Goal: Task Accomplishment & Management: Complete application form

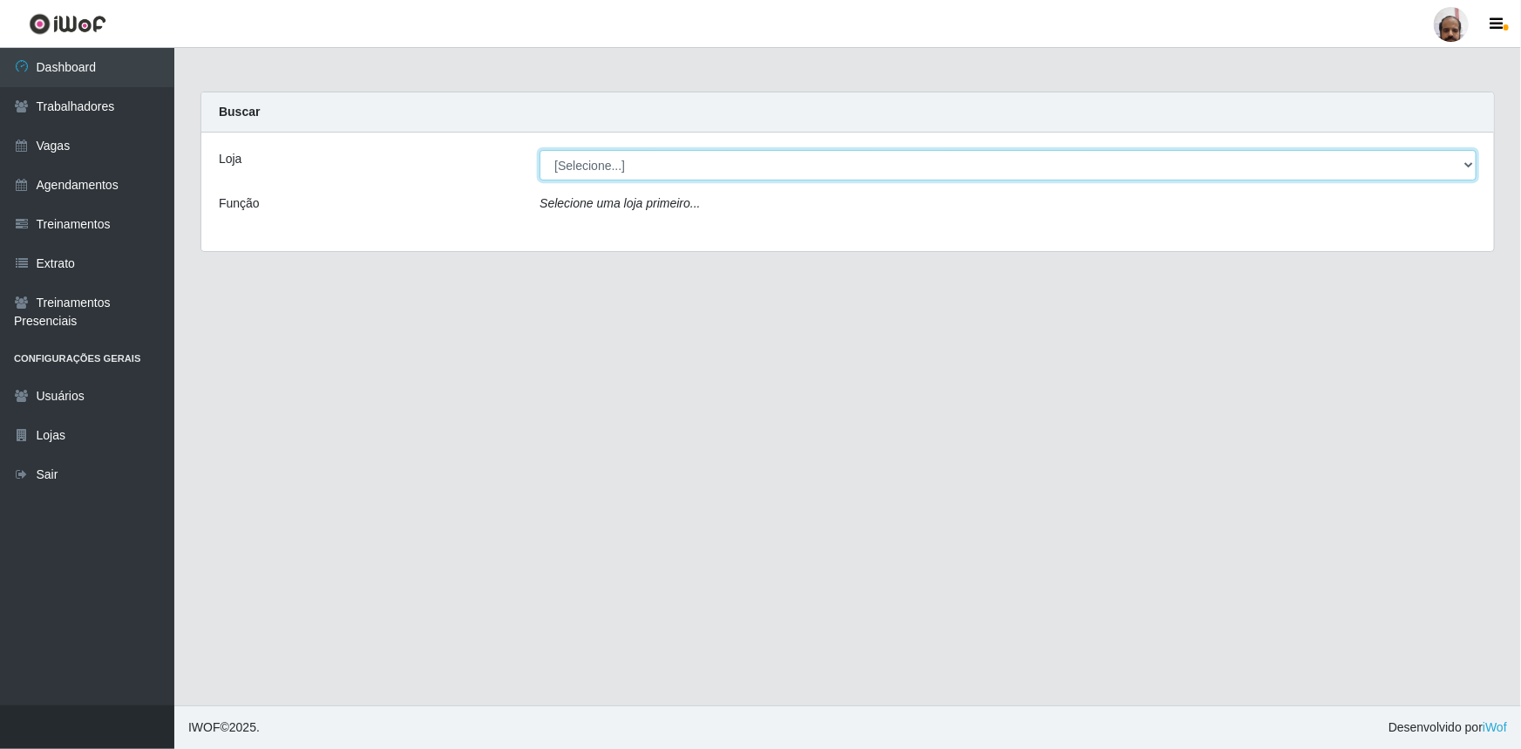
drag, startPoint x: 1456, startPoint y: 162, endPoint x: 1335, endPoint y: 174, distance: 121.8
click at [1457, 162] on select "[Selecione...] Mar Vermelho - Loja 05" at bounding box center [1007, 165] width 937 height 31
select select "252"
click at [539, 150] on select "[Selecione...] Mar Vermelho - Loja 05" at bounding box center [1007, 165] width 937 height 31
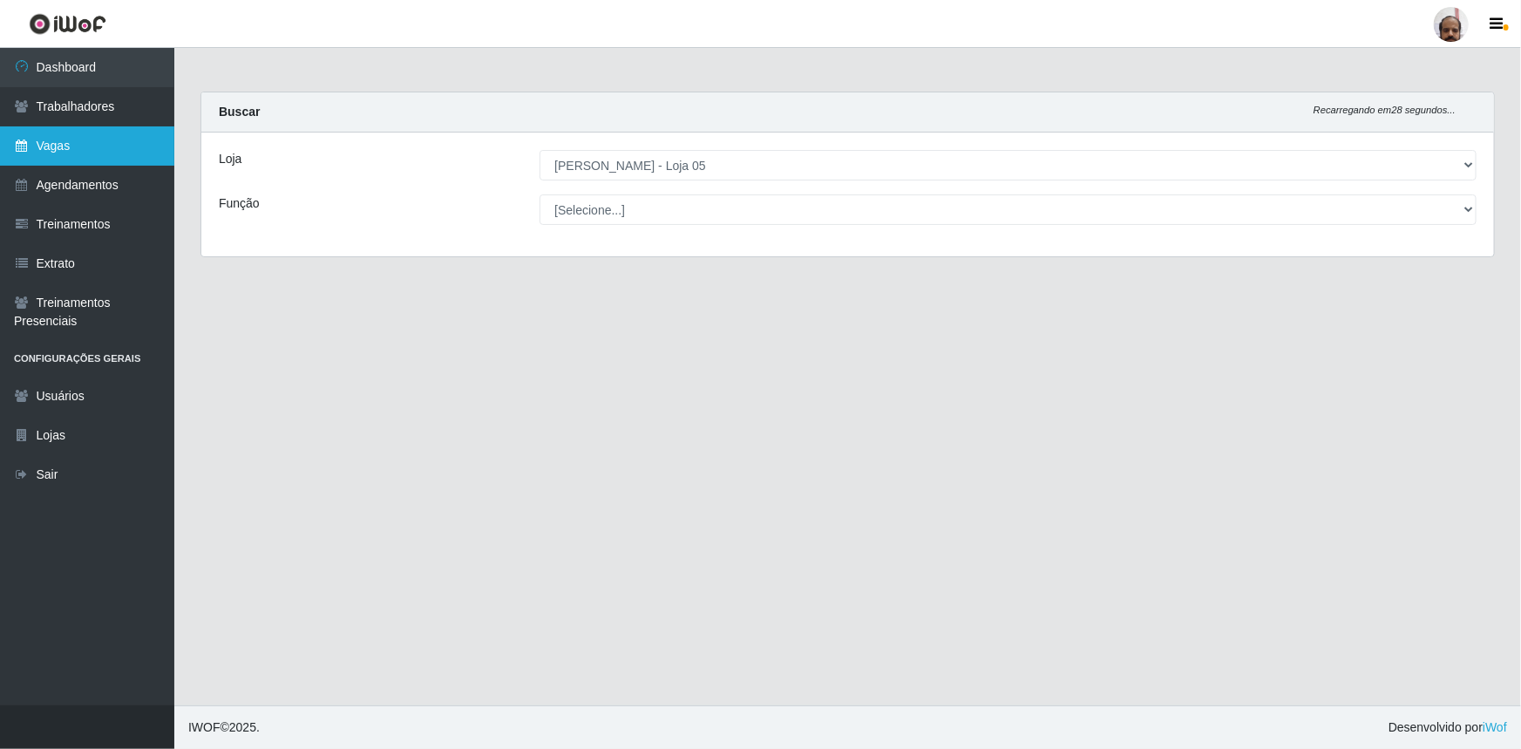
click at [43, 148] on link "Vagas" at bounding box center [87, 145] width 174 height 39
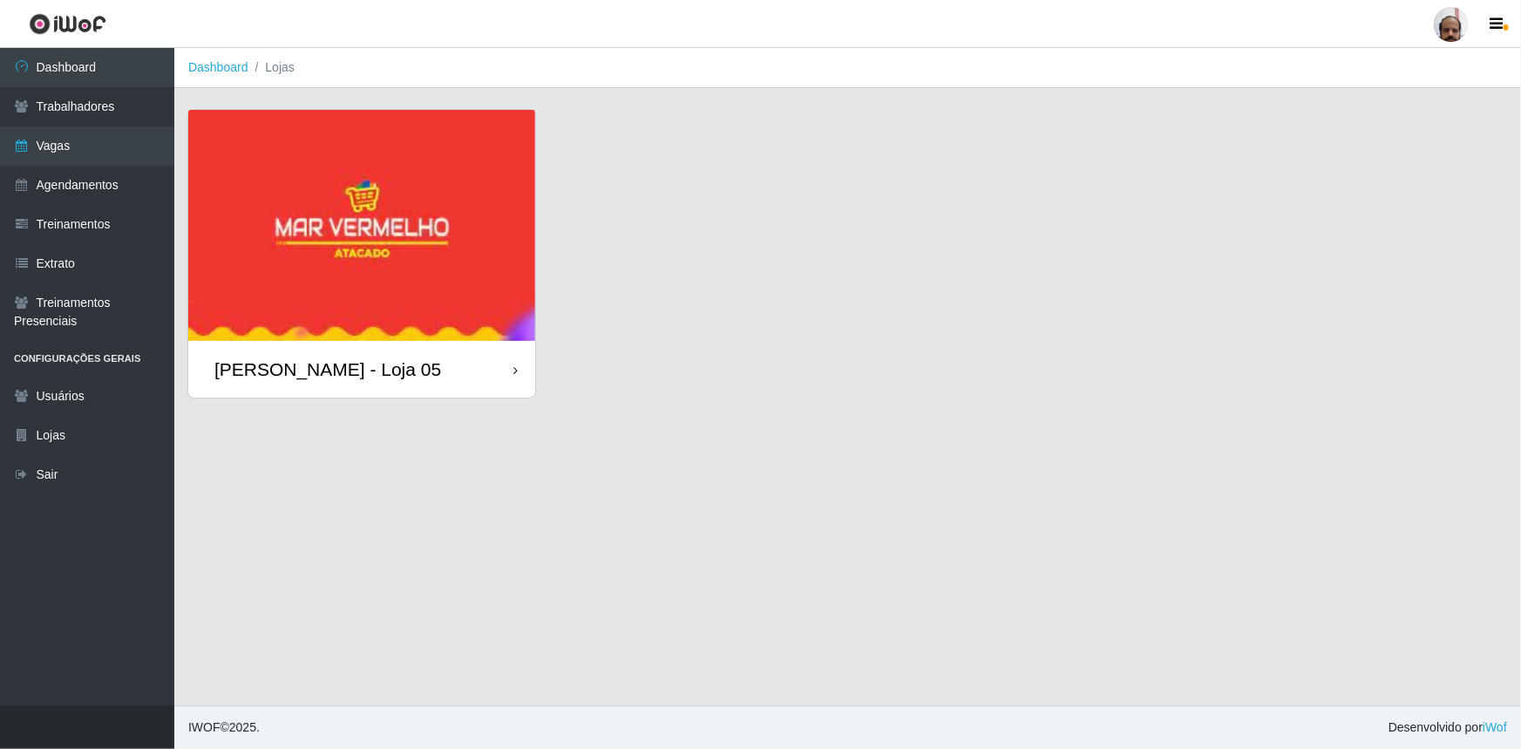
click at [420, 253] on img at bounding box center [361, 225] width 347 height 231
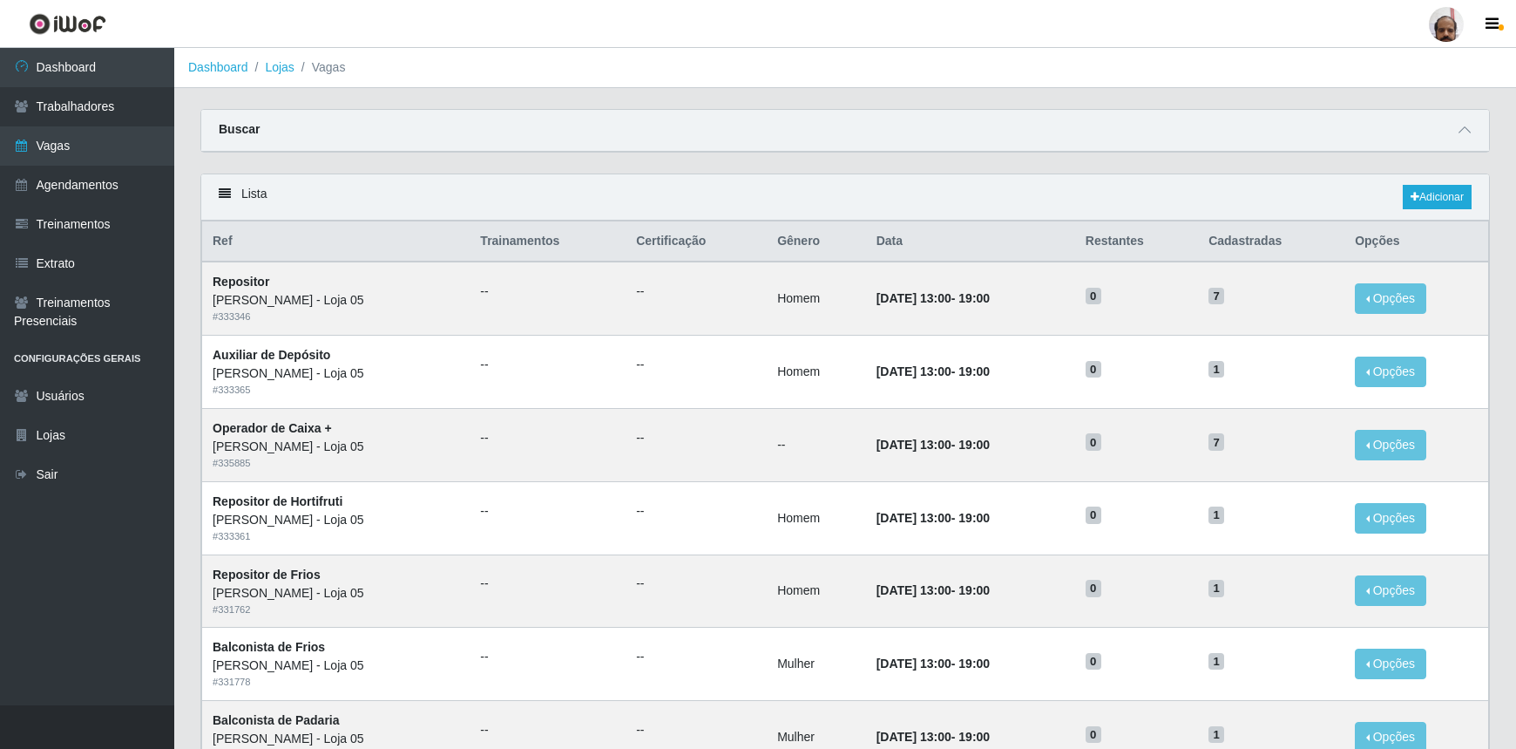
click at [796, 17] on header "Perfil Alterar Senha Sair" at bounding box center [758, 24] width 1516 height 48
click at [1440, 207] on link "Adicionar" at bounding box center [1437, 197] width 69 height 24
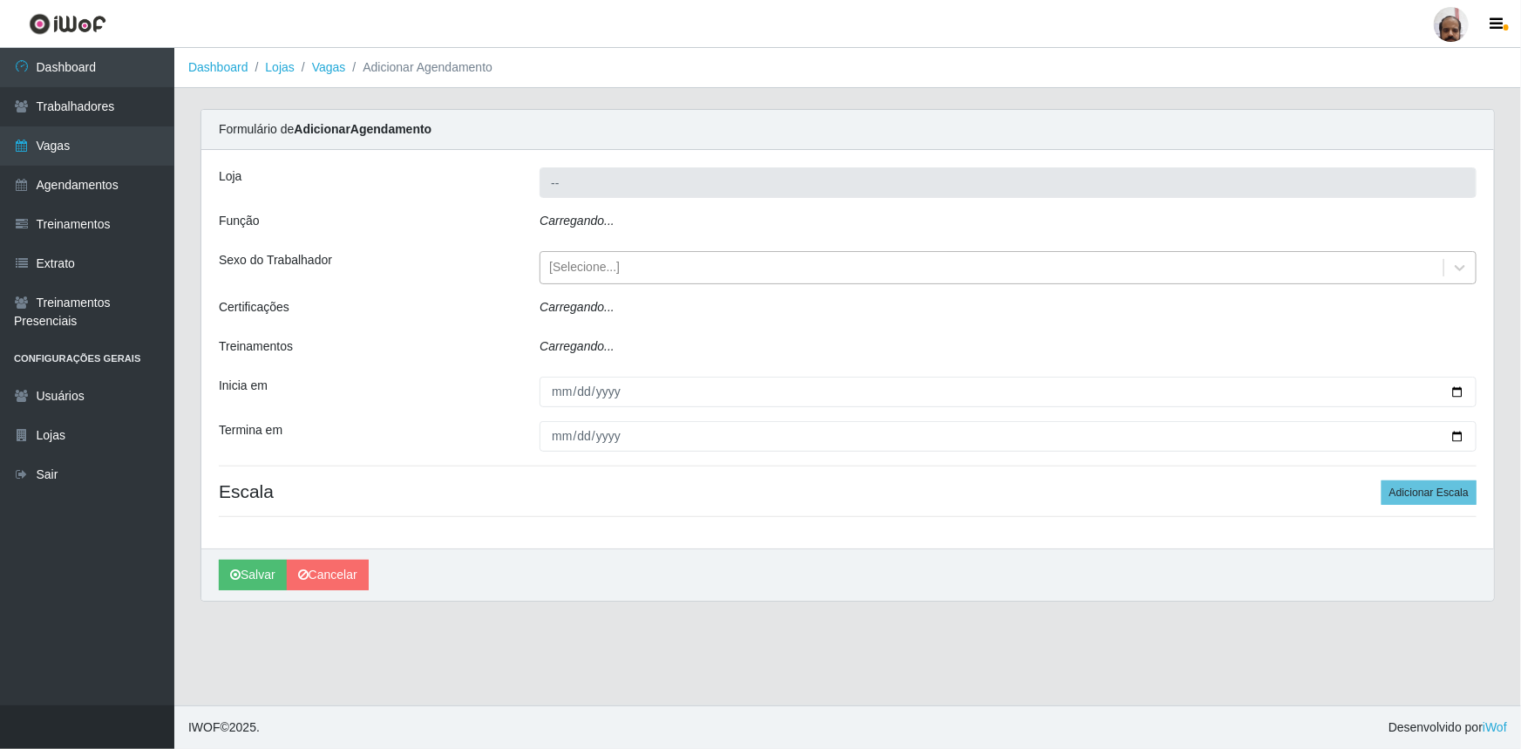
type input "[PERSON_NAME] - Loja 05"
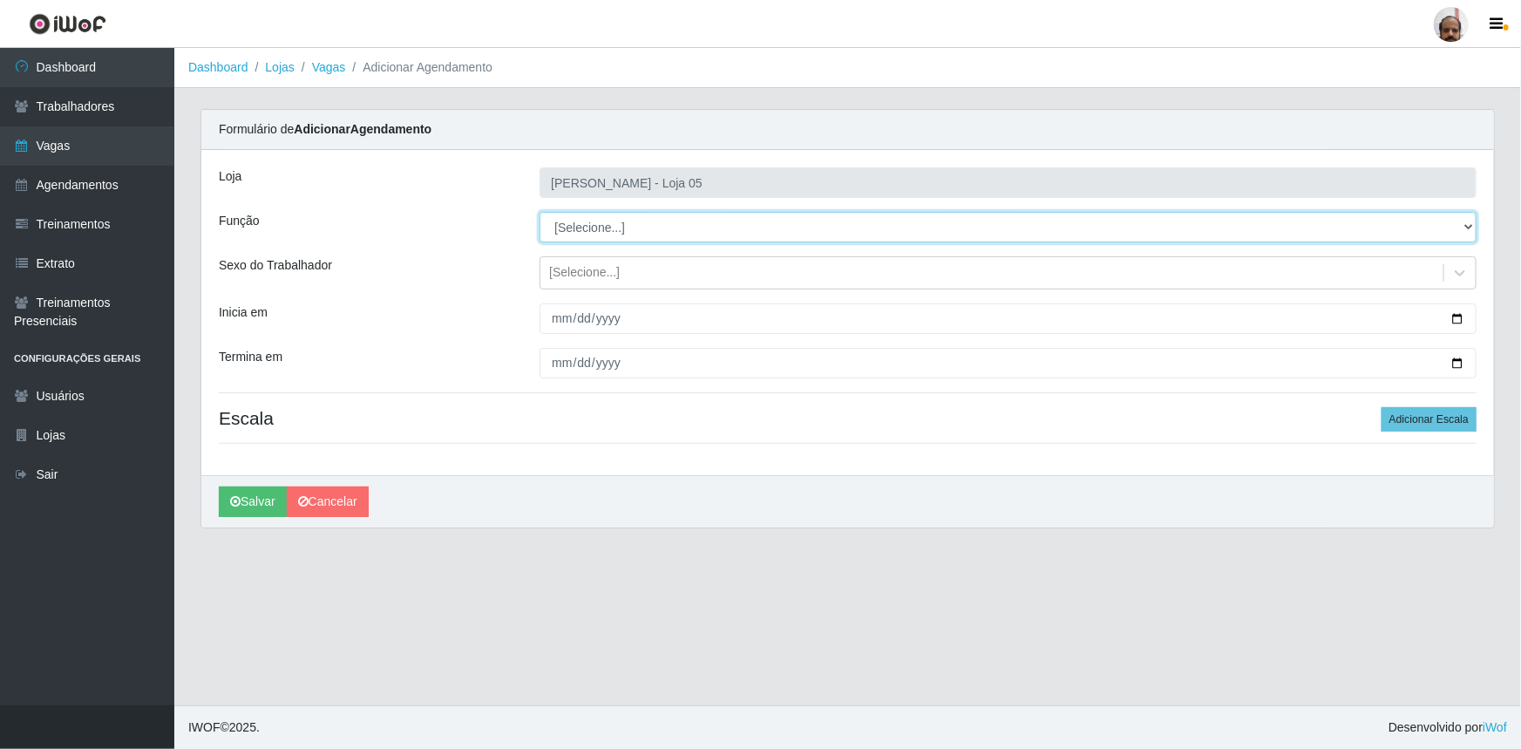
click at [1464, 228] on select "[Selecione...] ASG ASG + ASG ++ Auxiliar de Depósito Auxiliar de Depósito + Aux…" at bounding box center [1007, 227] width 937 height 31
select select "110"
click at [539, 212] on select "[Selecione...] ASG ASG + ASG ++ Auxiliar de Depósito Auxiliar de Depósito + Aux…" at bounding box center [1007, 227] width 937 height 31
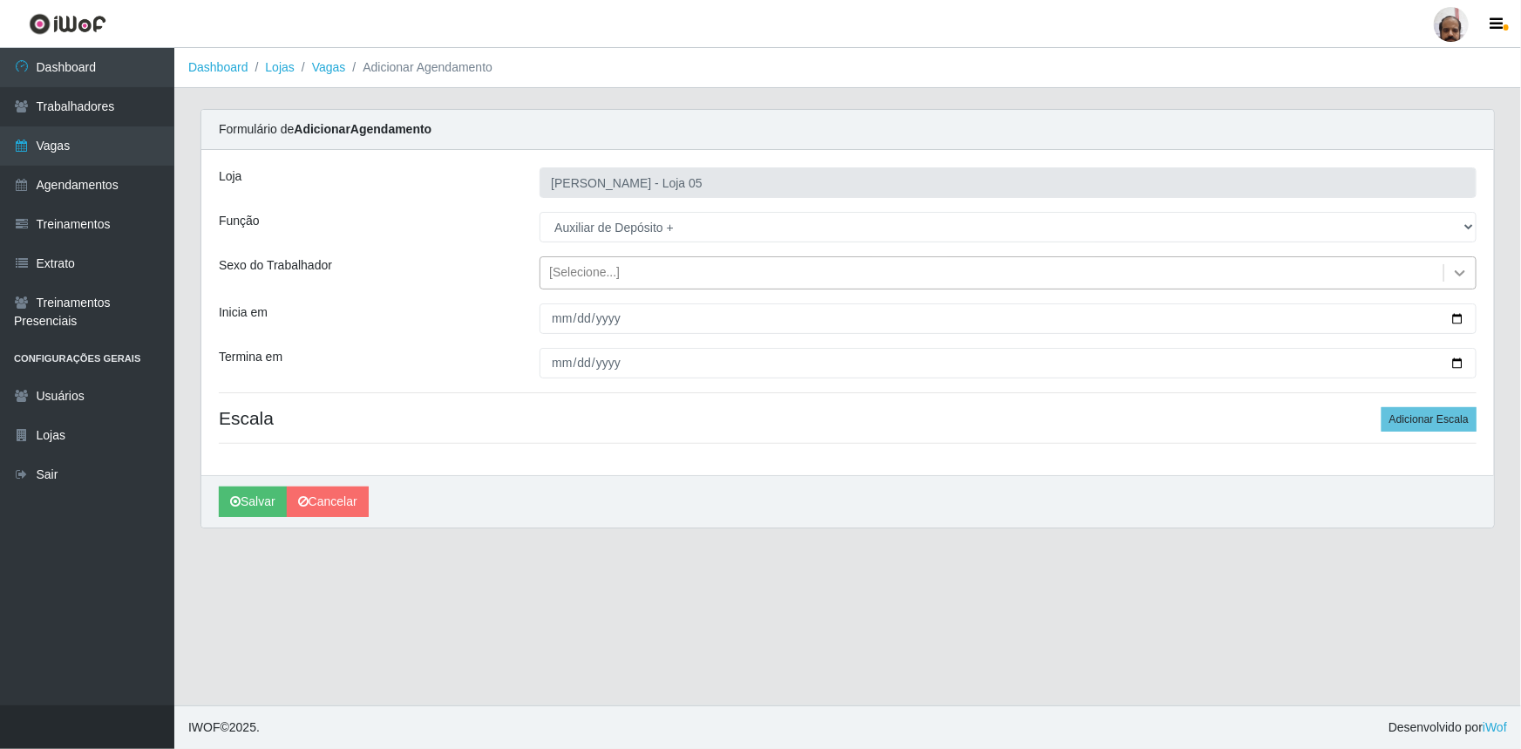
click at [1452, 274] on icon at bounding box center [1459, 272] width 17 height 17
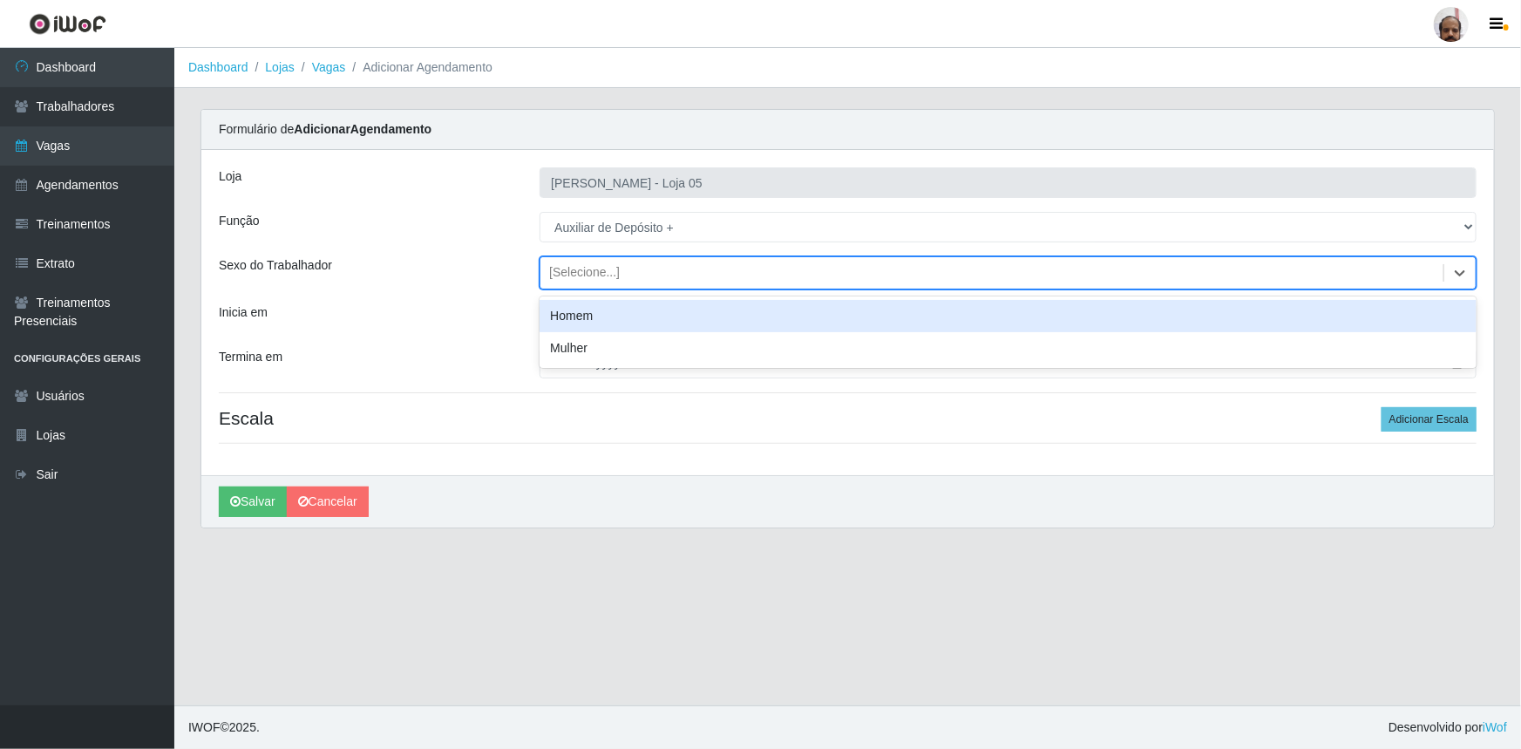
click at [566, 320] on div "Homem" at bounding box center [1007, 316] width 937 height 32
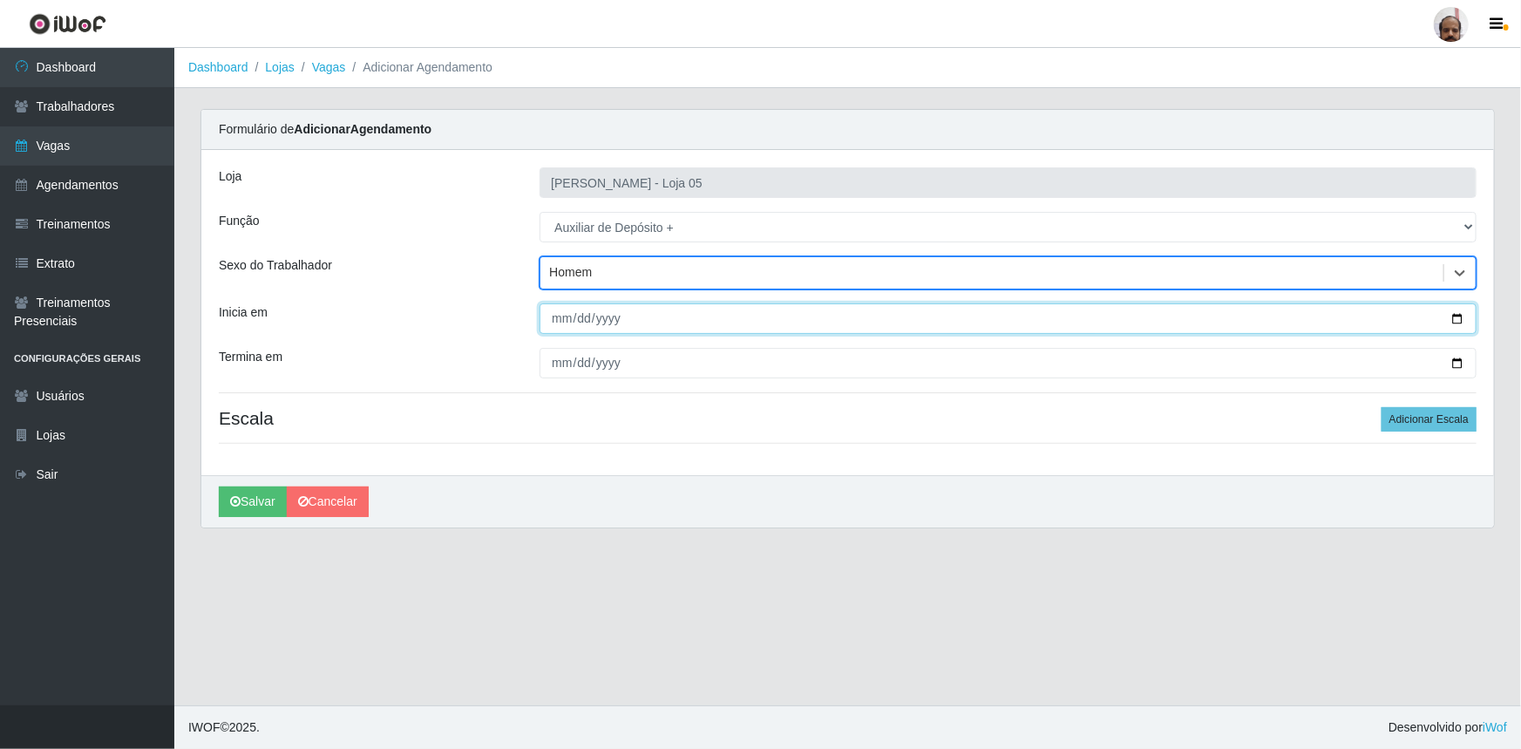
click at [1455, 321] on input "Inicia em" at bounding box center [1007, 318] width 937 height 31
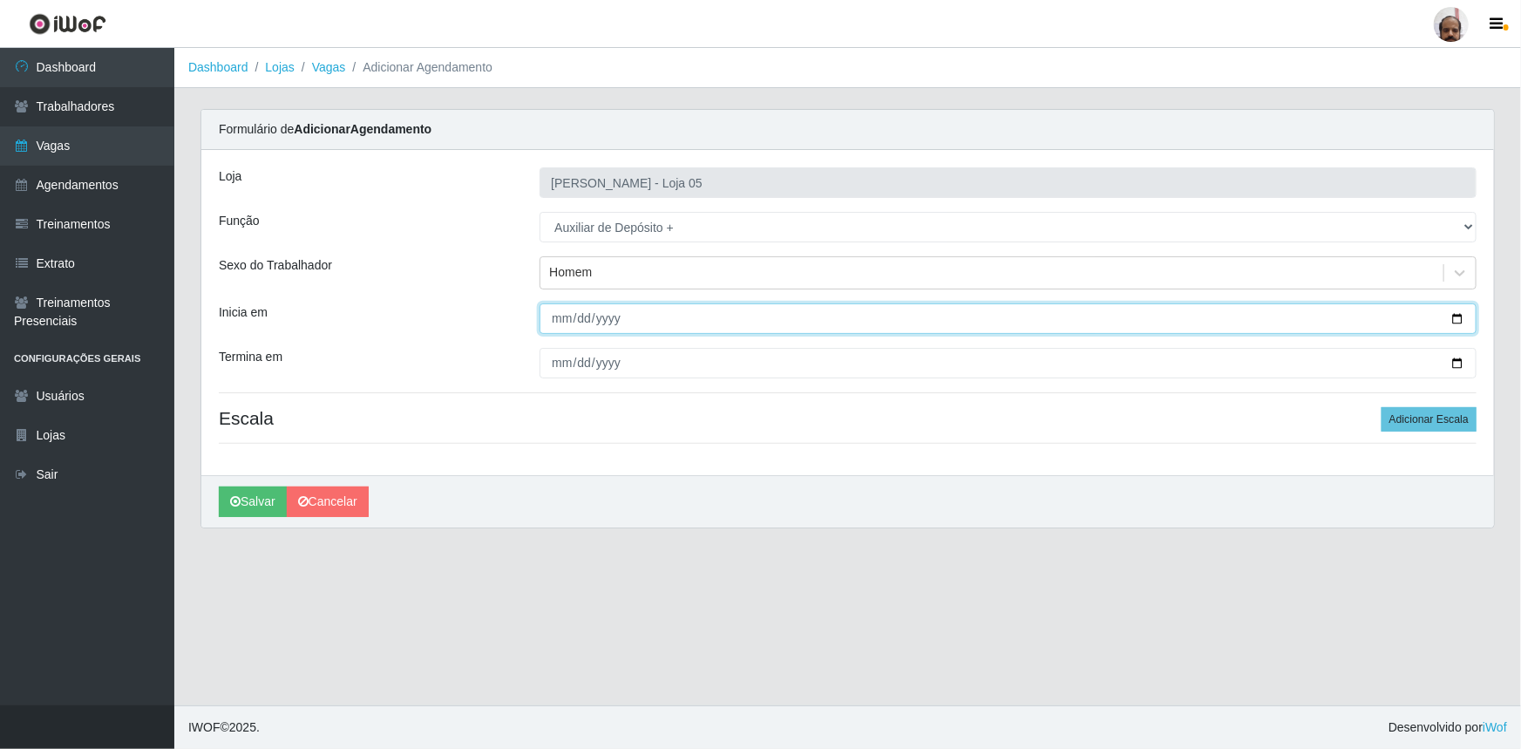
type input "2025-08-26"
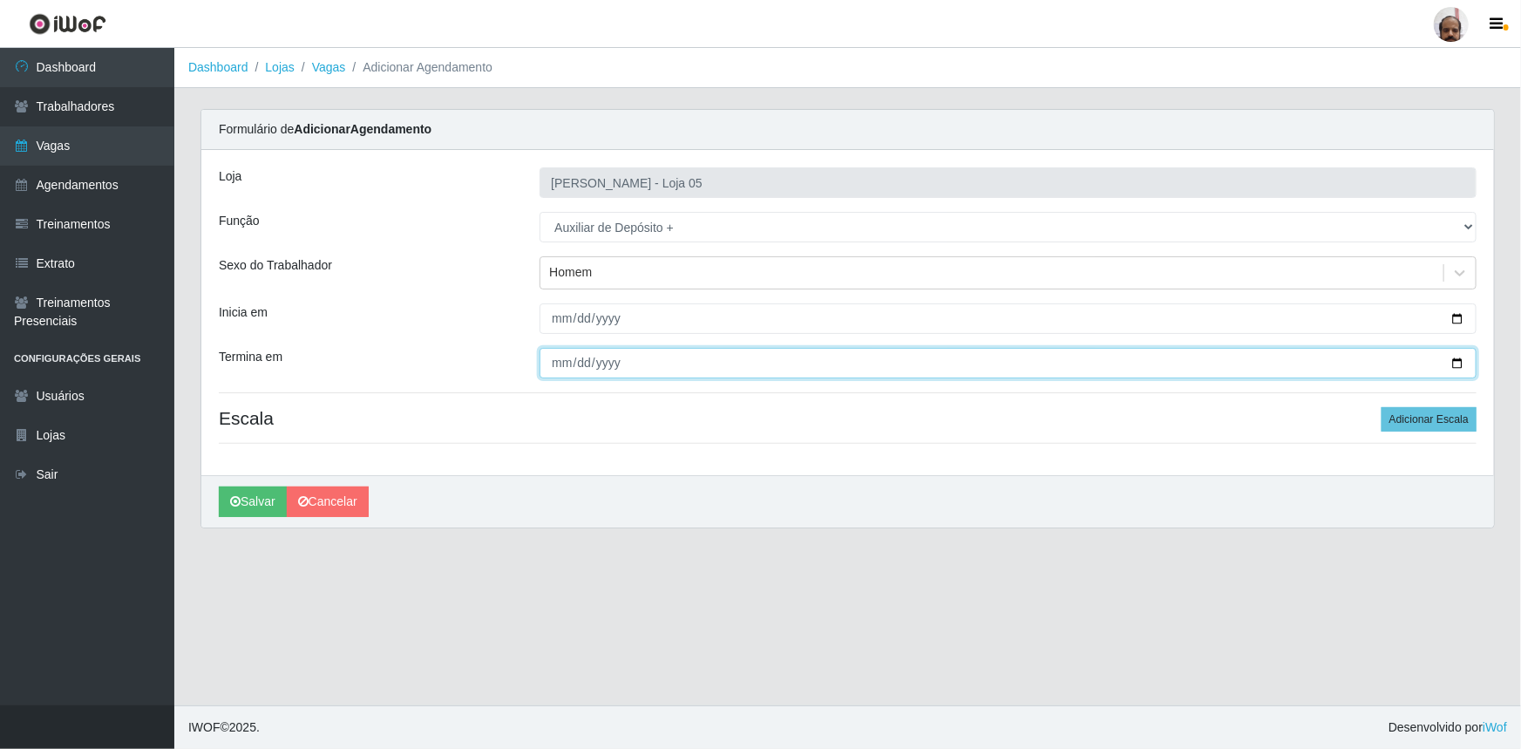
click at [1455, 361] on input "Termina em" at bounding box center [1007, 363] width 937 height 31
type input "2025-08-27"
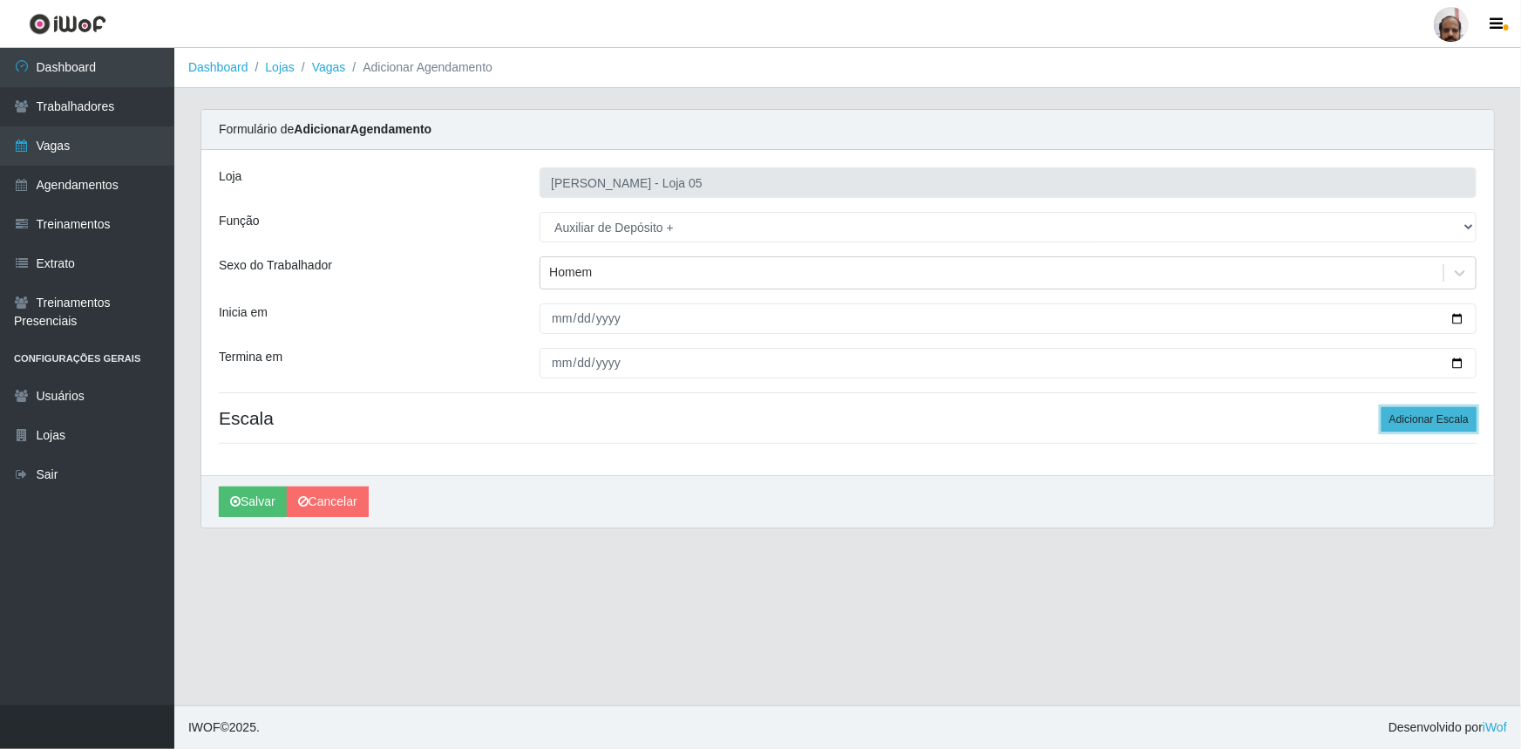
click at [1435, 421] on button "Adicionar Escala" at bounding box center [1428, 419] width 95 height 24
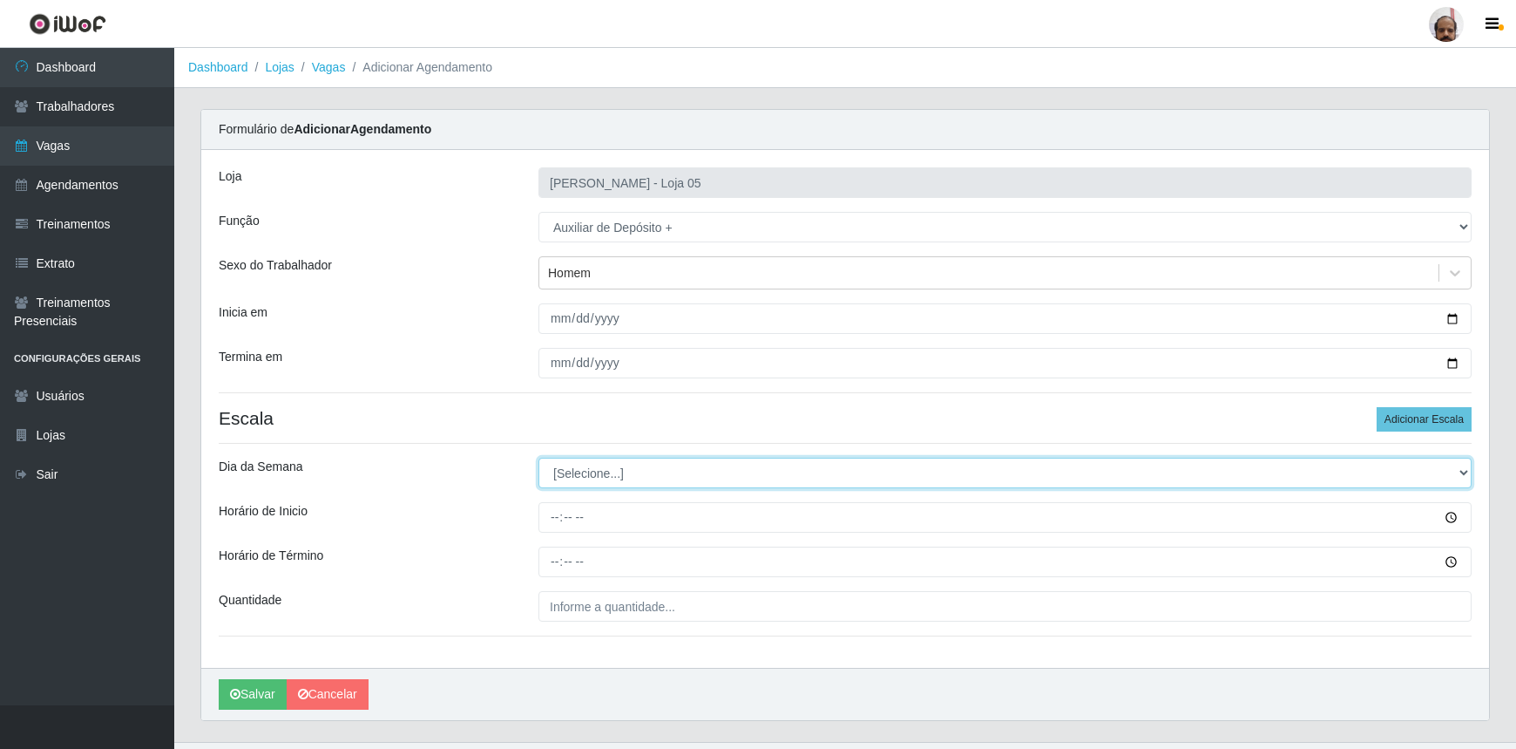
click at [1459, 471] on select "[Selecione...] Segunda Terça Quarta Quinta Sexta Sábado Domingo" at bounding box center [1005, 473] width 933 height 31
select select "2"
click at [539, 458] on select "[Selecione...] Segunda Terça Quarta Quinta Sexta Sábado Domingo" at bounding box center [1005, 473] width 933 height 31
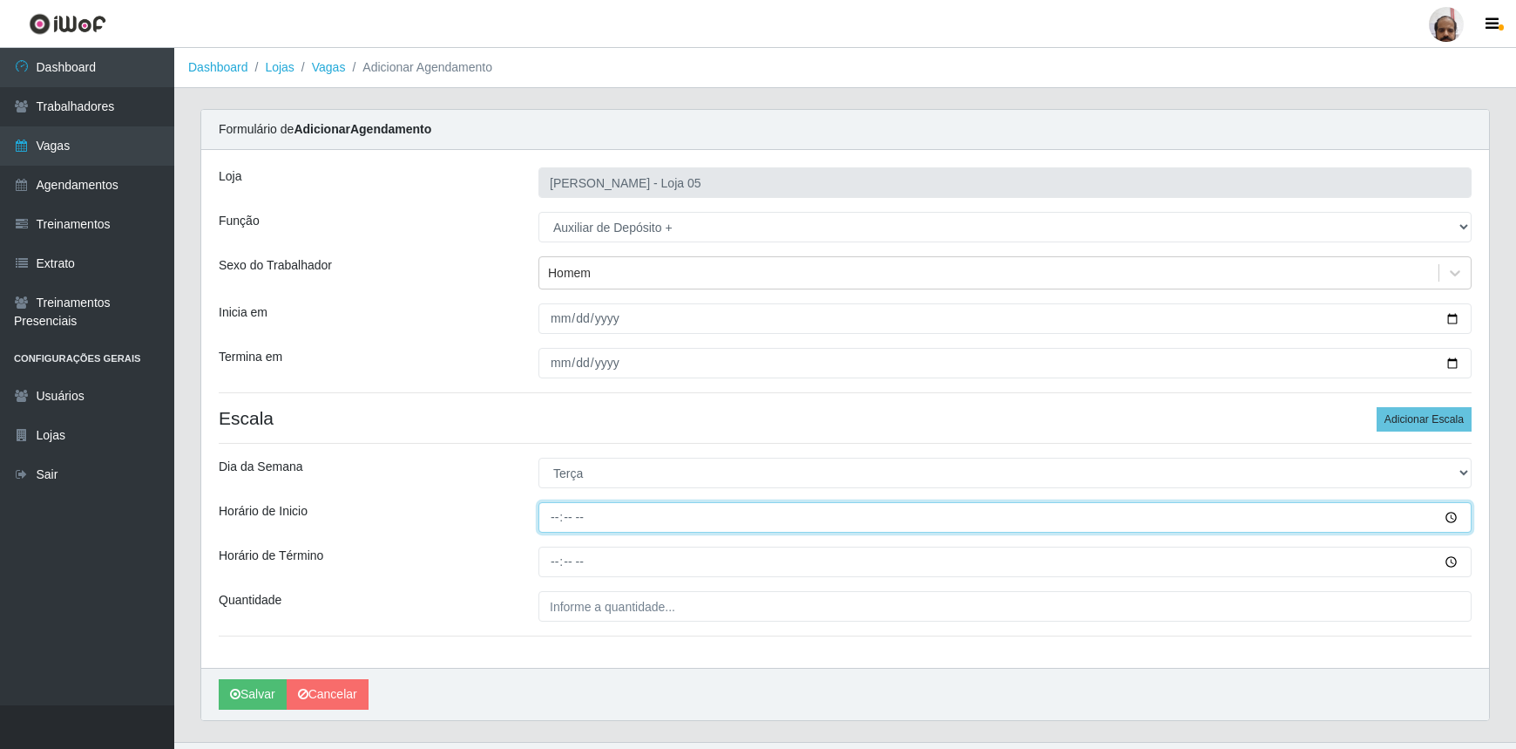
click at [552, 513] on input "Horário de Inicio" at bounding box center [1005, 517] width 933 height 31
type input "23:00"
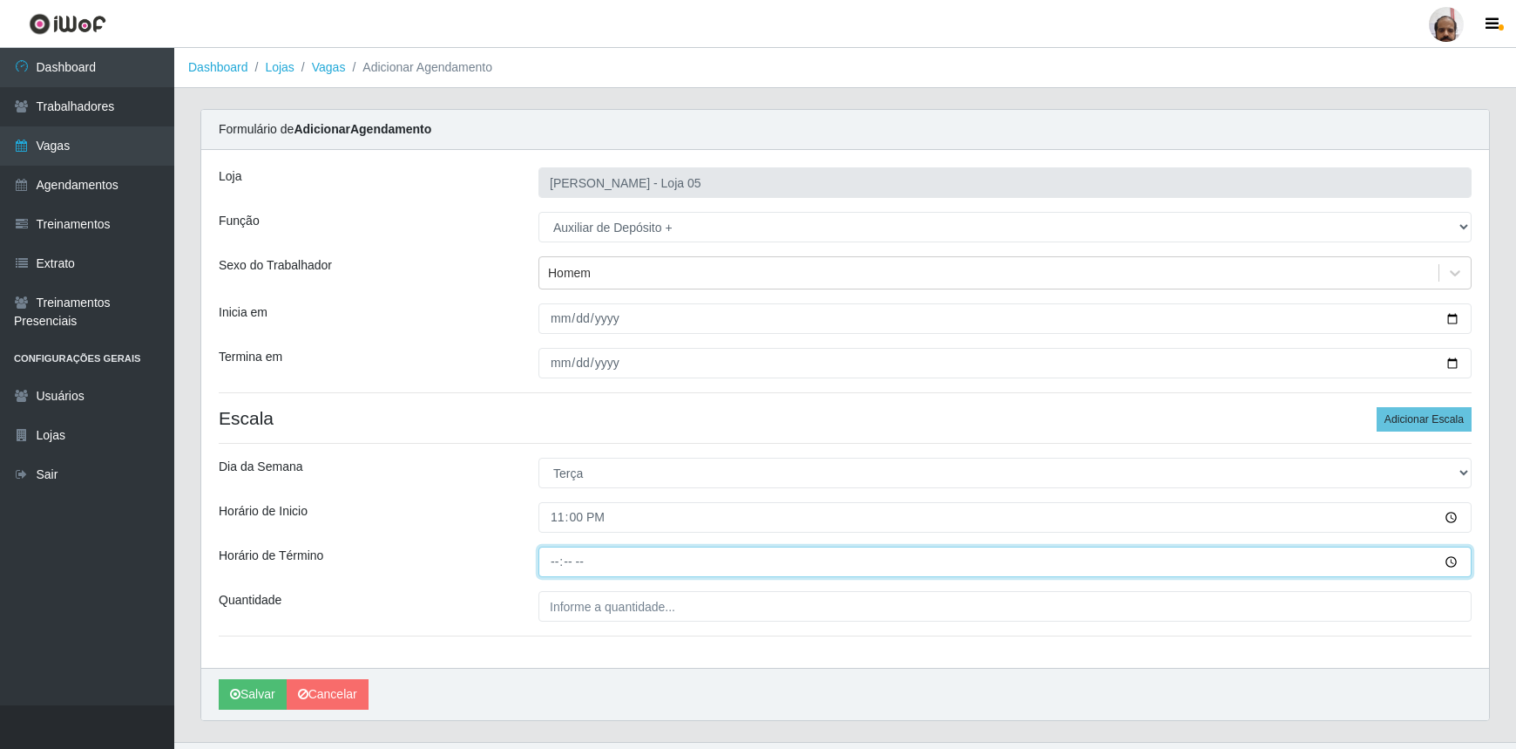
click at [551, 556] on input "Horário de Término" at bounding box center [1005, 561] width 933 height 31
type input "05:00"
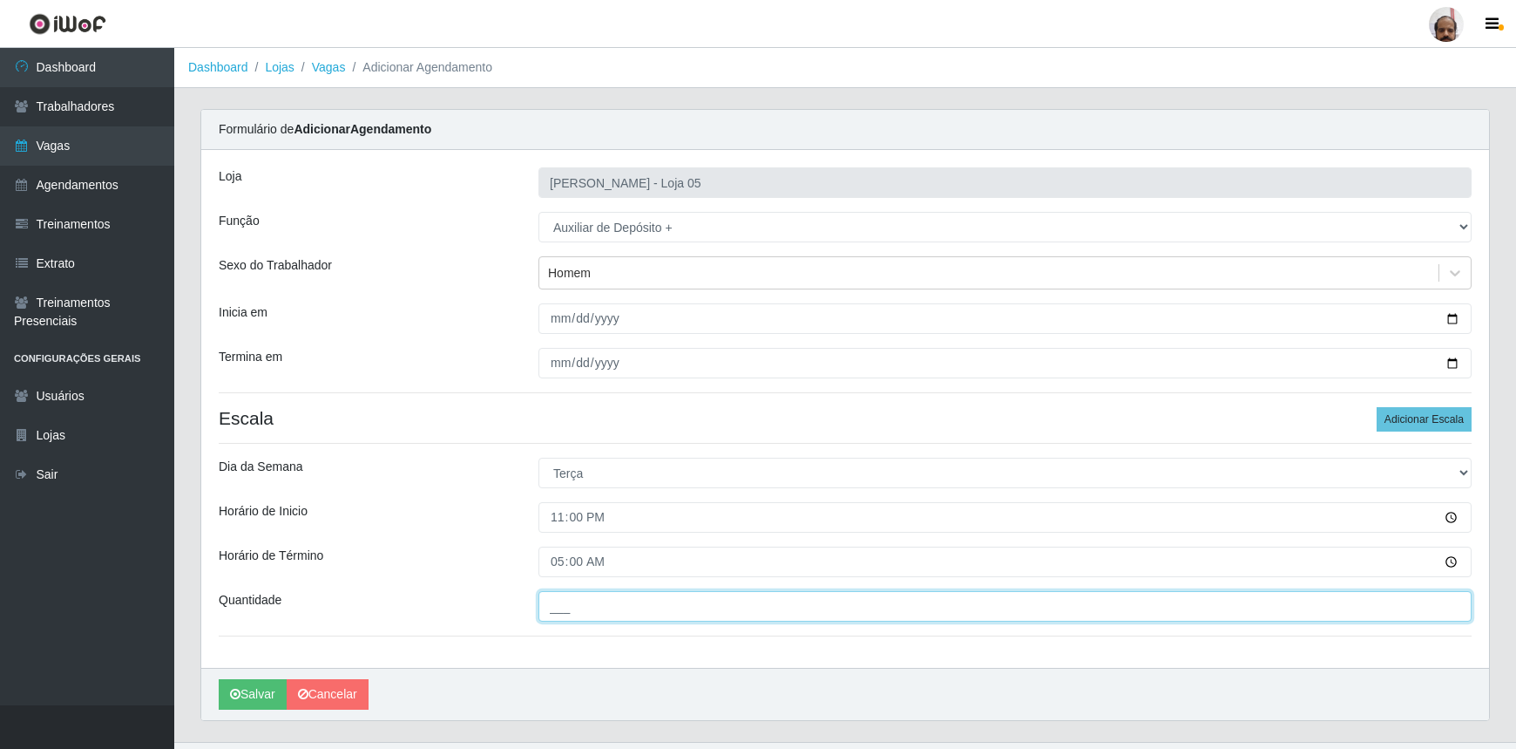
click at [872, 608] on input "___" at bounding box center [1005, 606] width 933 height 31
type input "2__"
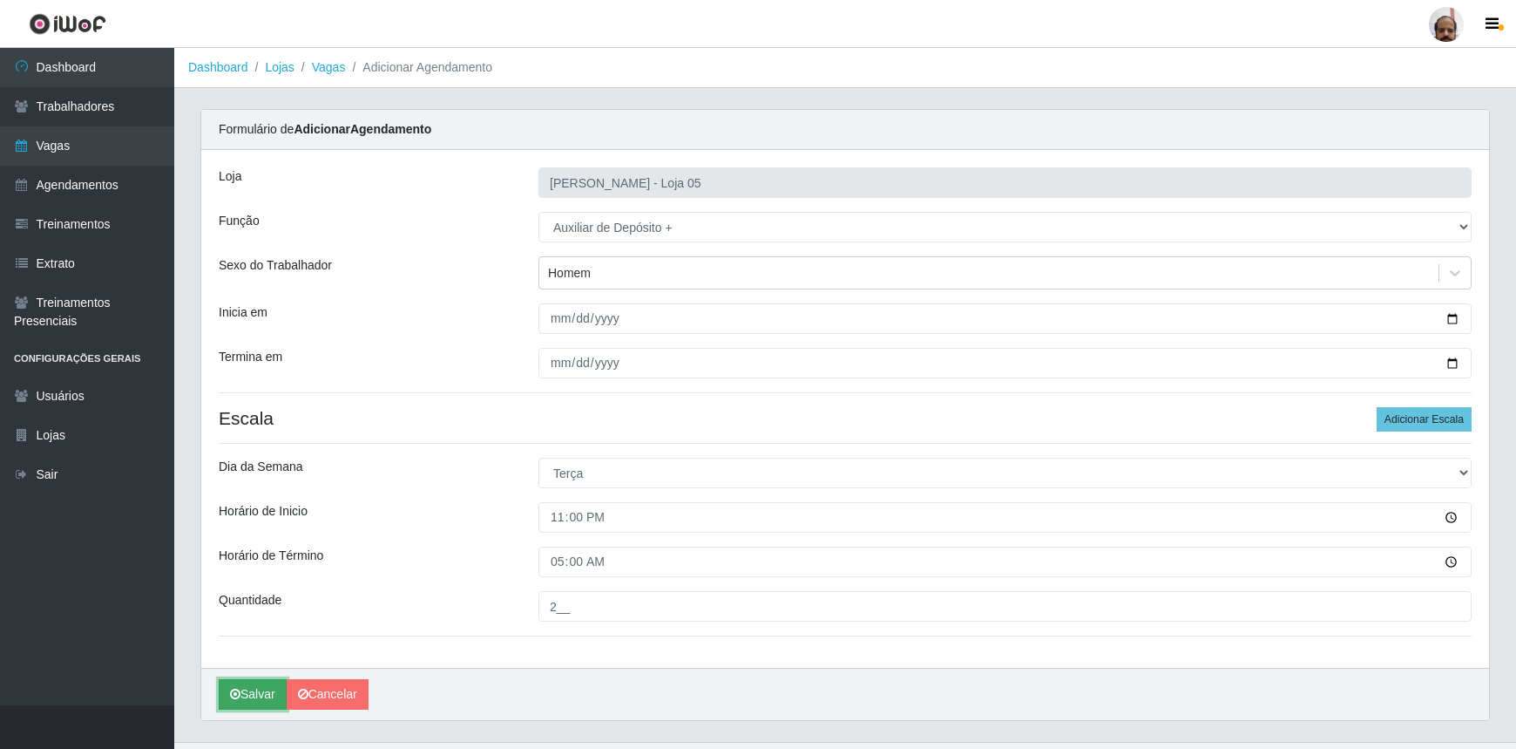
click at [240, 695] on button "Salvar" at bounding box center [253, 694] width 68 height 31
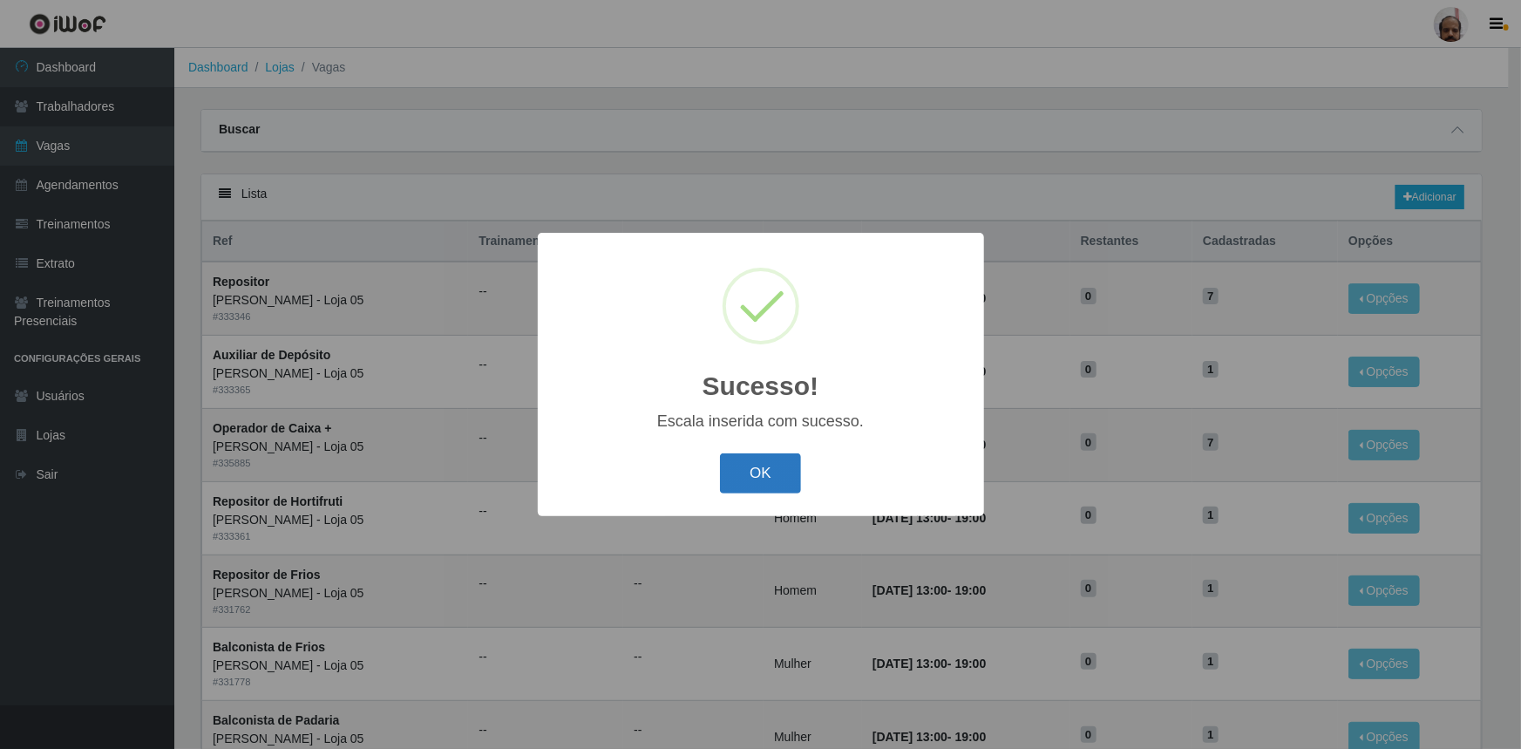
click at [761, 471] on button "OK" at bounding box center [760, 473] width 81 height 41
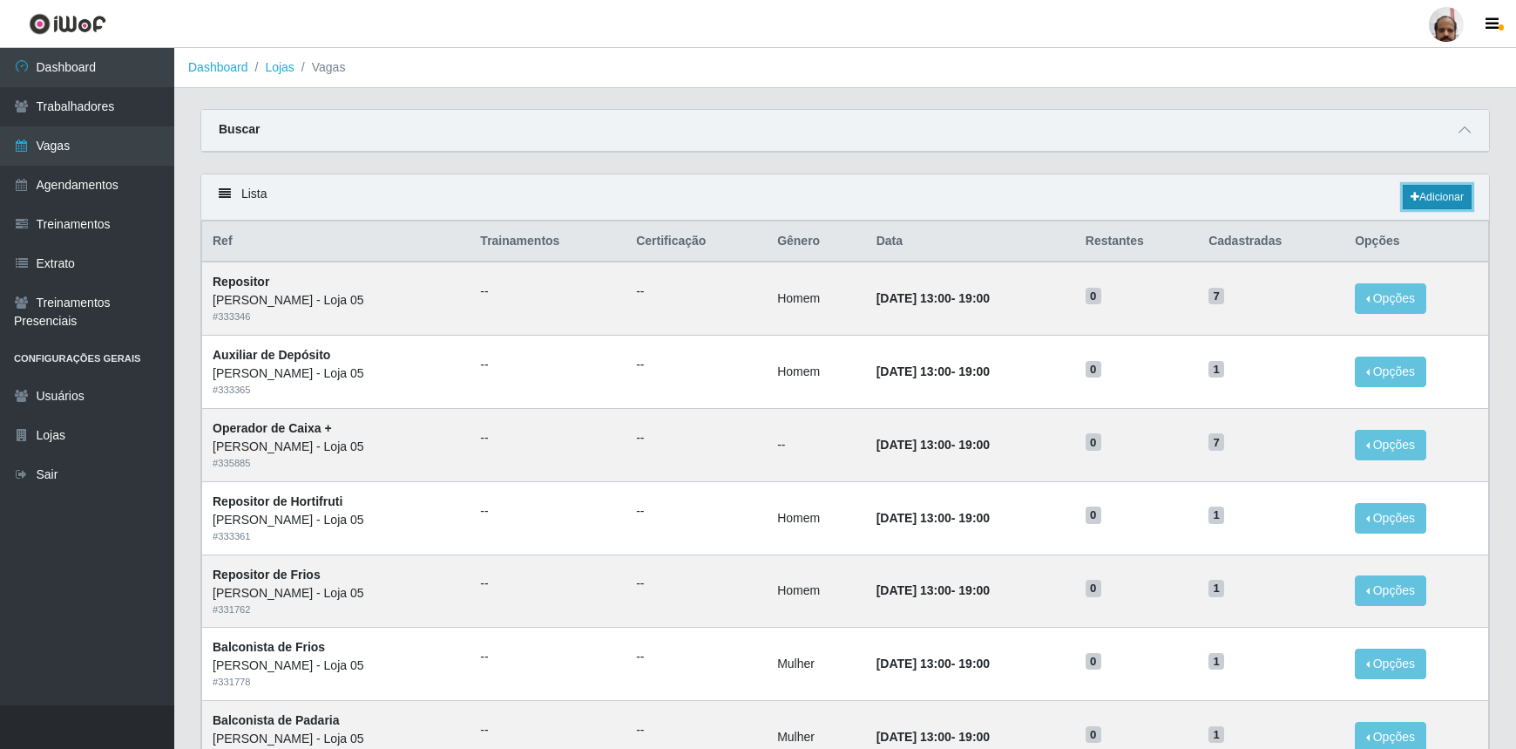
click at [1440, 198] on link "Adicionar" at bounding box center [1437, 197] width 69 height 24
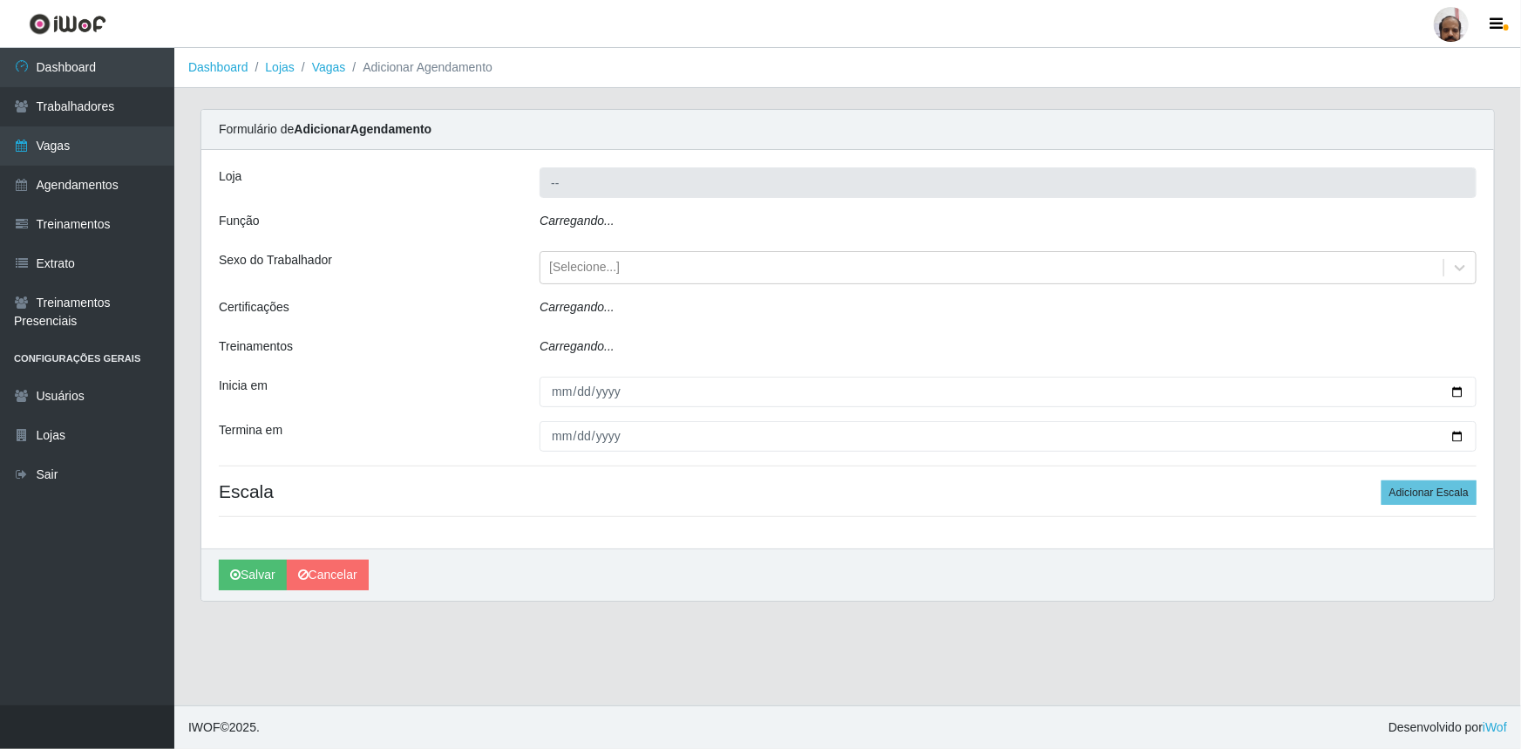
type input "[PERSON_NAME] - Loja 05"
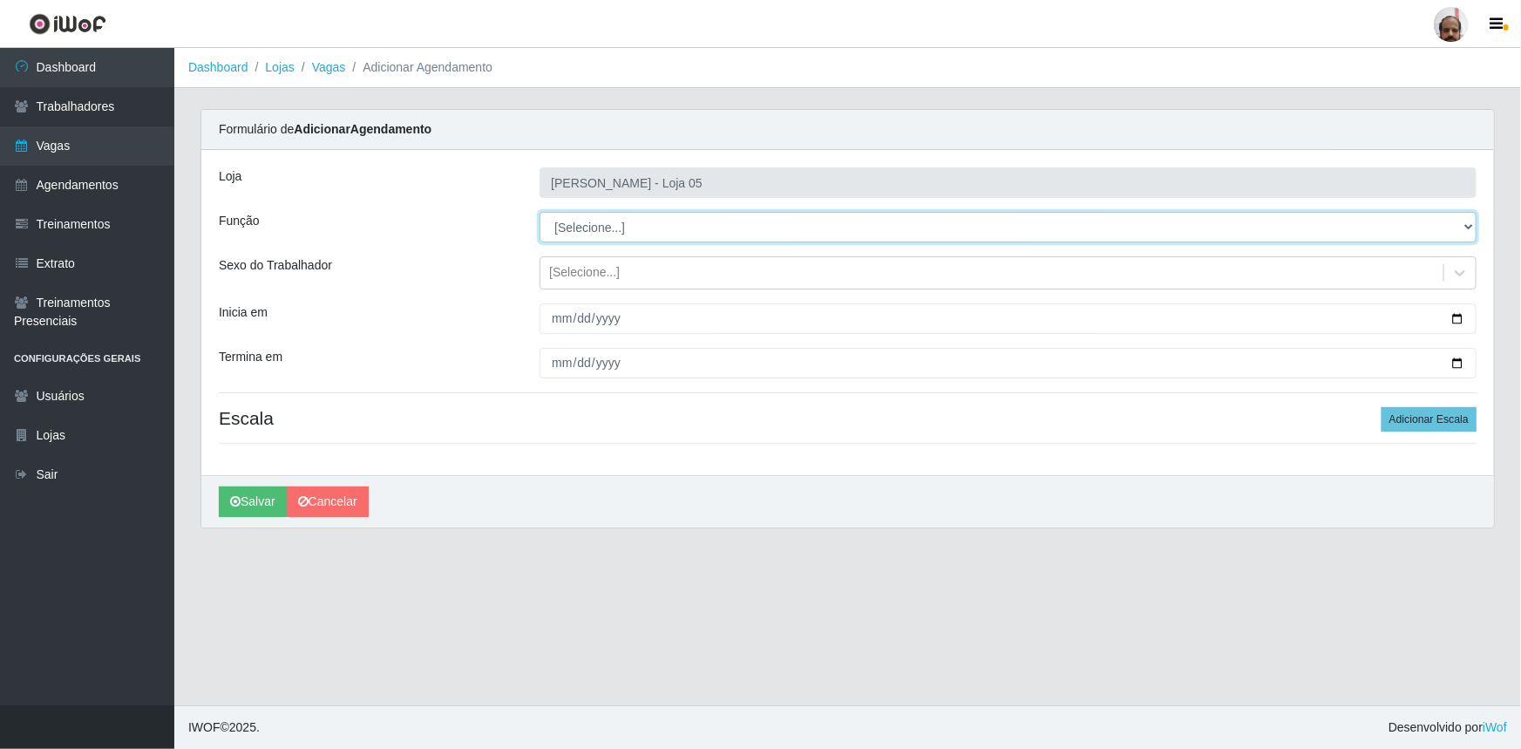
drag, startPoint x: 1465, startPoint y: 229, endPoint x: 1422, endPoint y: 230, distance: 42.7
click at [1465, 229] on select "[Selecione...] ASG ASG + ASG ++ Auxiliar de Depósito Auxiliar de Depósito + Aux…" at bounding box center [1007, 227] width 937 height 31
select select "110"
click at [539, 212] on select "[Selecione...] ASG ASG + ASG ++ Auxiliar de Depósito Auxiliar de Depósito + Aux…" at bounding box center [1007, 227] width 937 height 31
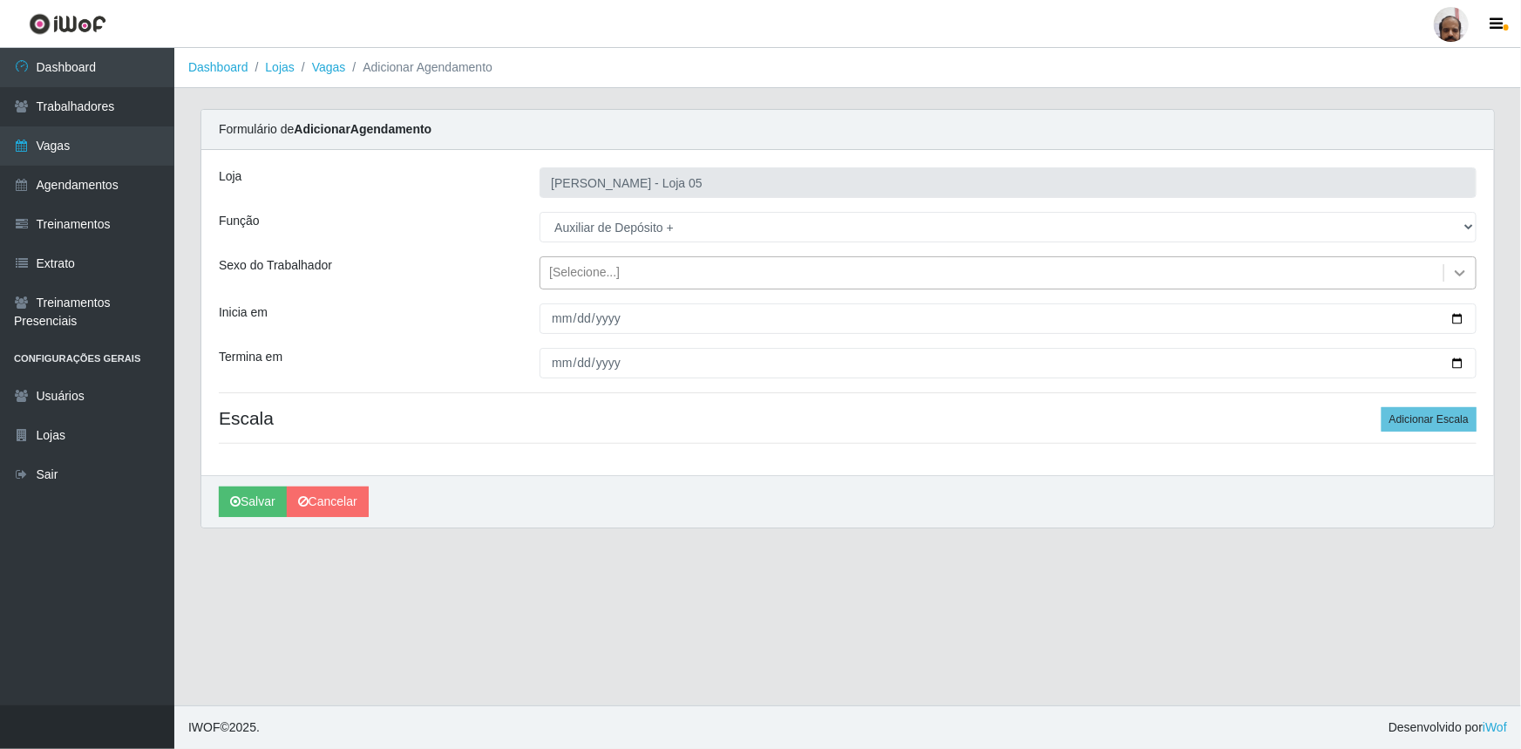
click at [1463, 280] on icon at bounding box center [1459, 272] width 17 height 17
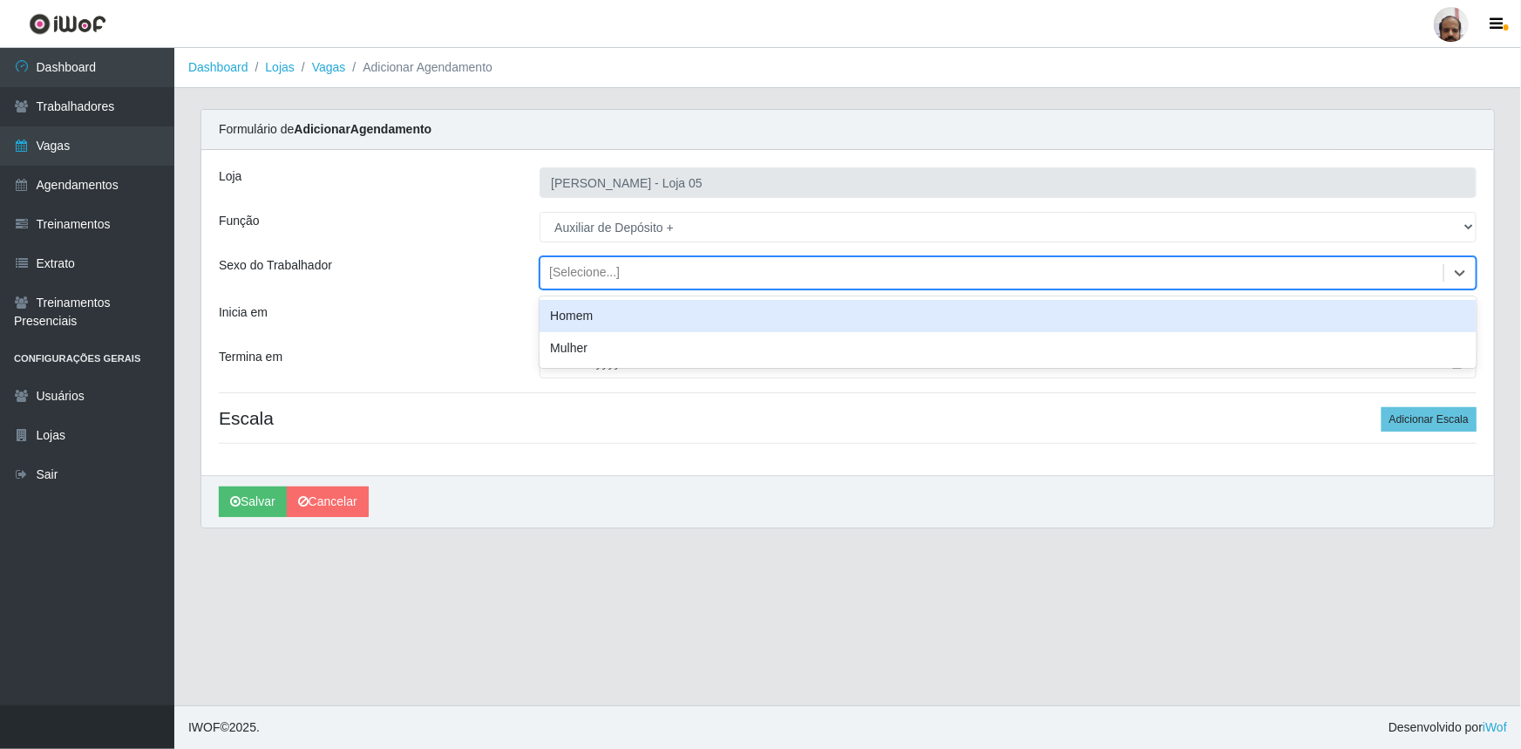
click at [580, 322] on div "Homem" at bounding box center [1007, 316] width 937 height 32
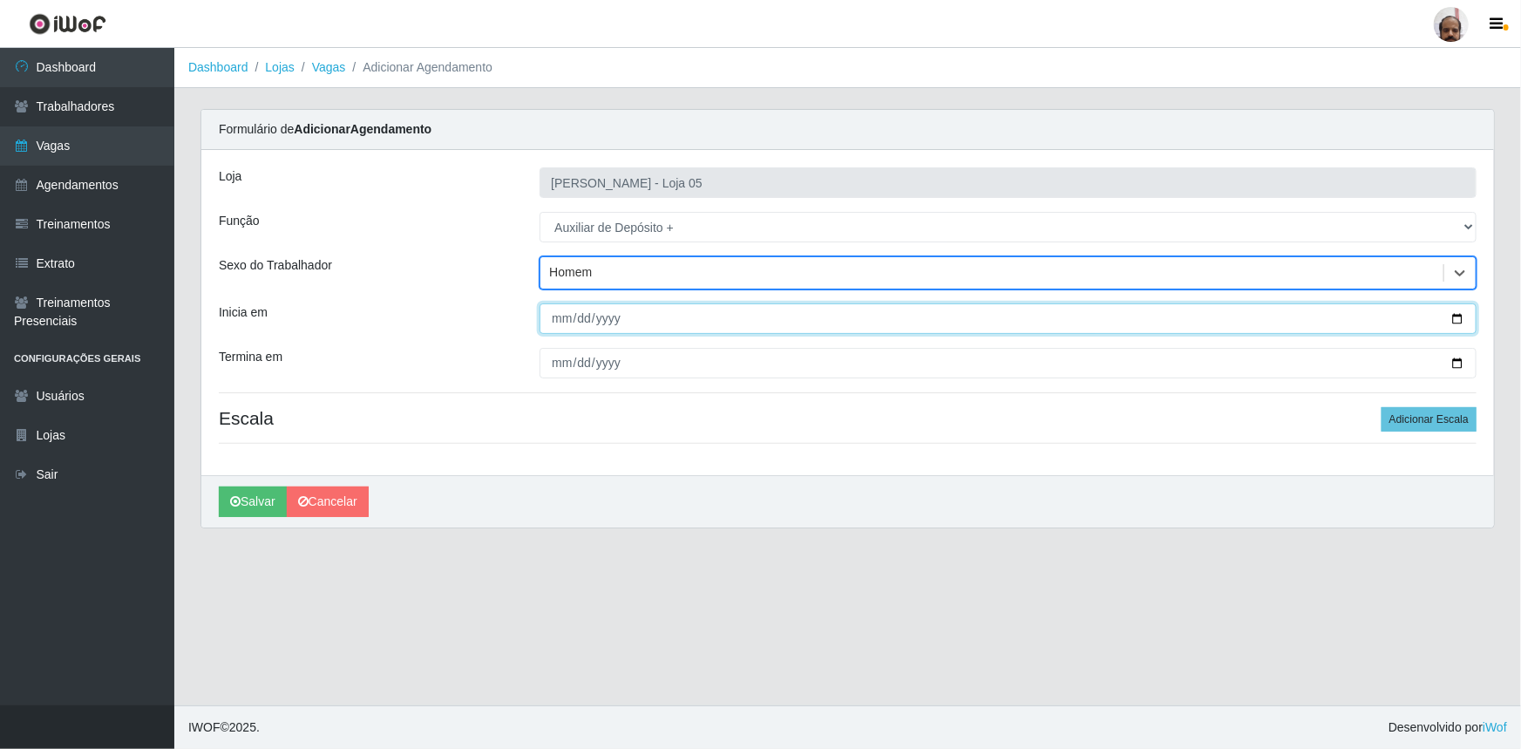
click at [549, 319] on input "Inicia em" at bounding box center [1007, 318] width 937 height 31
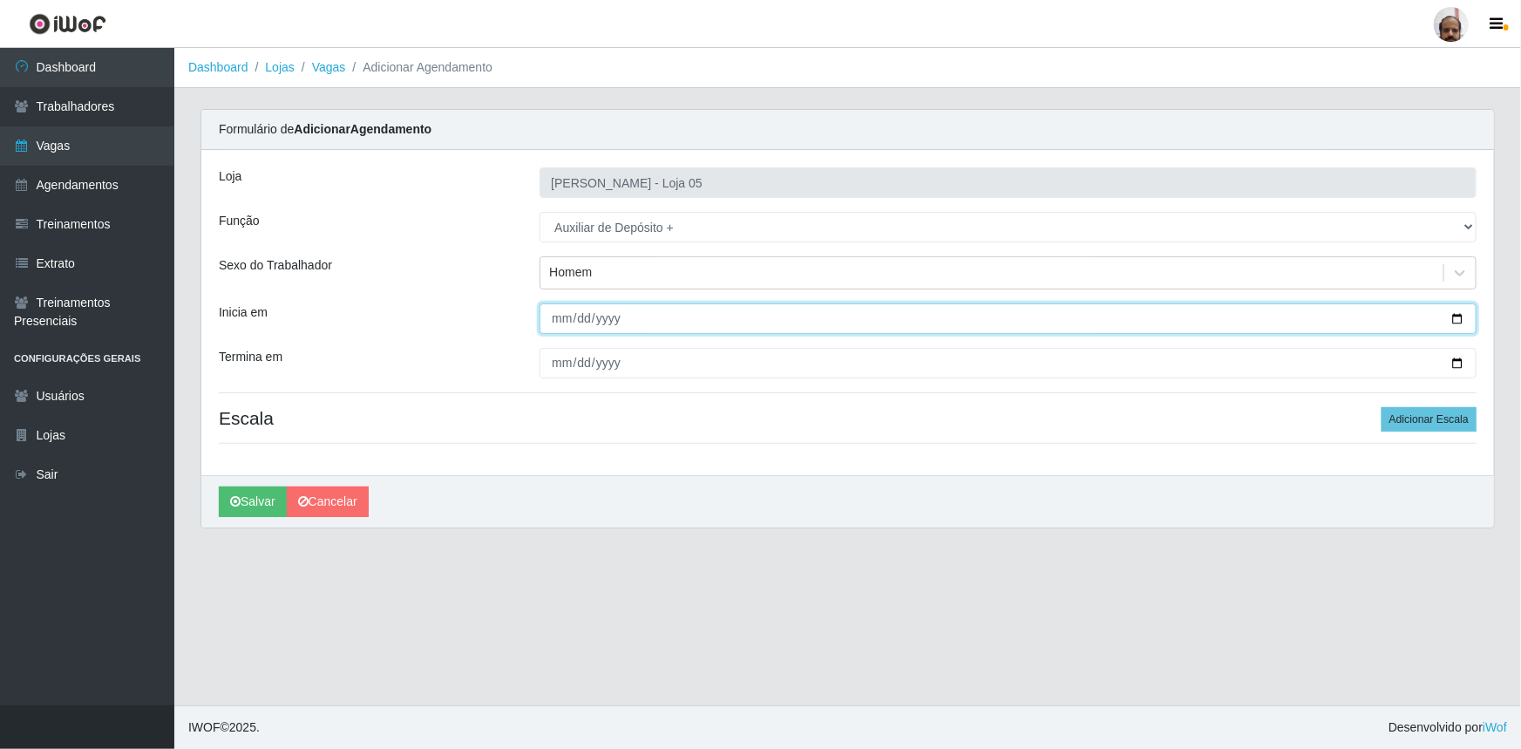
click at [1457, 318] on input "Inicia em" at bounding box center [1007, 318] width 937 height 31
click at [1458, 318] on input "2025-08-26" at bounding box center [1007, 318] width 937 height 31
type input "2025-08-27"
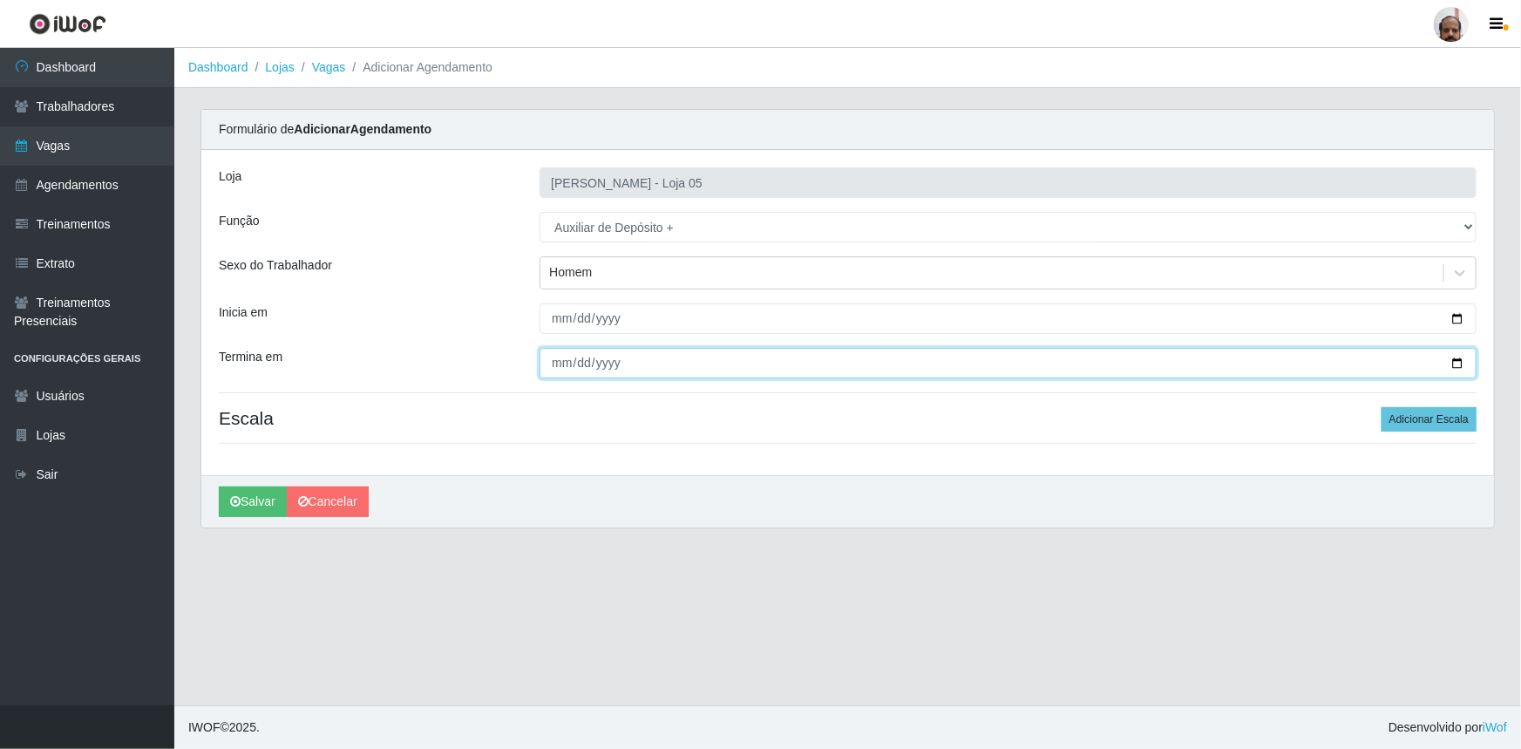
drag, startPoint x: 1456, startPoint y: 372, endPoint x: 1333, endPoint y: 366, distance: 123.0
click at [1454, 372] on input "Termina em" at bounding box center [1007, 363] width 937 height 31
click at [1450, 360] on input "Termina em" at bounding box center [1007, 363] width 937 height 31
type input "2025-08-28"
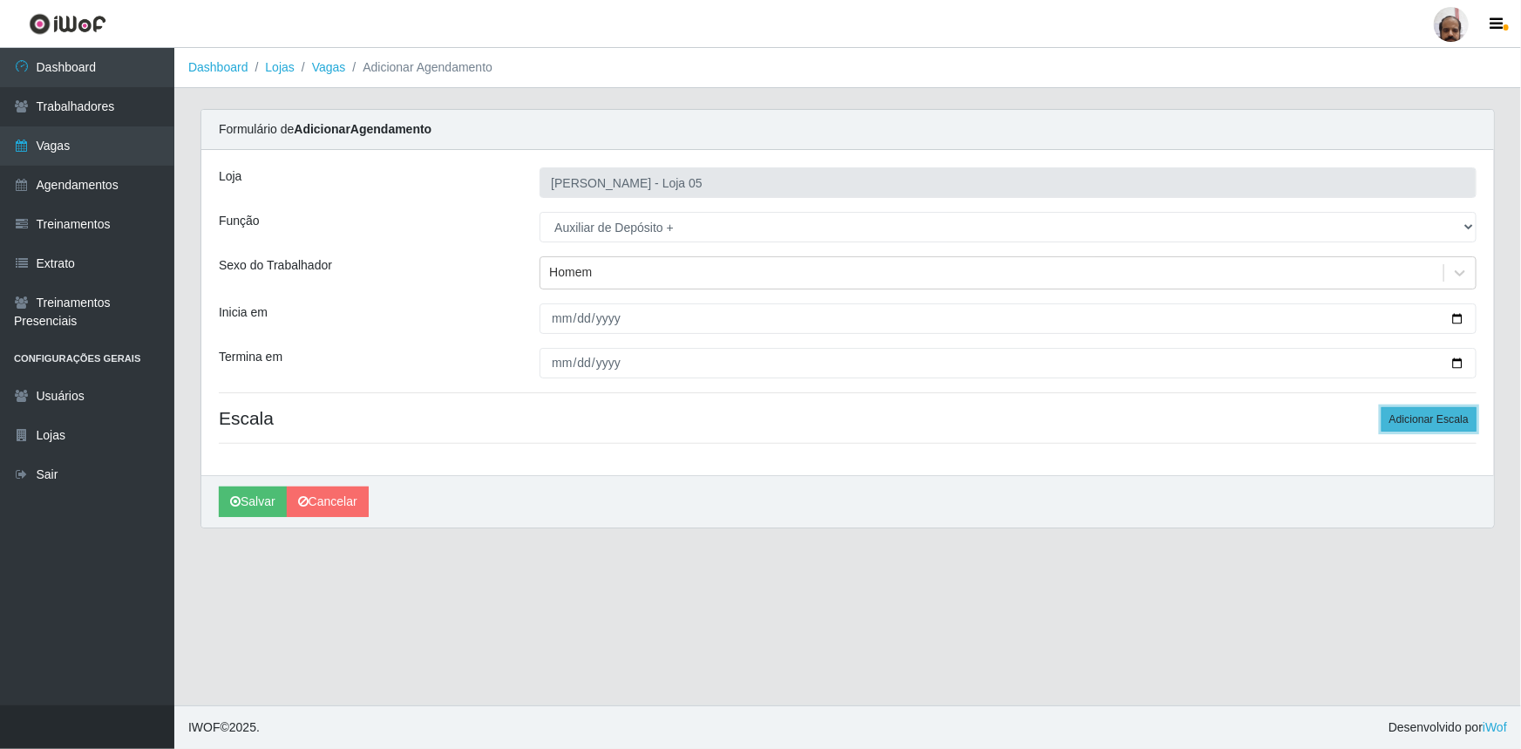
click at [1436, 417] on button "Adicionar Escala" at bounding box center [1428, 419] width 95 height 24
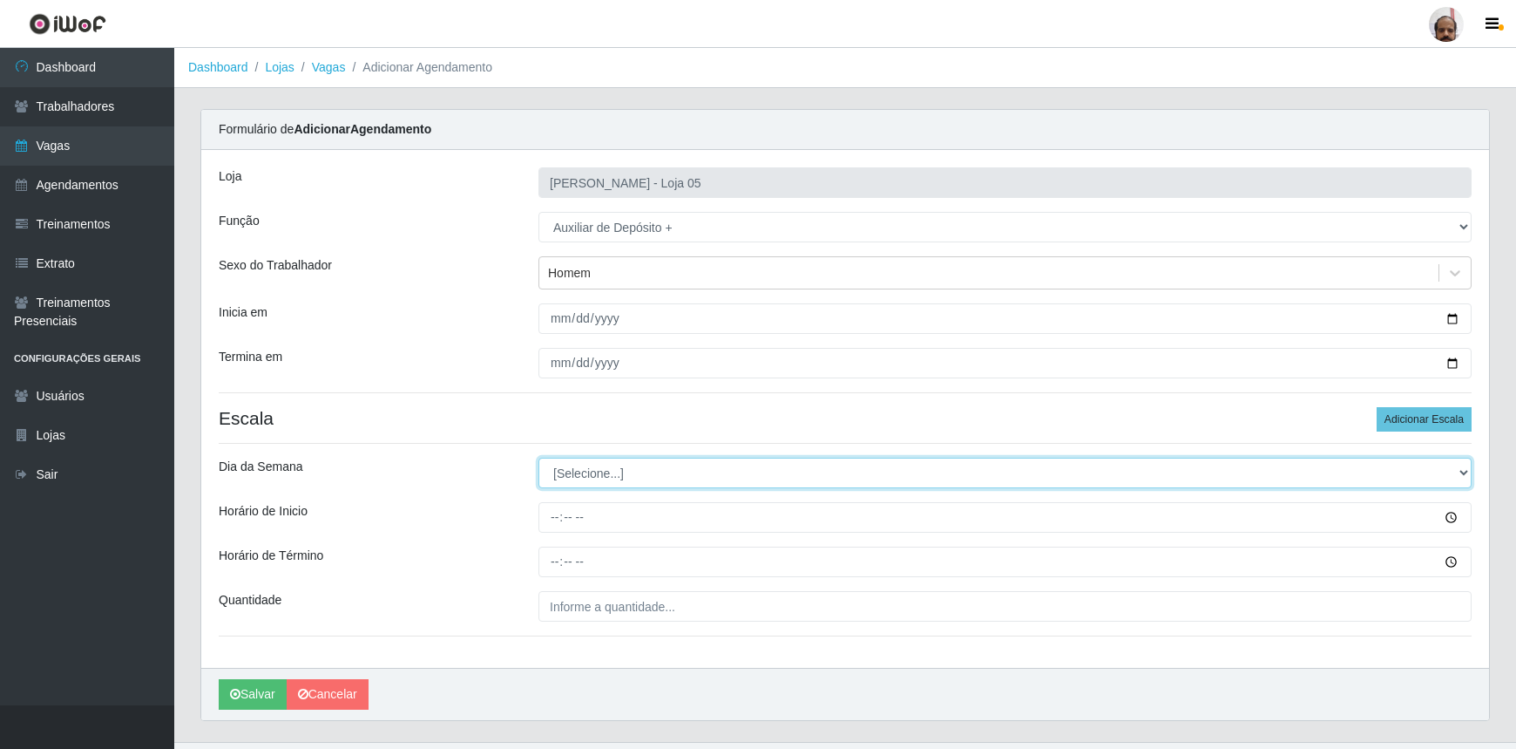
click at [1459, 471] on select "[Selecione...] Segunda Terça Quarta Quinta Sexta Sábado Domingo" at bounding box center [1005, 473] width 933 height 31
select select "3"
click at [539, 458] on select "[Selecione...] Segunda Terça Quarta Quinta Sexta Sábado Domingo" at bounding box center [1005, 473] width 933 height 31
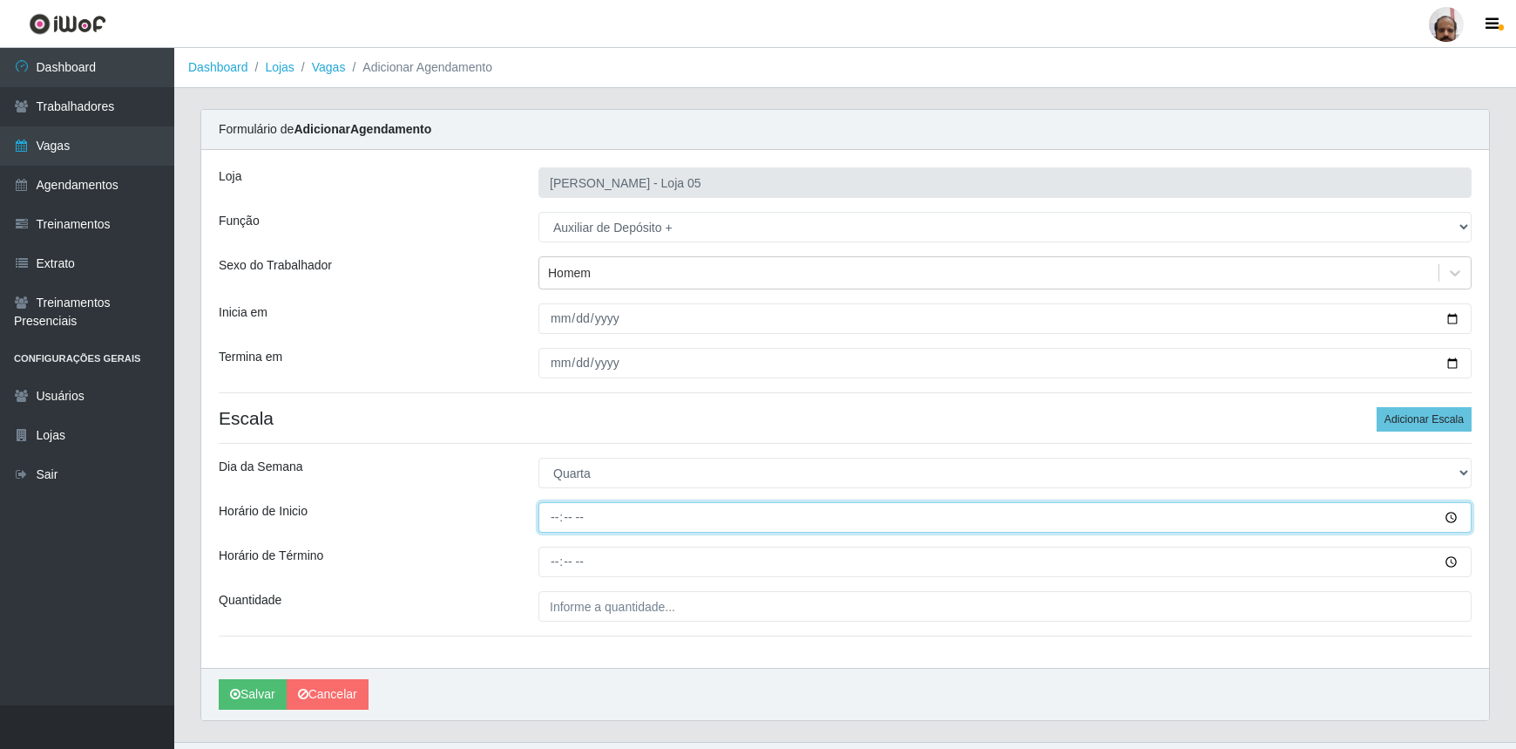
click at [553, 521] on input "Horário de Inicio" at bounding box center [1005, 517] width 933 height 31
type input "23:00"
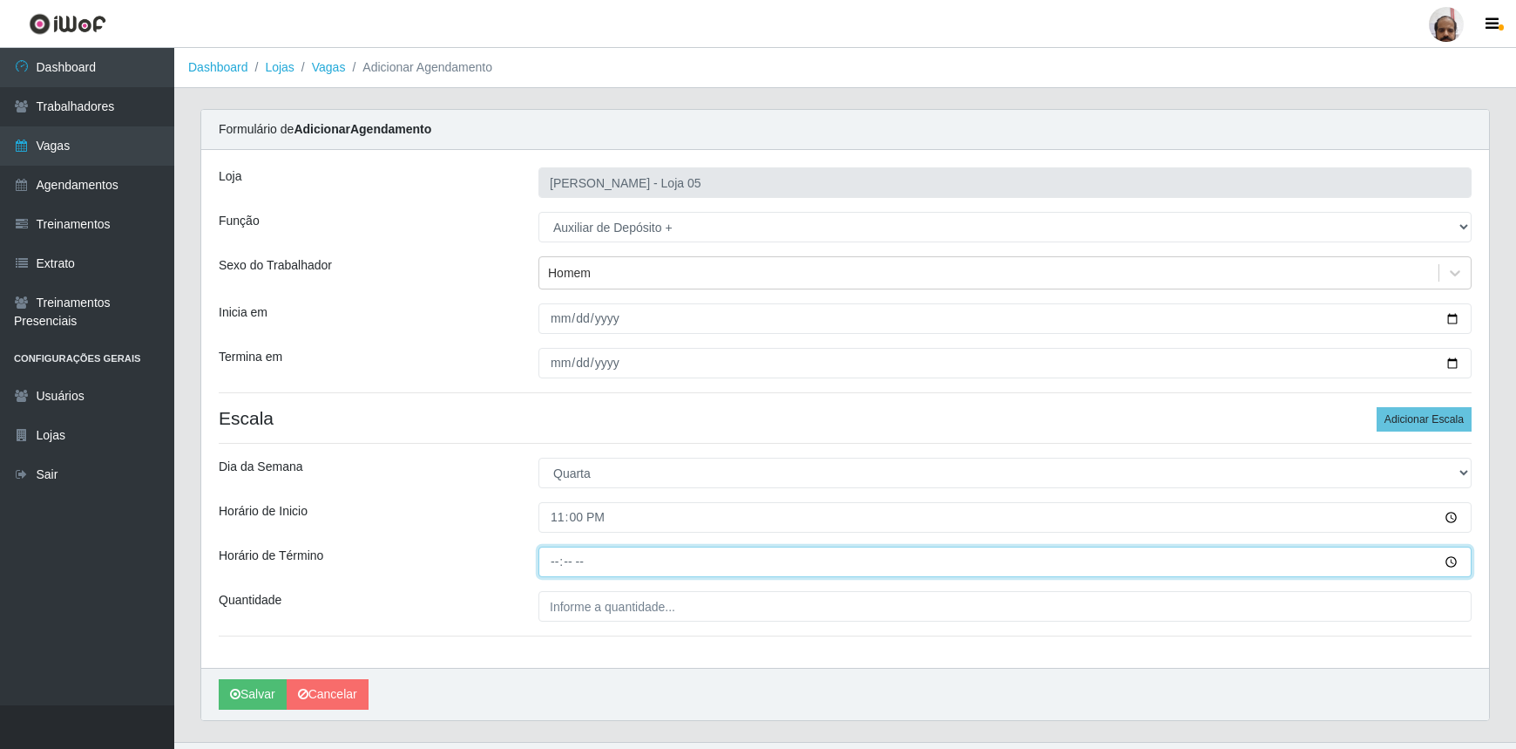
click at [553, 561] on input "Horário de Término" at bounding box center [1005, 561] width 933 height 31
type input "05:00"
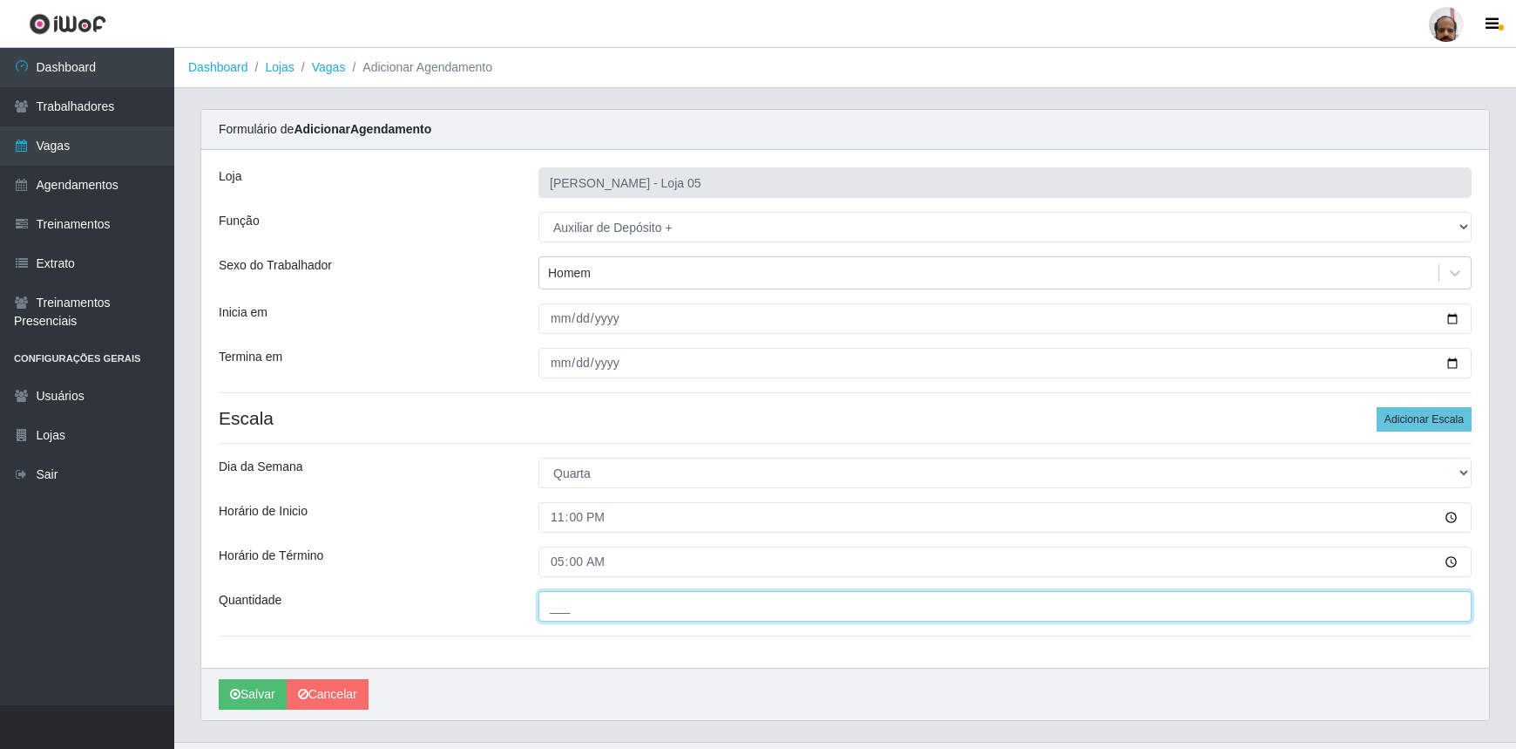
click at [911, 610] on input "___" at bounding box center [1005, 606] width 933 height 31
type input "2__"
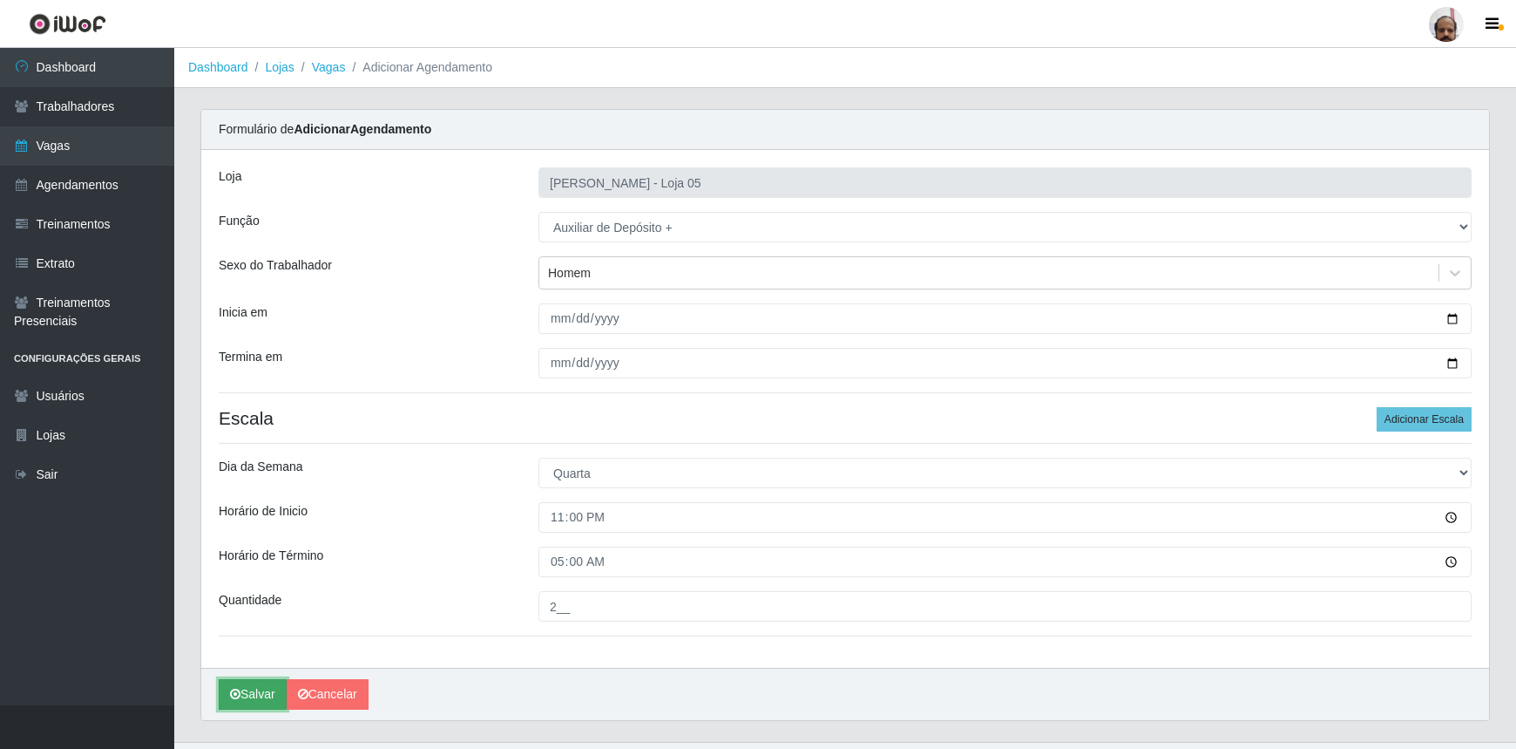
click at [227, 697] on button "Salvar" at bounding box center [253, 694] width 68 height 31
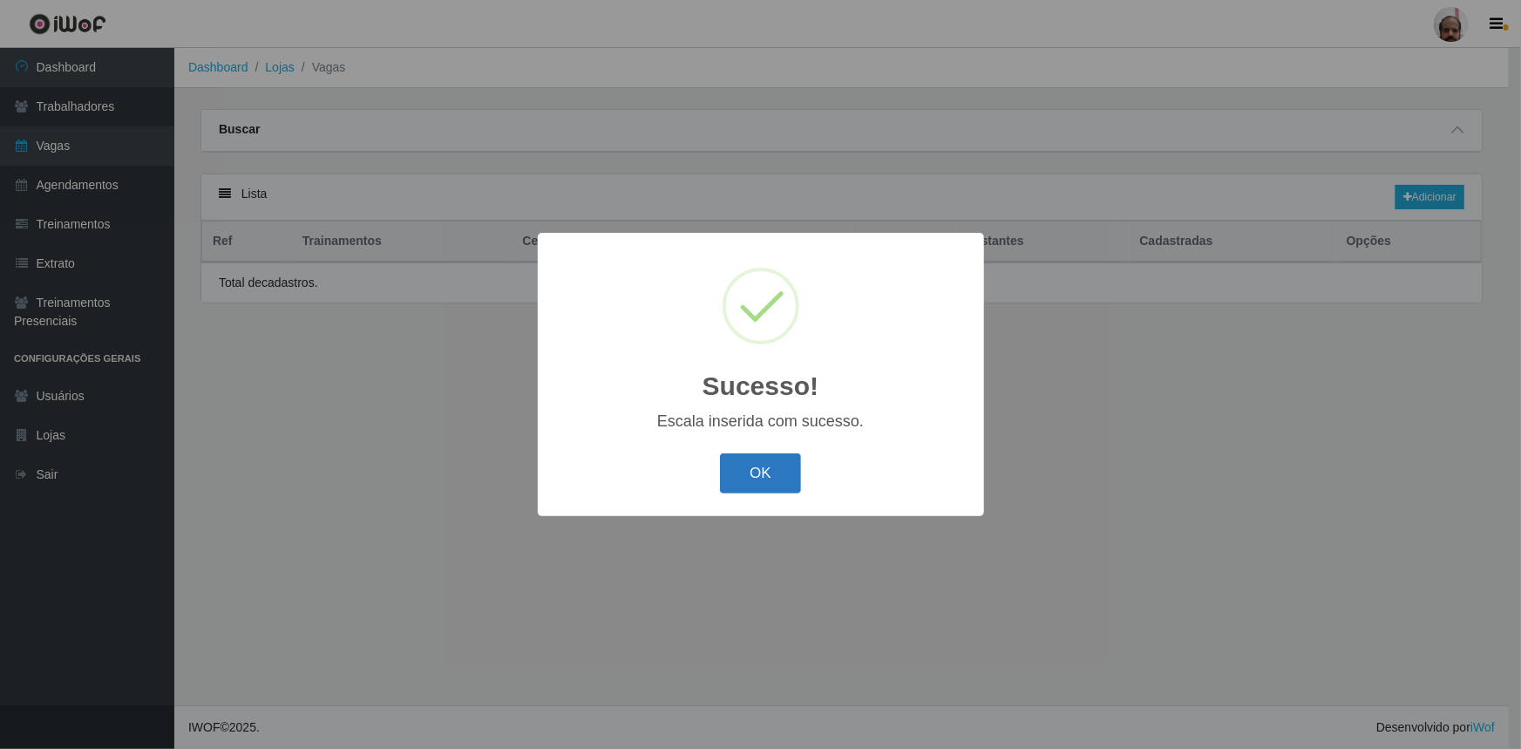
click at [771, 471] on button "OK" at bounding box center [760, 473] width 81 height 41
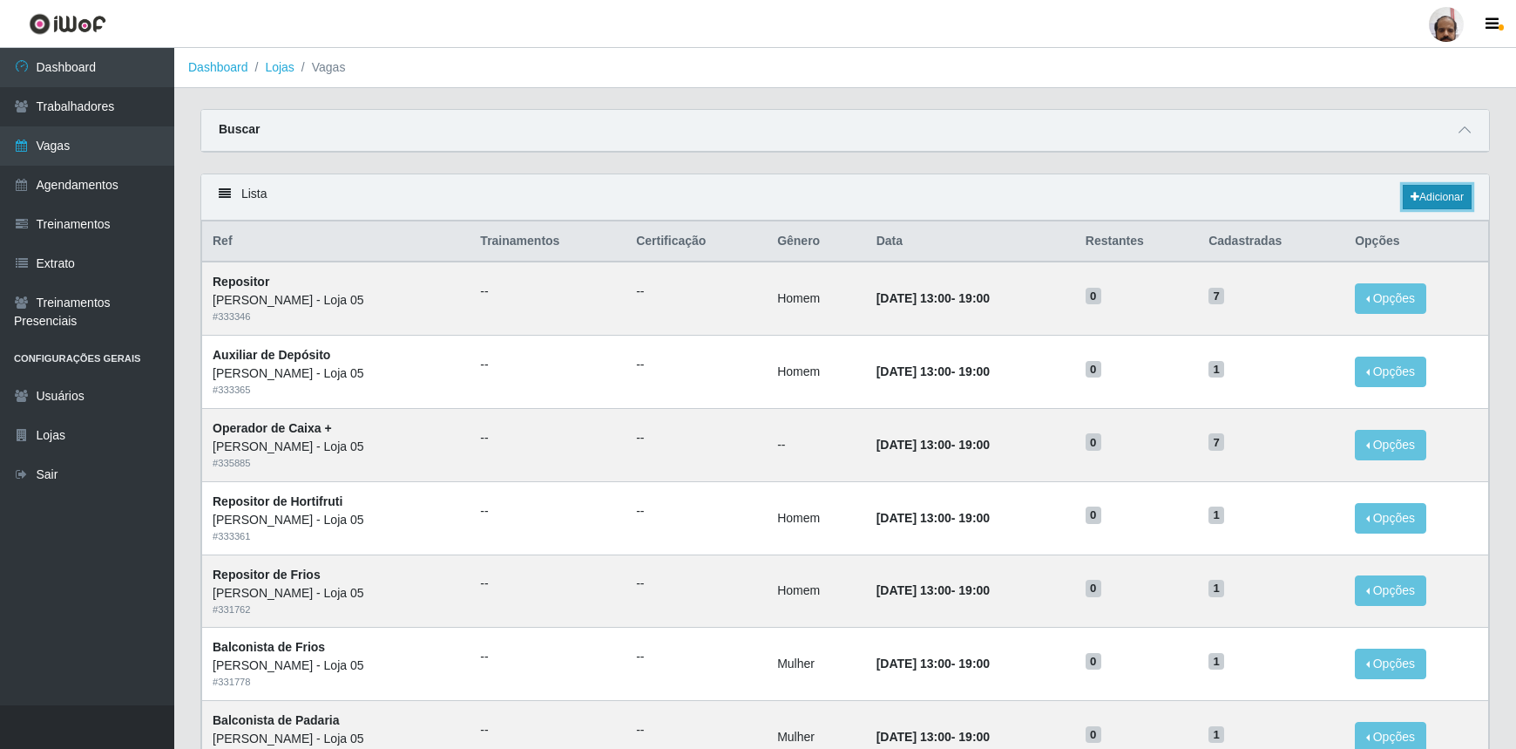
click at [1447, 191] on link "Adicionar" at bounding box center [1437, 197] width 69 height 24
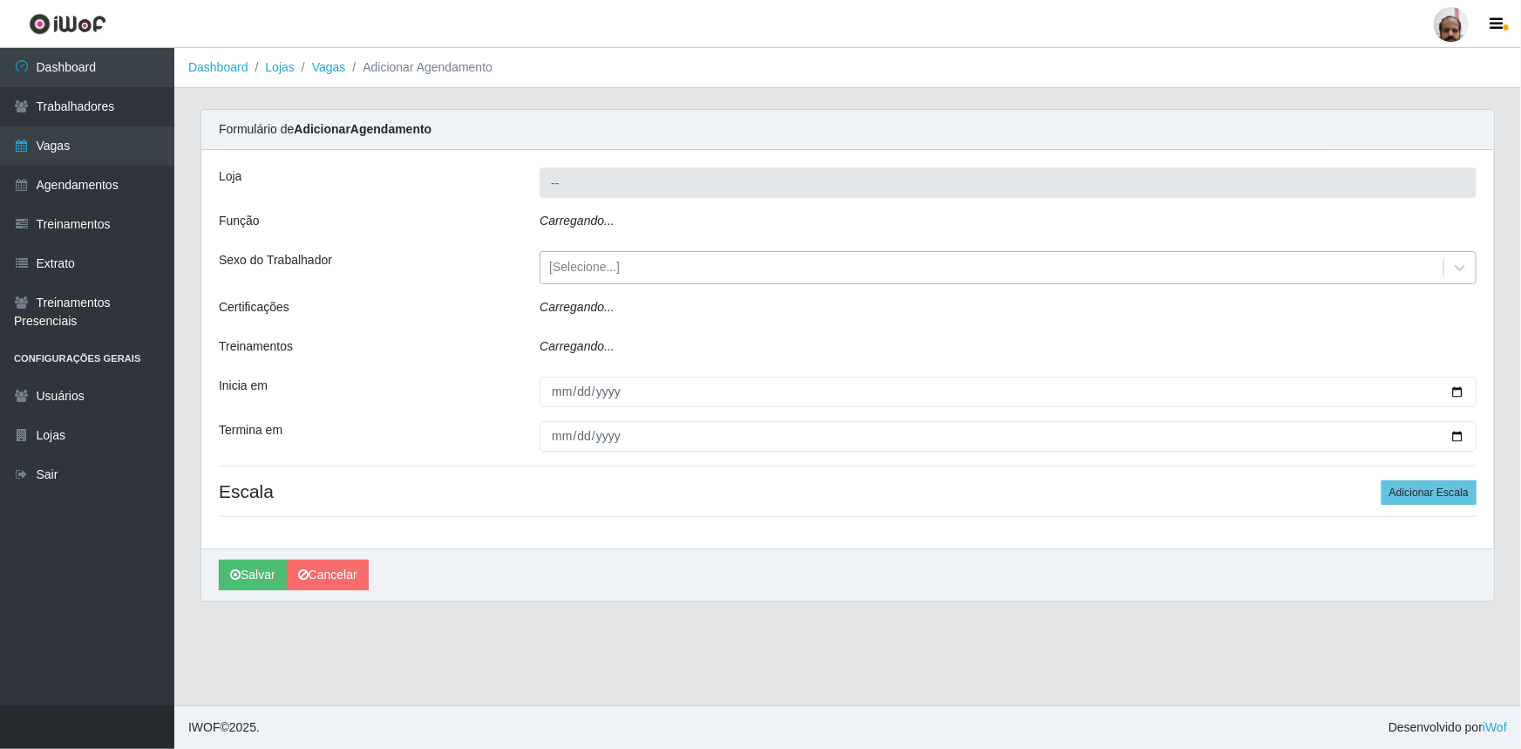
type input "[PERSON_NAME] - Loja 05"
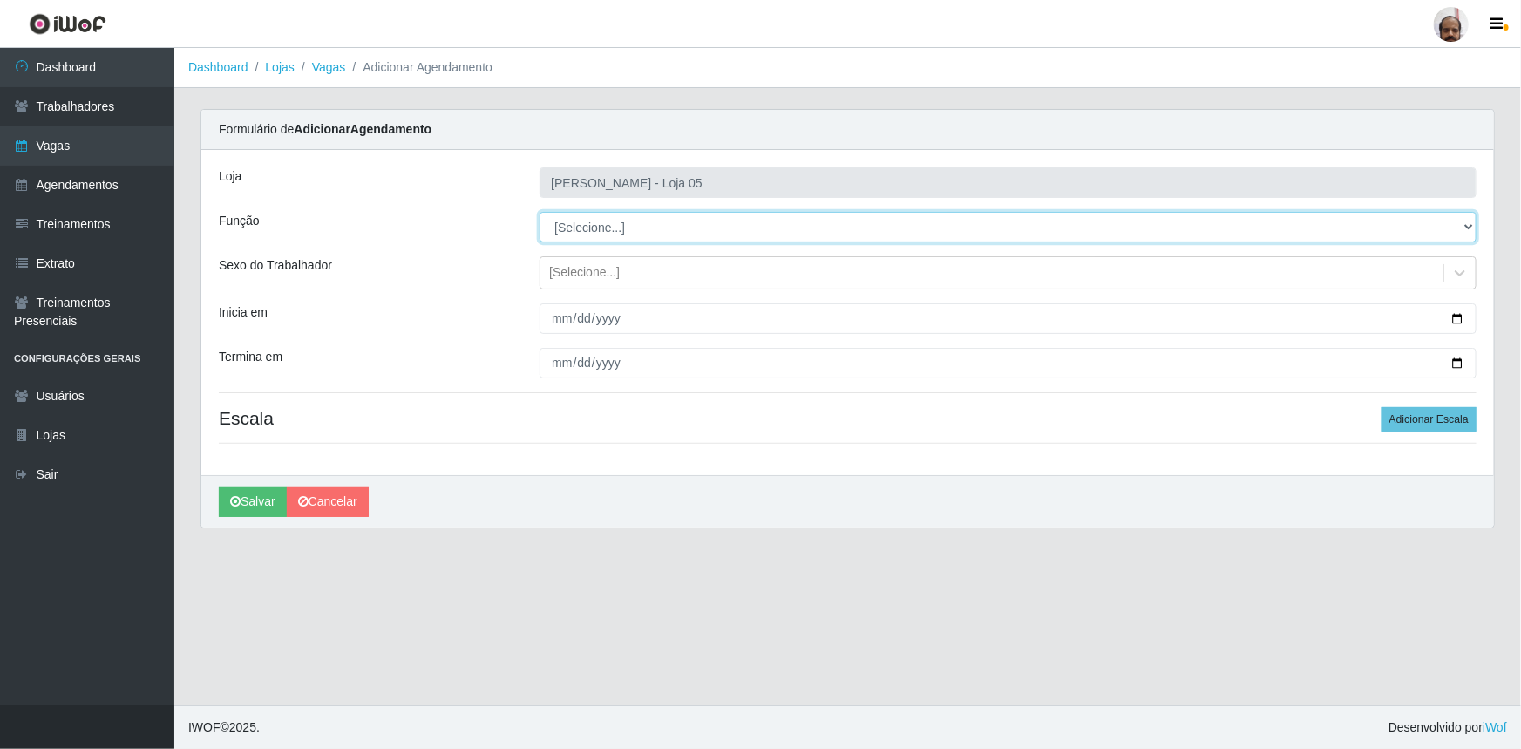
drag, startPoint x: 1469, startPoint y: 227, endPoint x: 1456, endPoint y: 232, distance: 14.1
click at [1469, 227] on select "[Selecione...] ASG ASG + ASG ++ Auxiliar de Depósito Auxiliar de Depósito + Aux…" at bounding box center [1007, 227] width 937 height 31
select select "82"
click at [539, 212] on select "[Selecione...] ASG ASG + ASG ++ Auxiliar de Depósito Auxiliar de Depósito + Aux…" at bounding box center [1007, 227] width 937 height 31
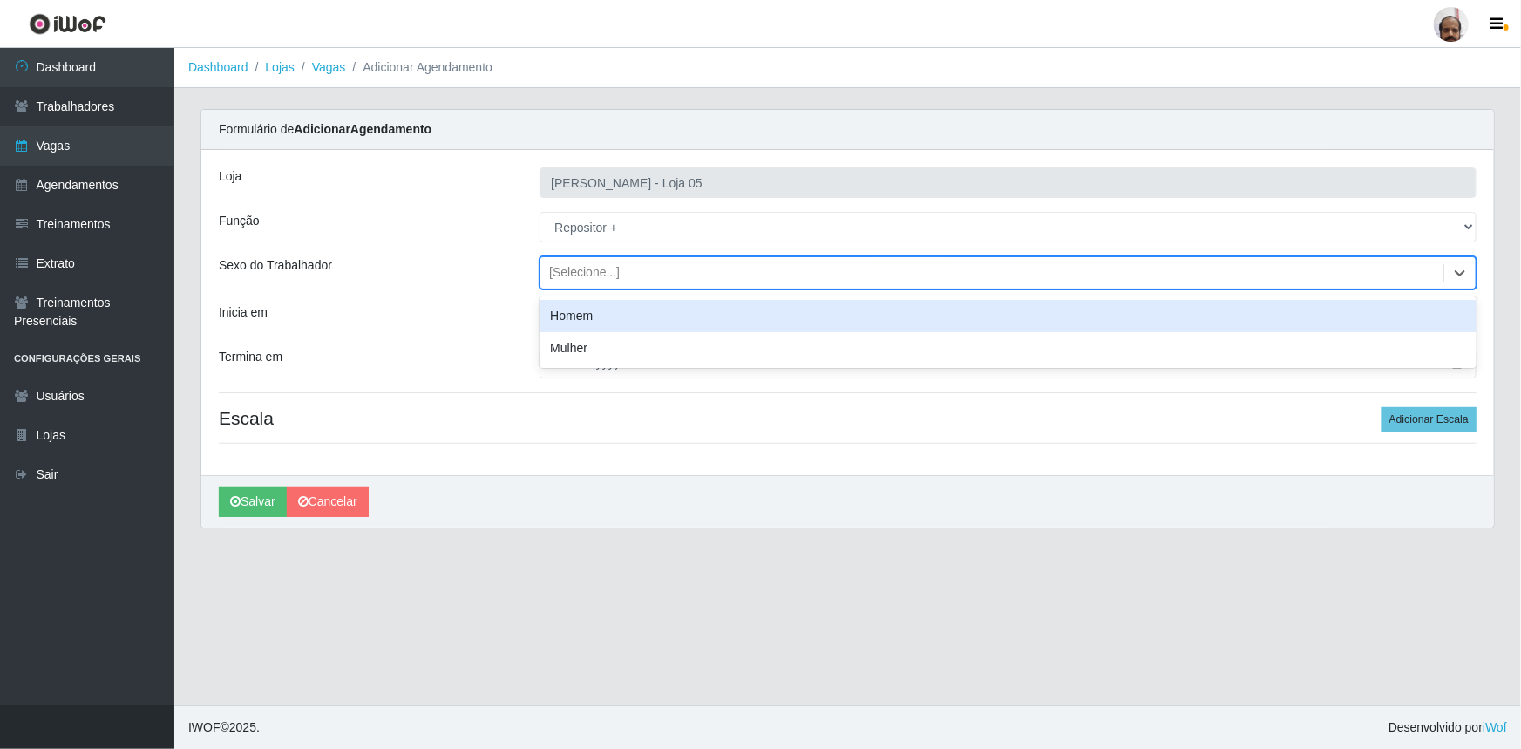
drag, startPoint x: 1467, startPoint y: 276, endPoint x: 1432, endPoint y: 282, distance: 35.3
click at [1467, 275] on icon at bounding box center [1459, 272] width 17 height 17
click at [706, 322] on div "Homem" at bounding box center [1007, 316] width 937 height 32
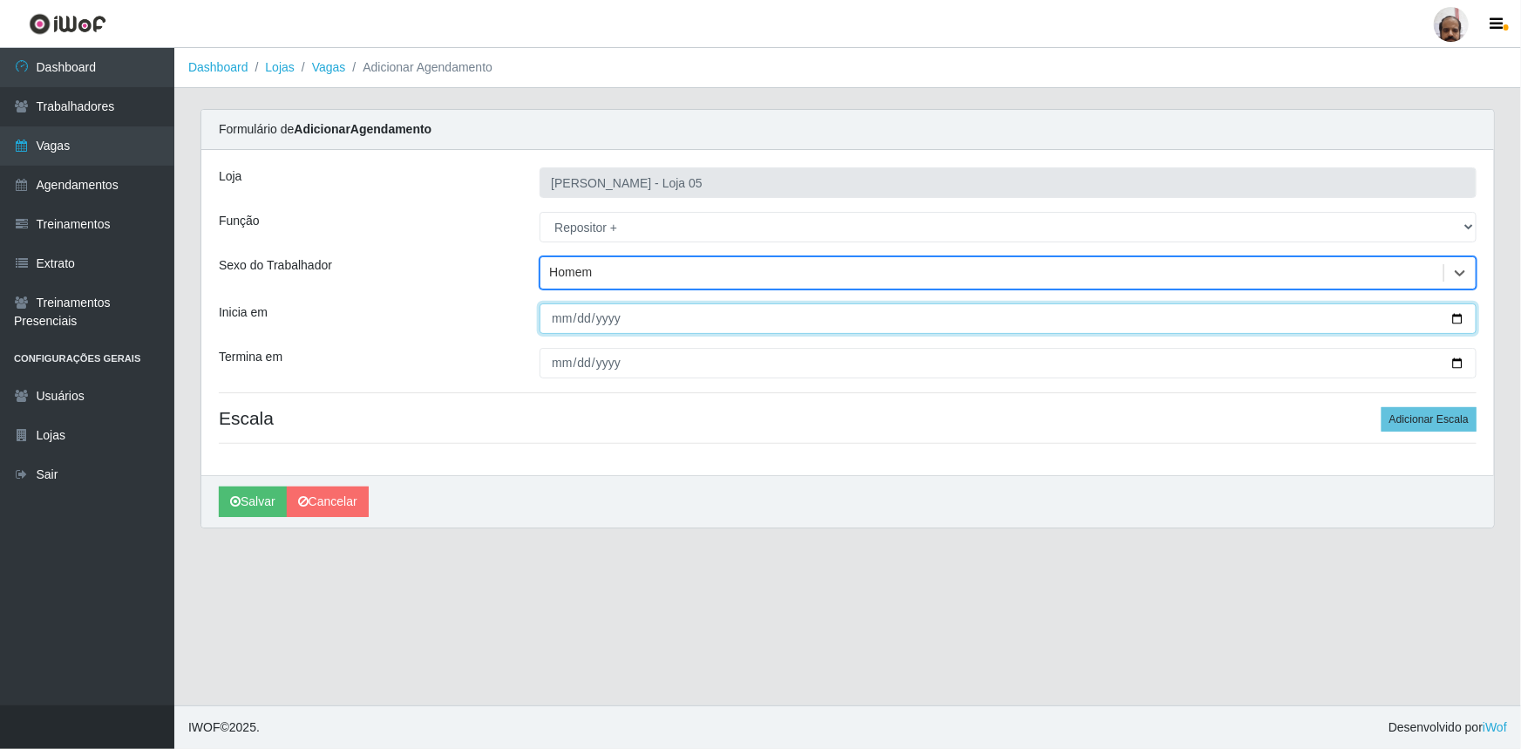
click at [1466, 322] on input "Inicia em" at bounding box center [1007, 318] width 937 height 31
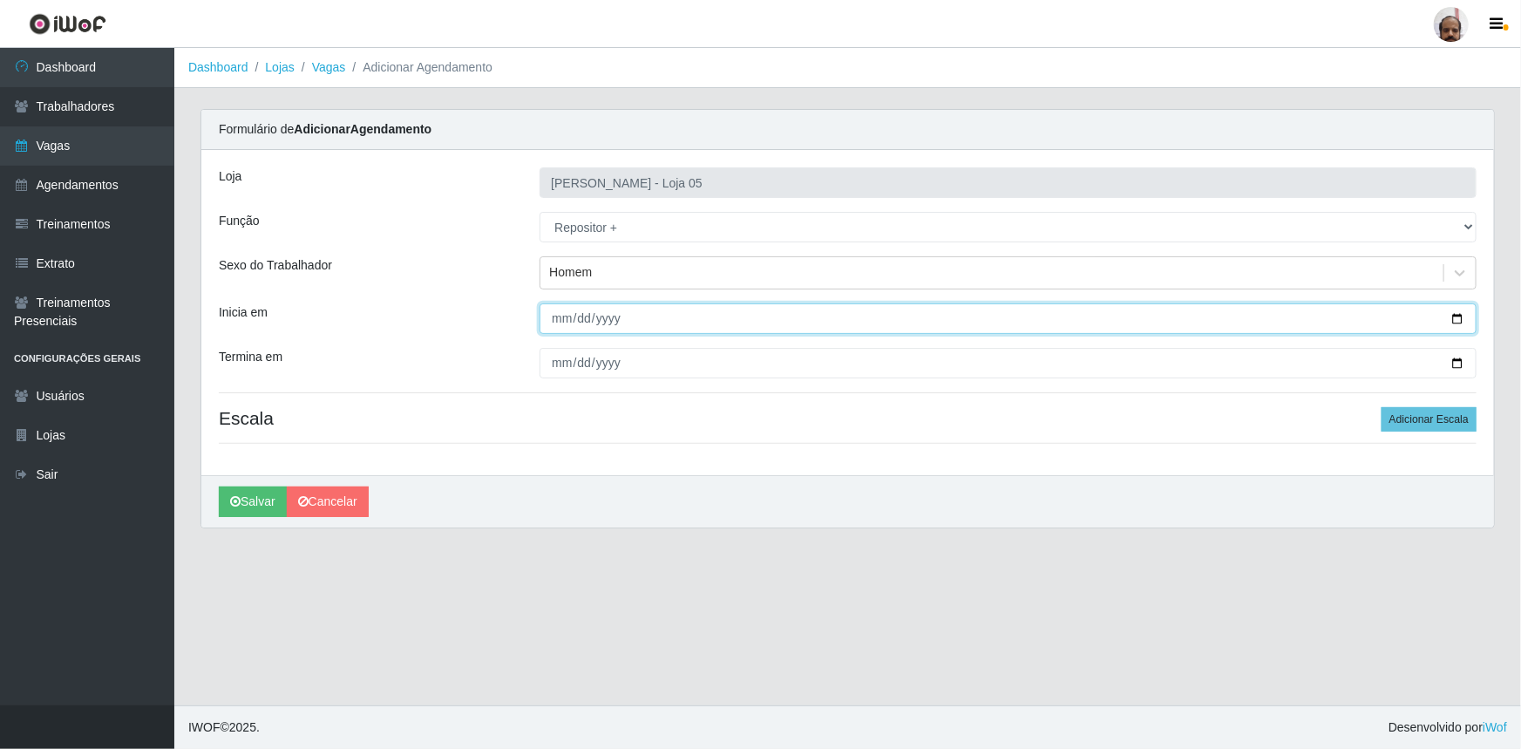
click at [1464, 315] on input "Inicia em" at bounding box center [1007, 318] width 937 height 31
type input "2025-08-26"
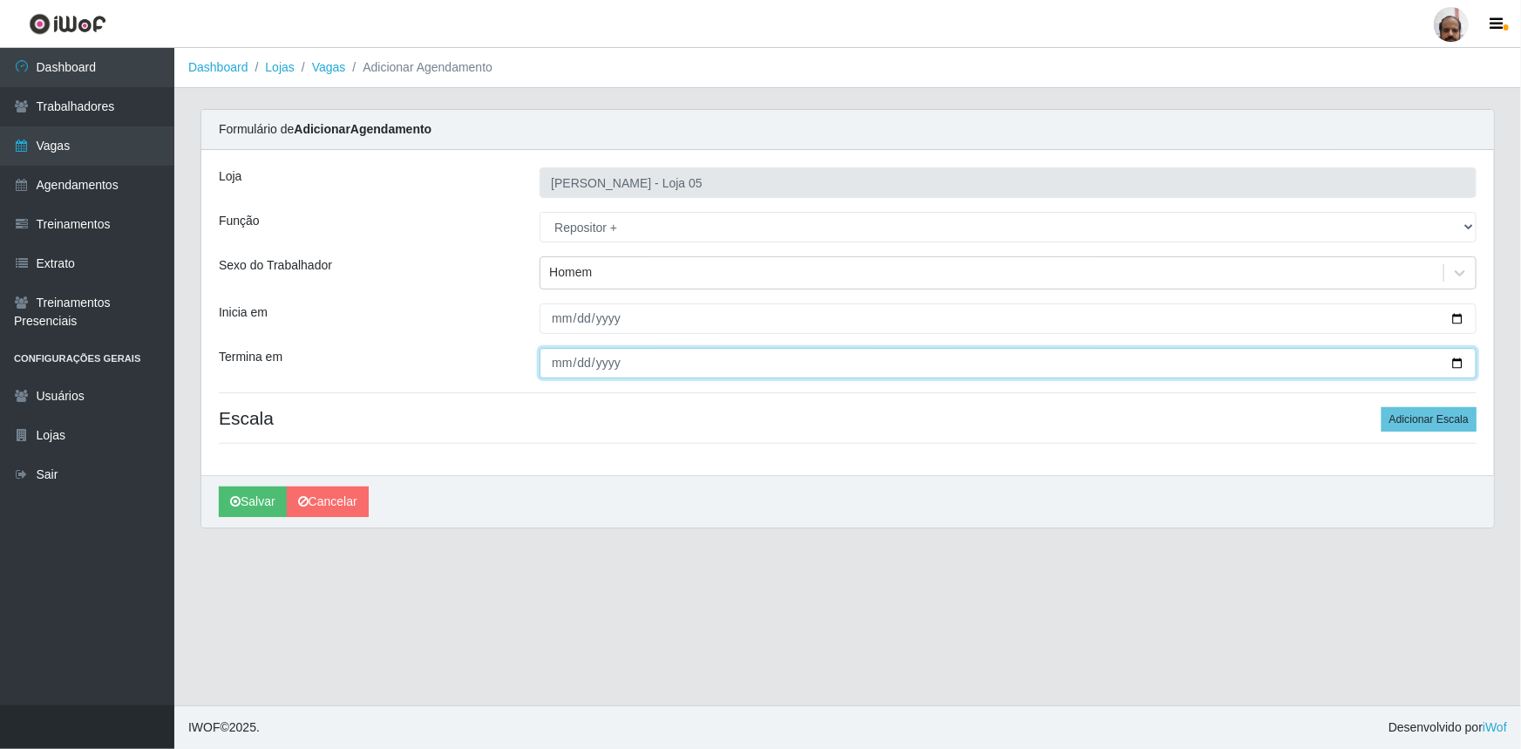
click at [1455, 362] on input "Termina em" at bounding box center [1007, 363] width 937 height 31
type input "2025-08-27"
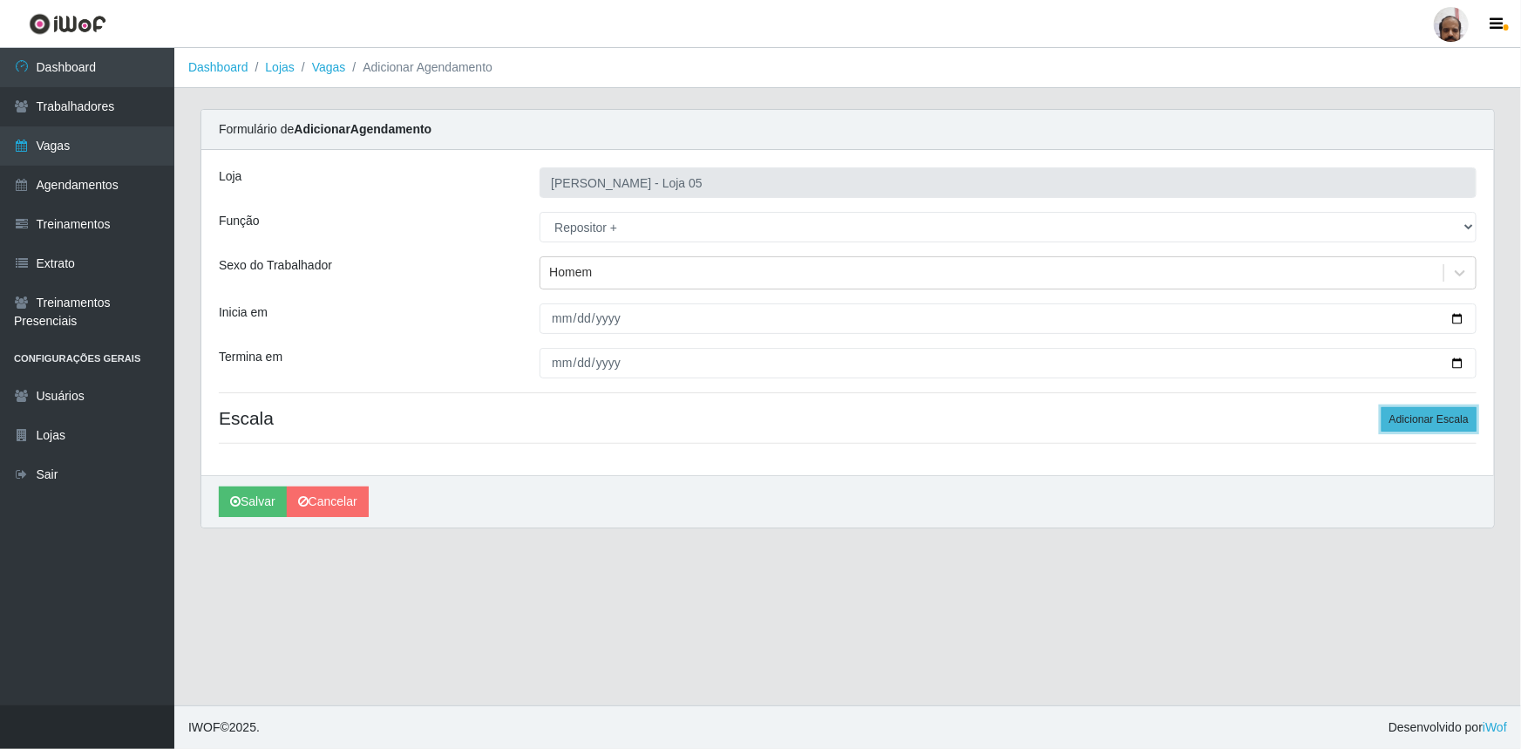
click at [1401, 421] on button "Adicionar Escala" at bounding box center [1428, 419] width 95 height 24
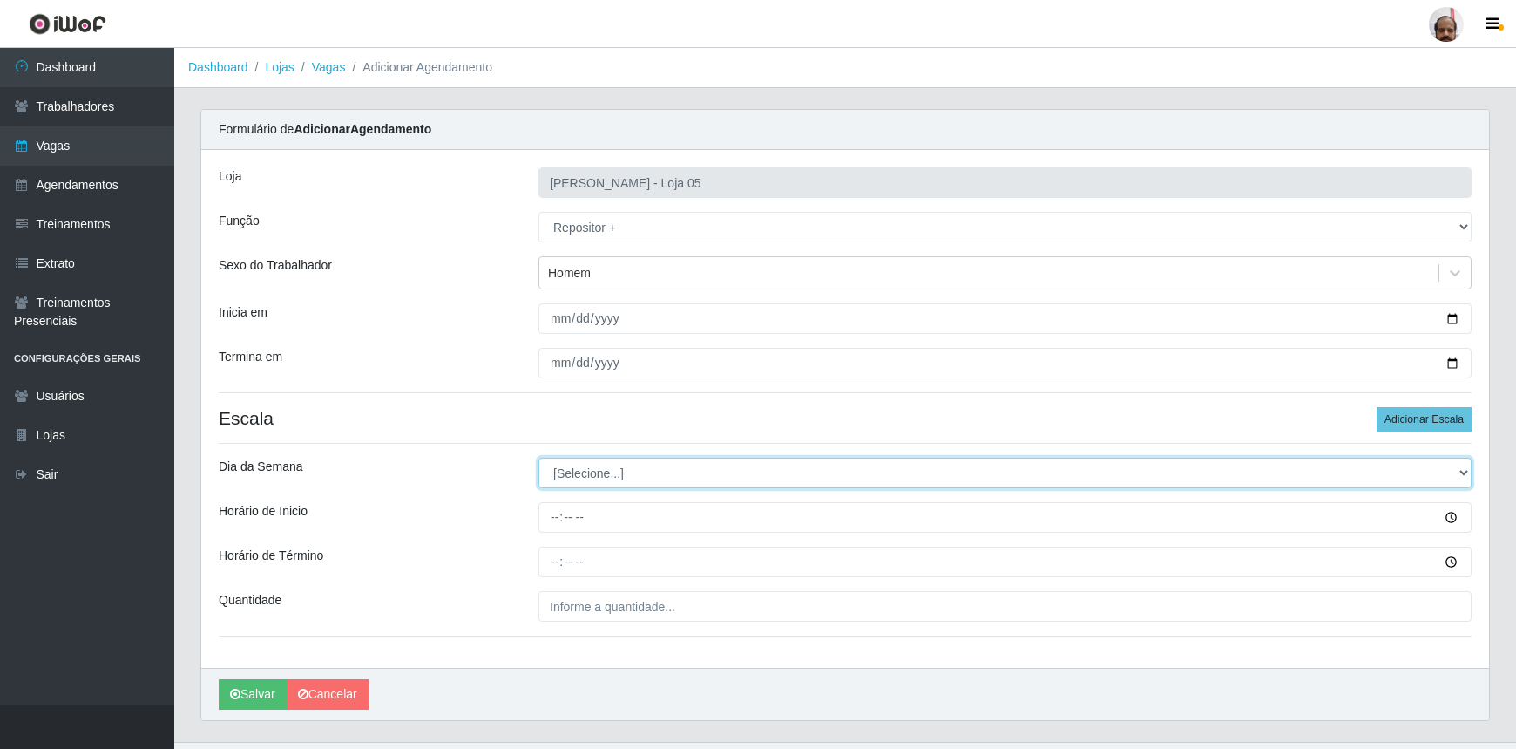
click at [1461, 471] on select "[Selecione...] Segunda Terça Quarta Quinta Sexta Sábado Domingo" at bounding box center [1005, 473] width 933 height 31
select select "2"
click at [539, 458] on select "[Selecione...] Segunda Terça Quarta Quinta Sexta Sábado Domingo" at bounding box center [1005, 473] width 933 height 31
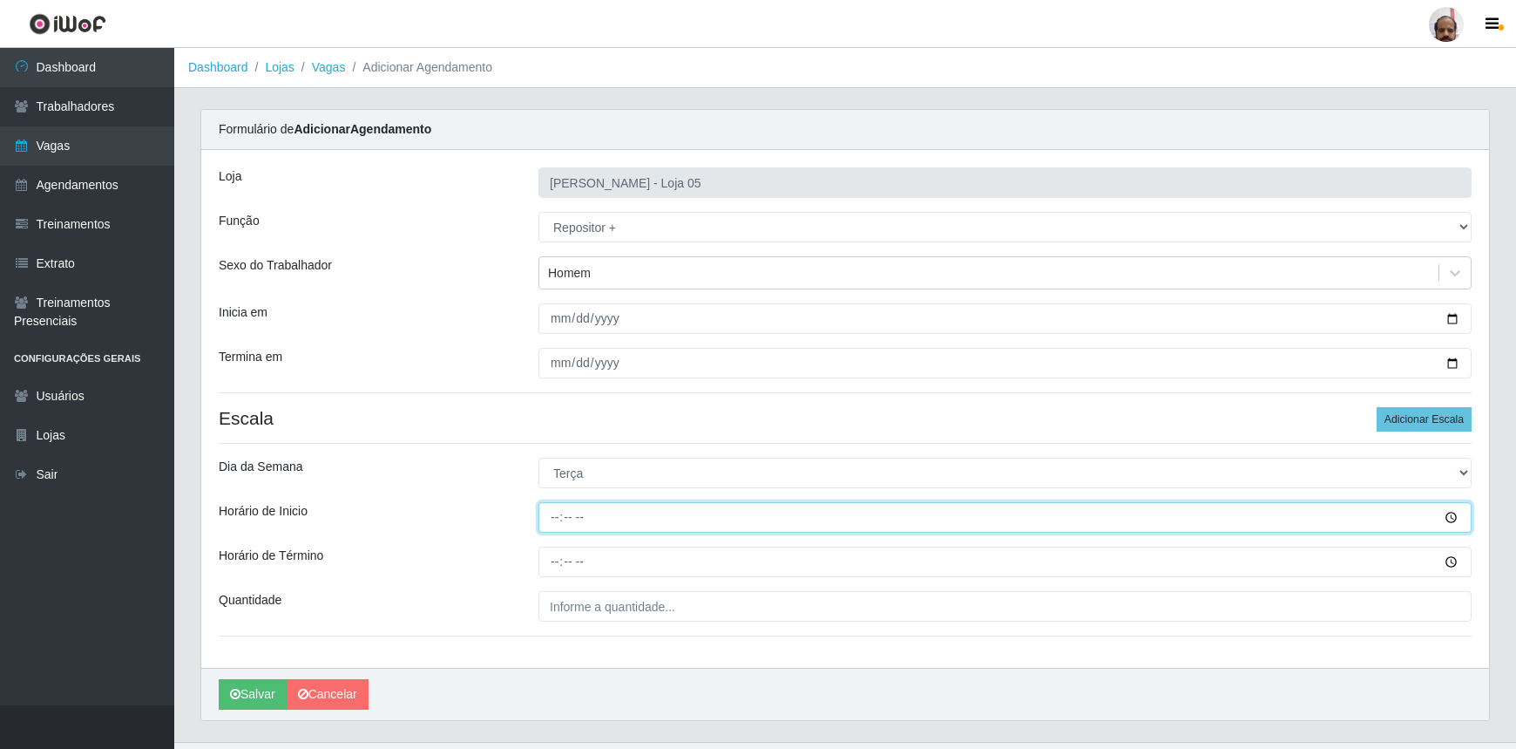
drag, startPoint x: 558, startPoint y: 514, endPoint x: 620, endPoint y: 575, distance: 86.9
click at [558, 513] on input "Horário de Inicio" at bounding box center [1005, 517] width 933 height 31
type input "23:00"
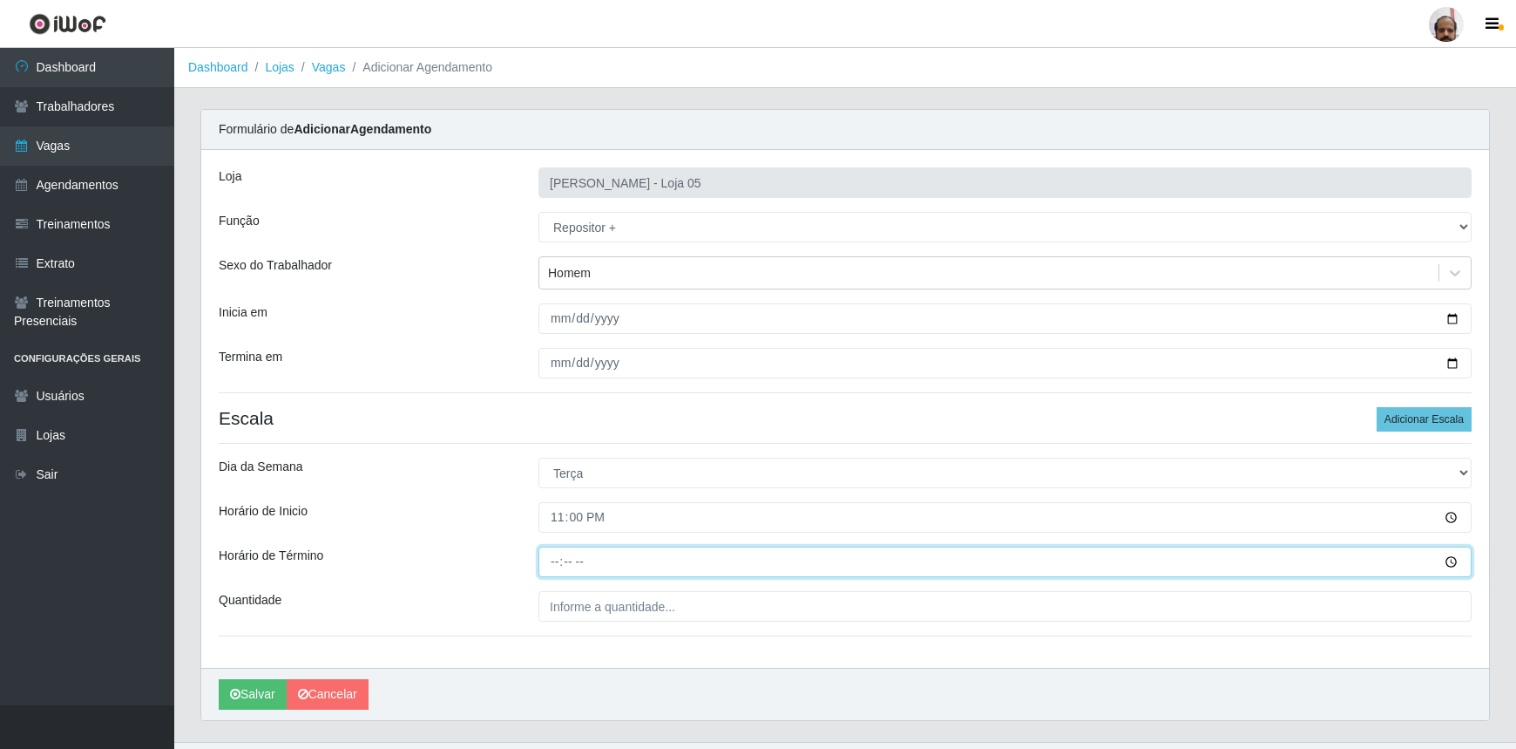
drag, startPoint x: 546, startPoint y: 560, endPoint x: 719, endPoint y: 575, distance: 173.2
click at [546, 560] on input "Horário de Término" at bounding box center [1005, 561] width 933 height 31
type input "05:00"
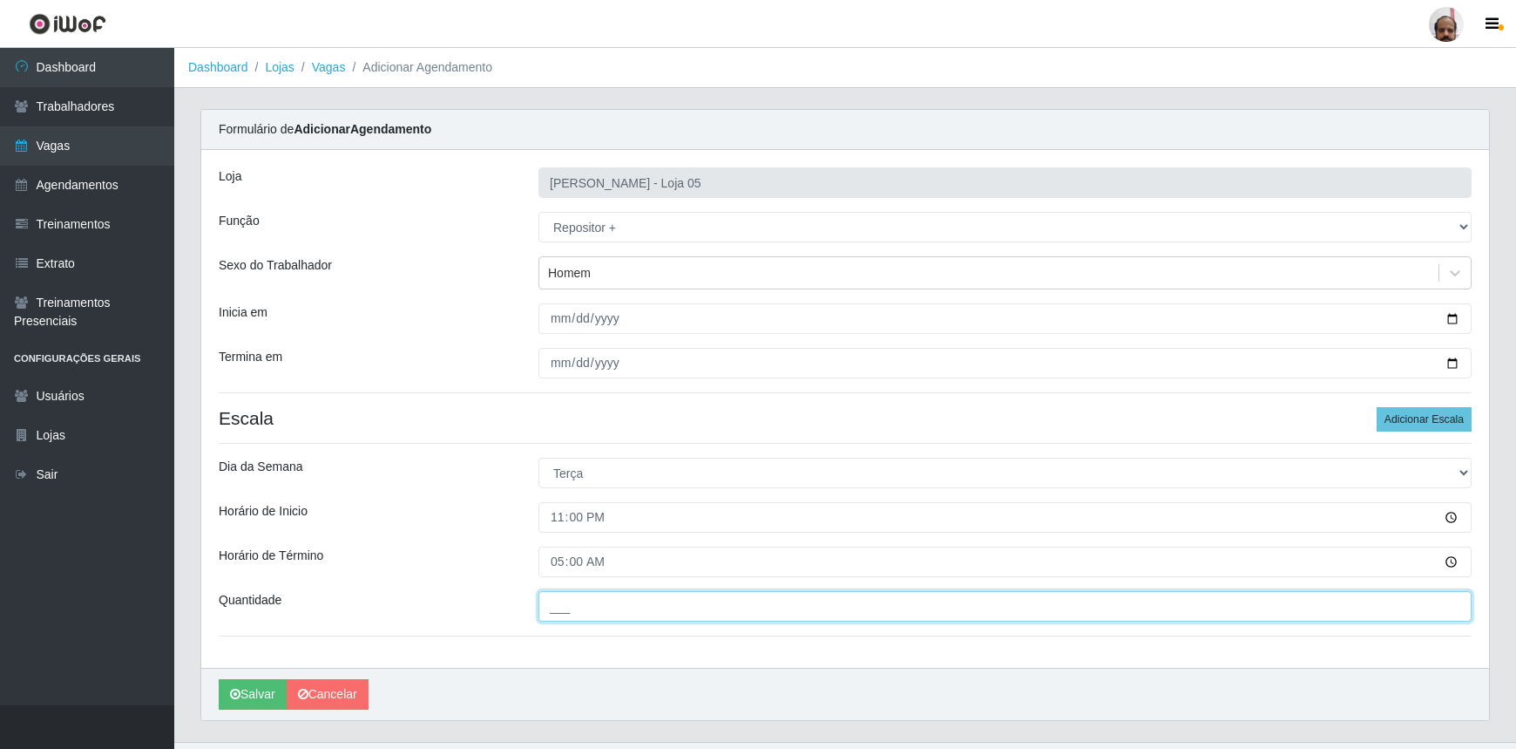
click at [995, 605] on input "___" at bounding box center [1005, 606] width 933 height 31
type input "3__"
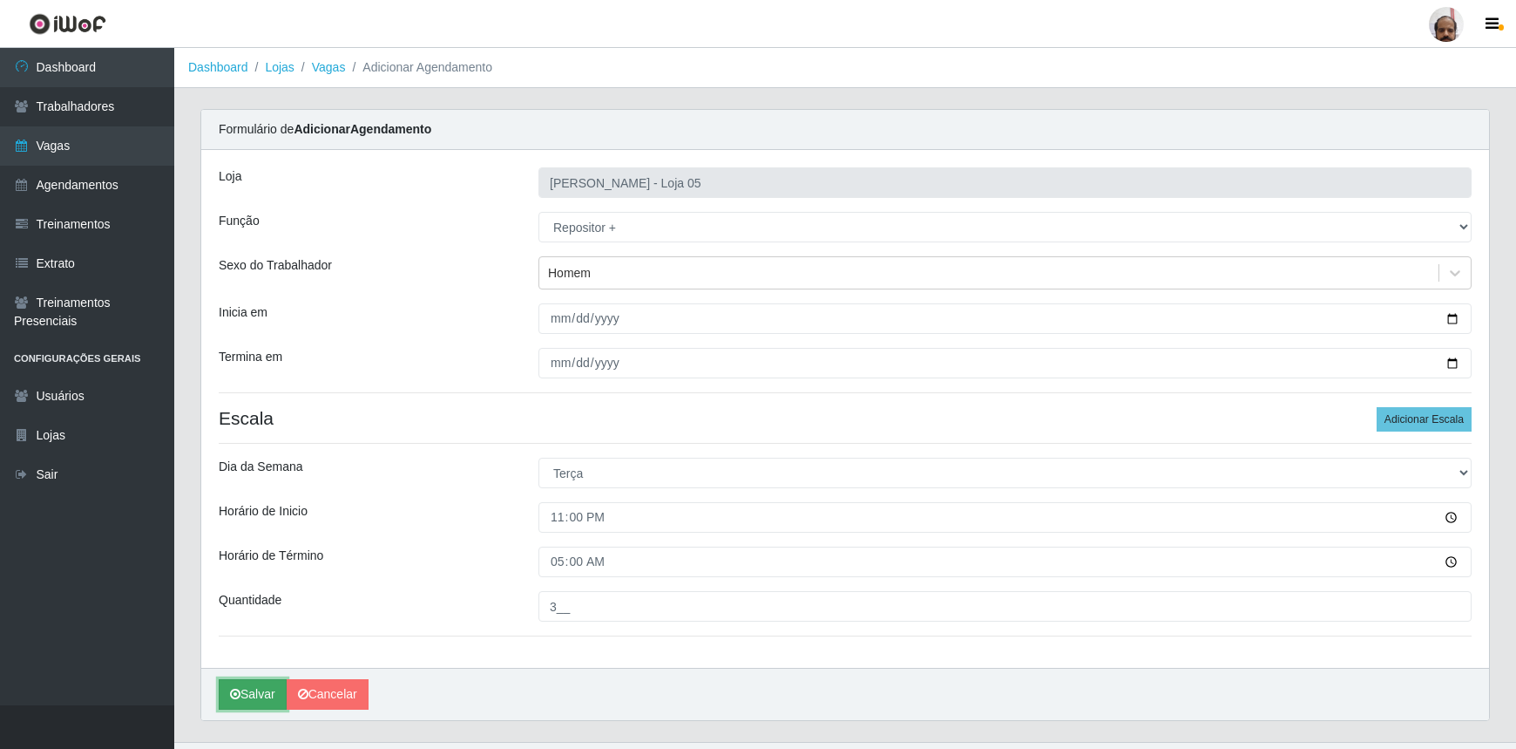
click at [244, 699] on button "Salvar" at bounding box center [253, 694] width 68 height 31
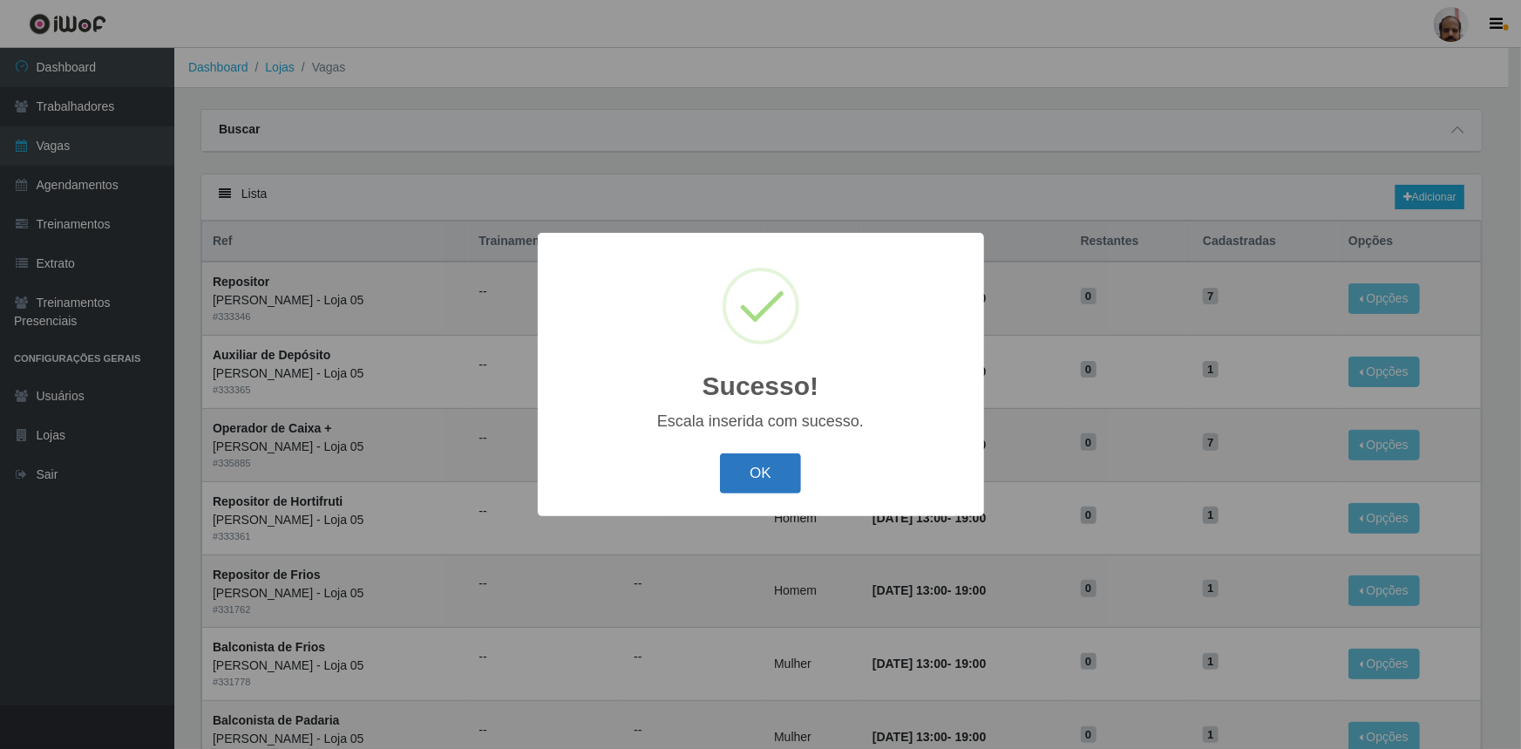
click at [785, 477] on button "OK" at bounding box center [760, 473] width 81 height 41
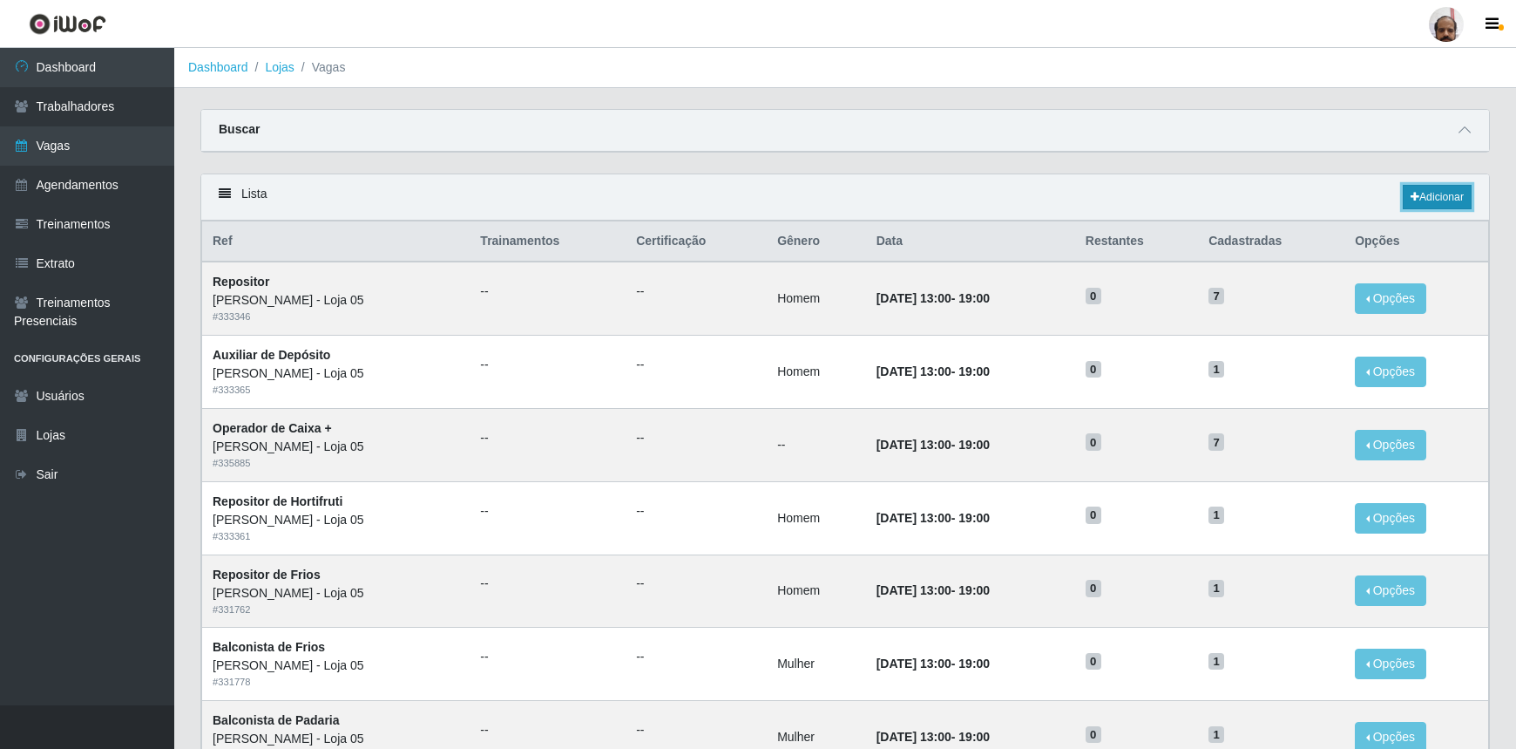
click at [1449, 192] on link "Adicionar" at bounding box center [1437, 197] width 69 height 24
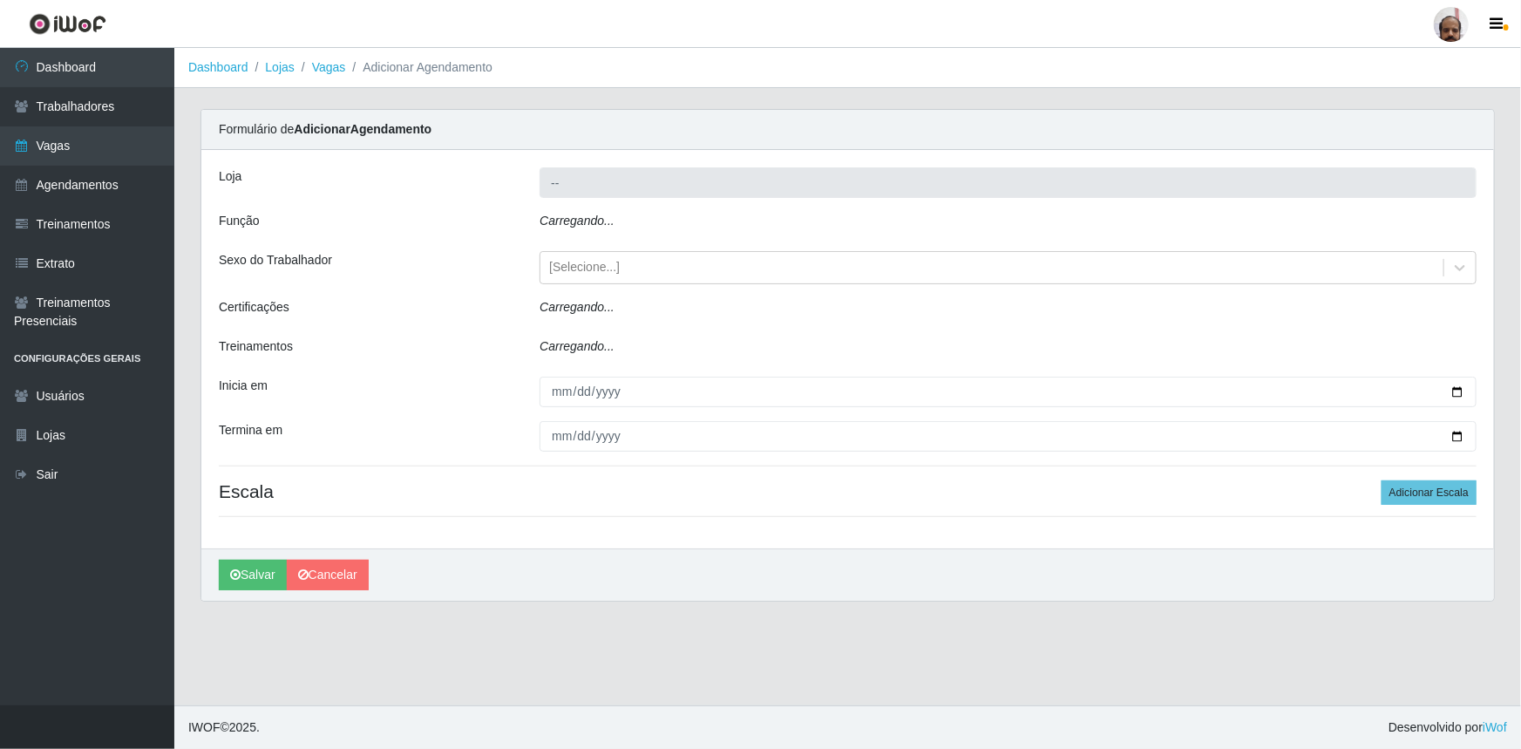
type input "[PERSON_NAME] - Loja 05"
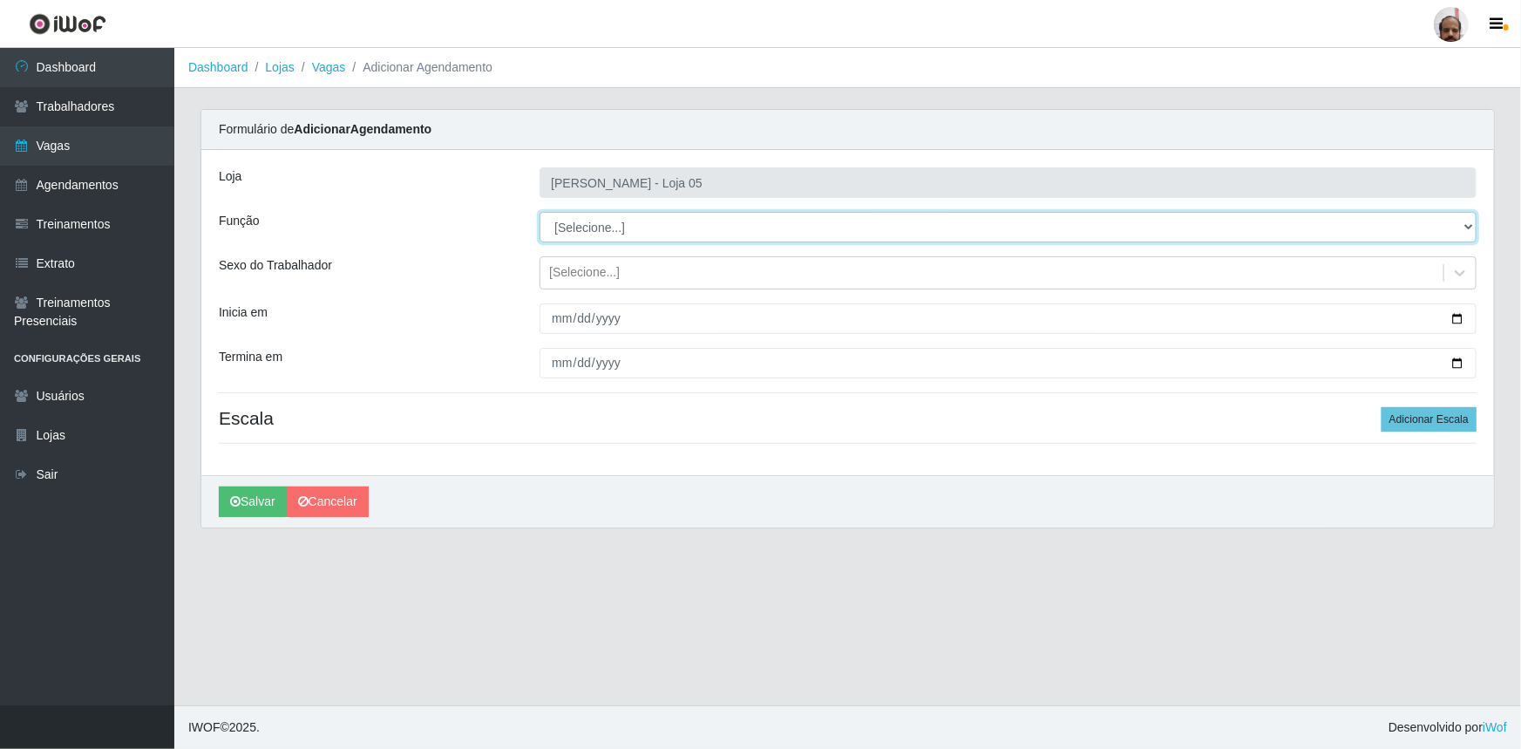
drag, startPoint x: 1469, startPoint y: 228, endPoint x: 1180, endPoint y: 237, distance: 289.5
click at [1469, 228] on select "[Selecione...] ASG ASG + ASG ++ Auxiliar de Depósito Auxiliar de Depósito + Aux…" at bounding box center [1007, 227] width 937 height 31
select select "82"
click at [539, 212] on select "[Selecione...] ASG ASG + ASG ++ Auxiliar de Depósito Auxiliar de Depósito + Aux…" at bounding box center [1007, 227] width 937 height 31
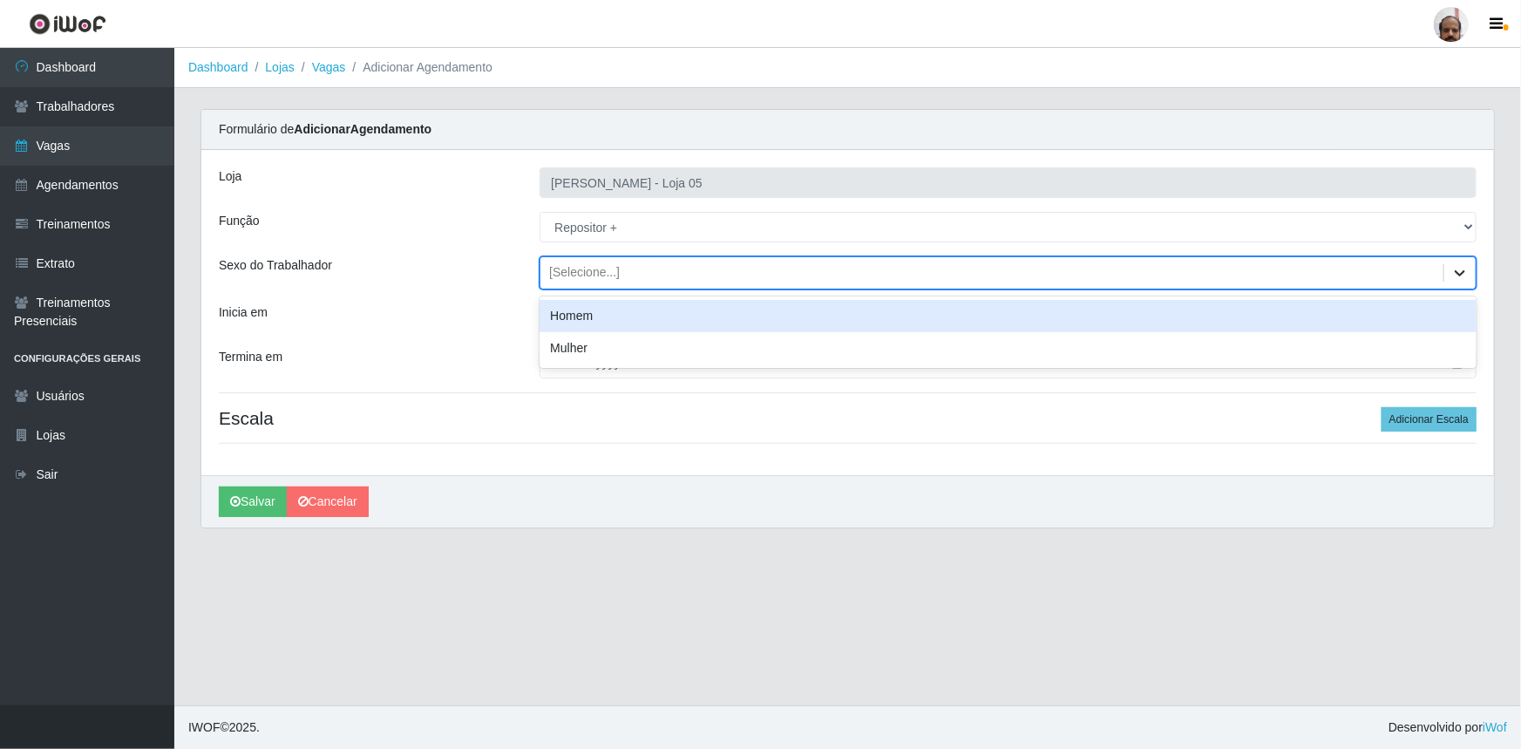
click at [1449, 269] on div at bounding box center [1459, 272] width 31 height 31
click at [601, 313] on div "Homem" at bounding box center [1007, 316] width 937 height 32
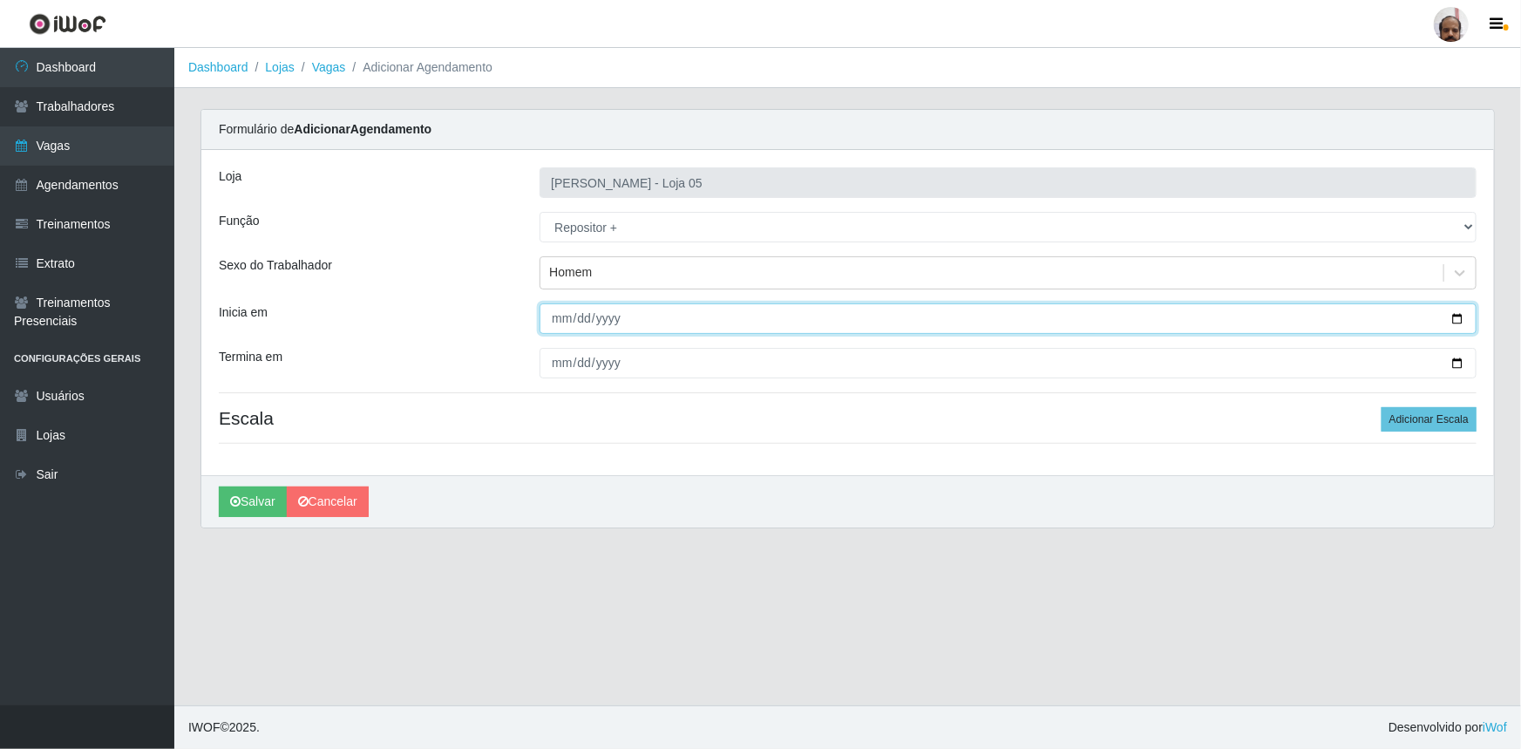
click at [1467, 319] on input "Inicia em" at bounding box center [1007, 318] width 937 height 31
click at [1458, 319] on input "Inicia em" at bounding box center [1007, 318] width 937 height 31
type input "2025-08-27"
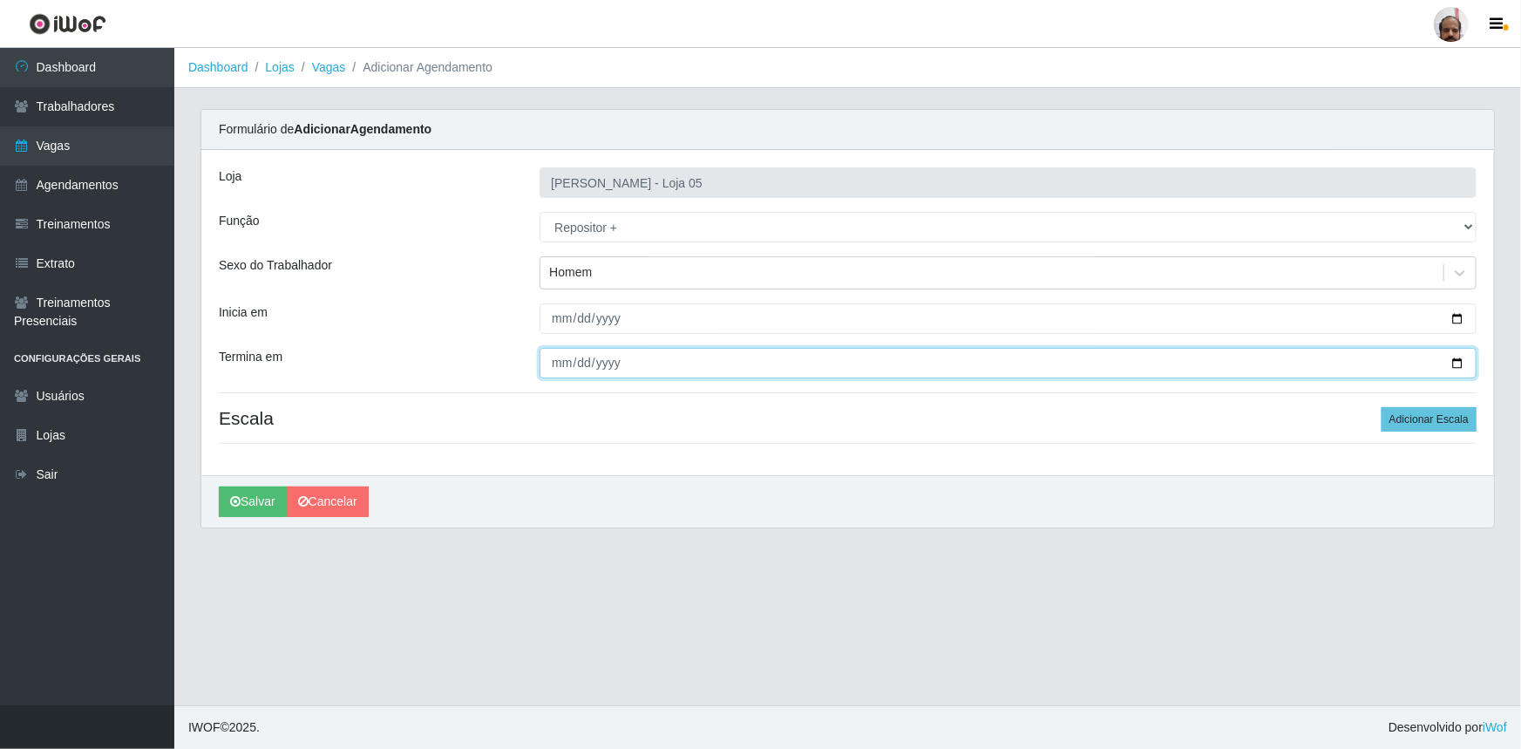
click at [1456, 365] on input "Termina em" at bounding box center [1007, 363] width 937 height 31
type input "2025-08-28"
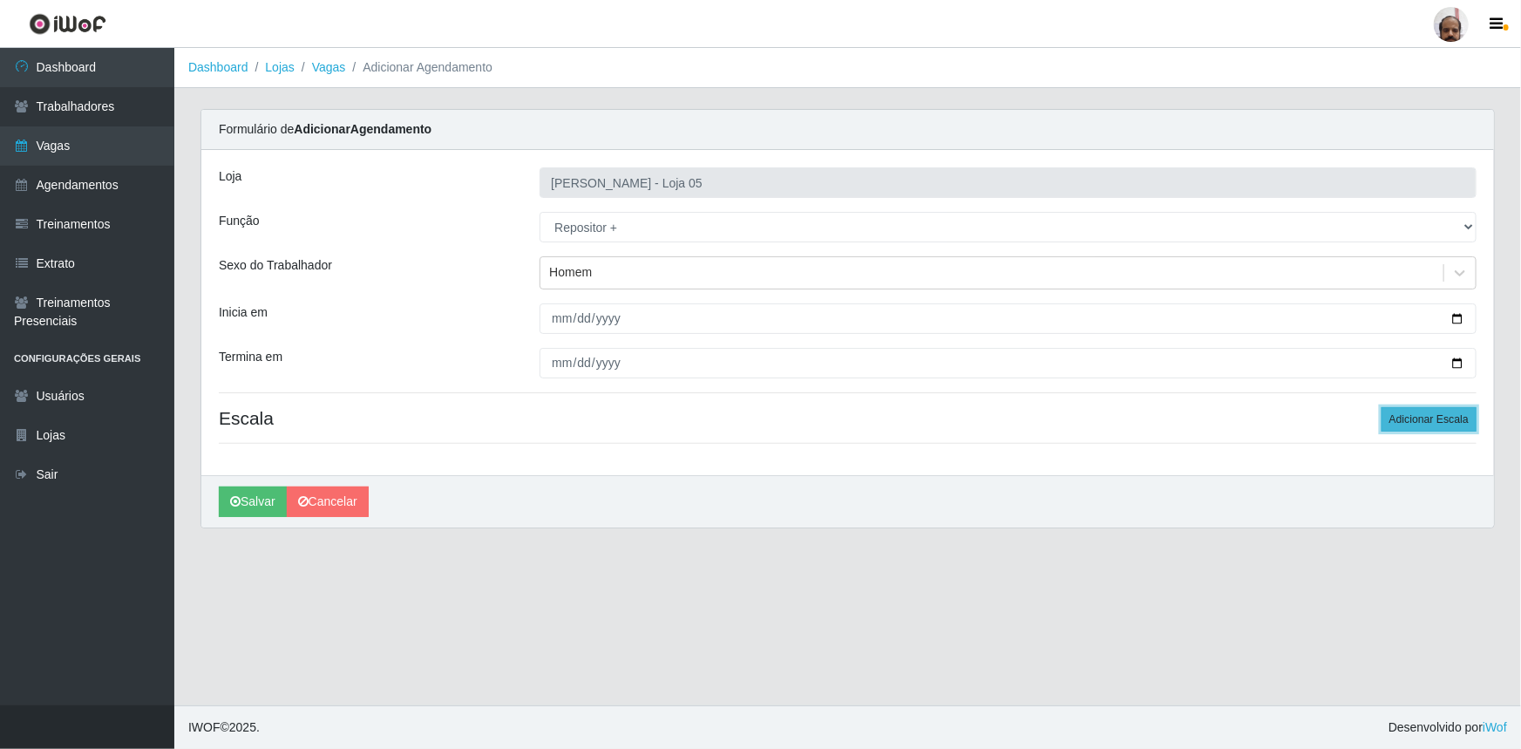
click at [1413, 422] on button "Adicionar Escala" at bounding box center [1428, 419] width 95 height 24
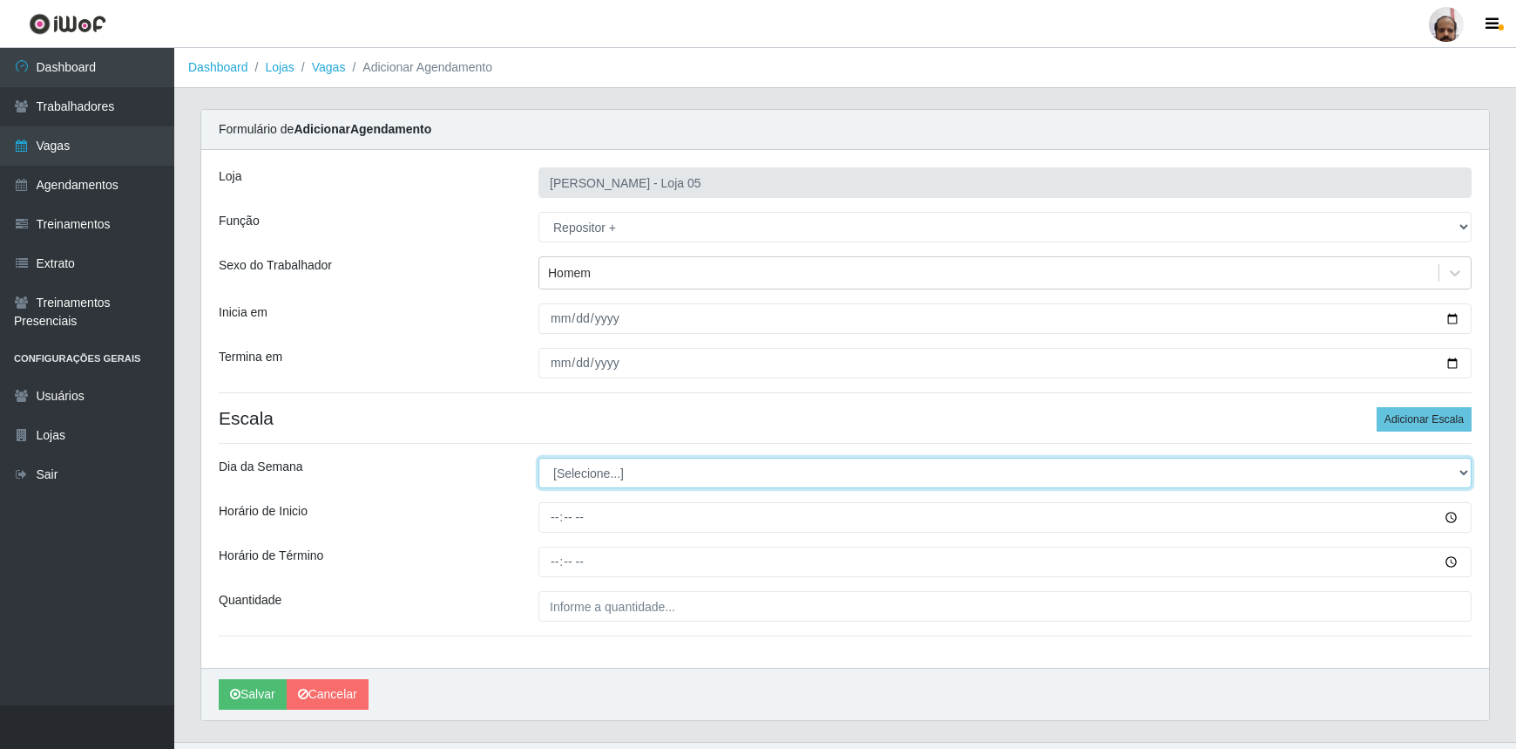
drag, startPoint x: 1457, startPoint y: 471, endPoint x: 1333, endPoint y: 474, distance: 124.7
click at [1457, 471] on select "[Selecione...] Segunda Terça Quarta Quinta Sexta Sábado Domingo" at bounding box center [1005, 473] width 933 height 31
select select "3"
click at [539, 458] on select "[Selecione...] Segunda Terça Quarta Quinta Sexta Sábado Domingo" at bounding box center [1005, 473] width 933 height 31
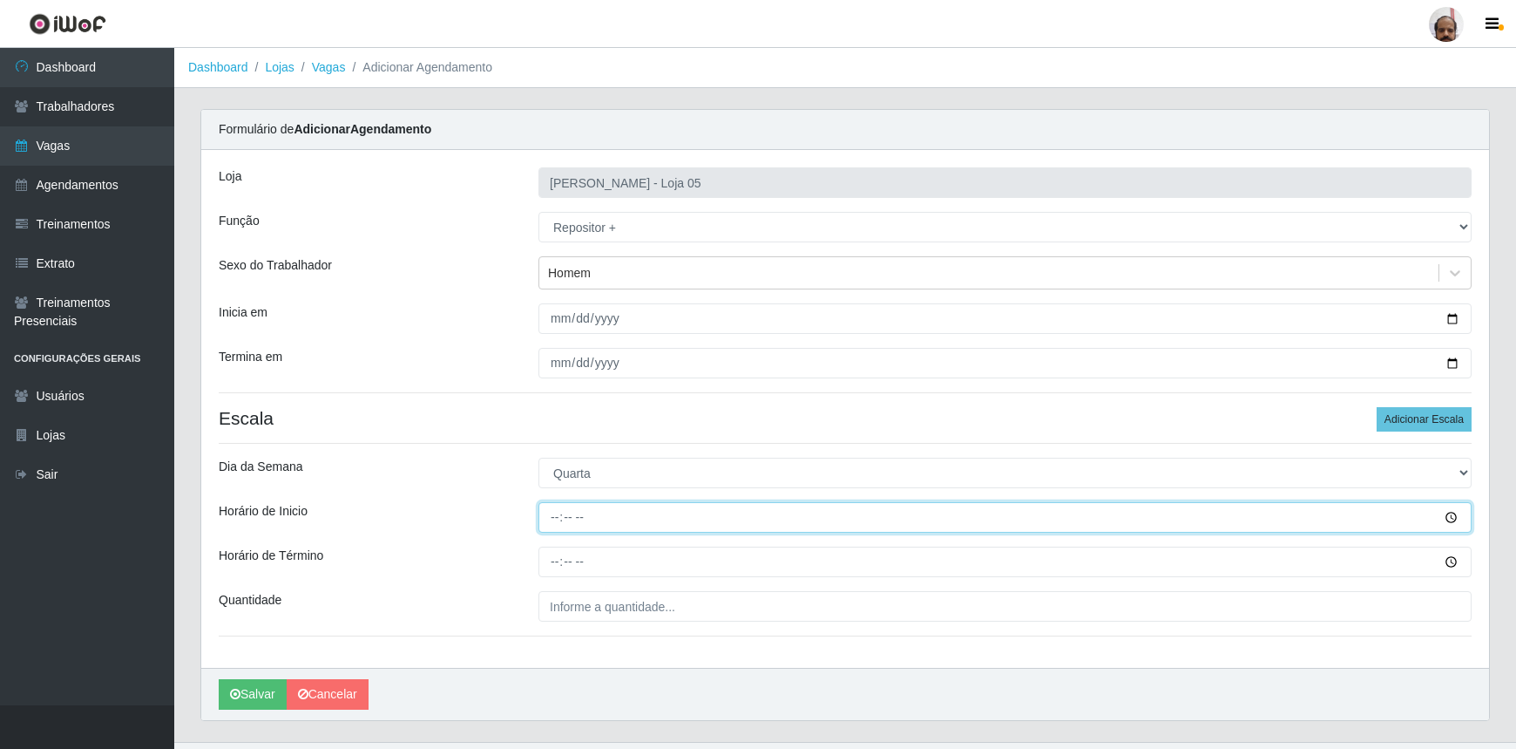
click at [546, 519] on input "Horário de Inicio" at bounding box center [1005, 517] width 933 height 31
type input "23:00"
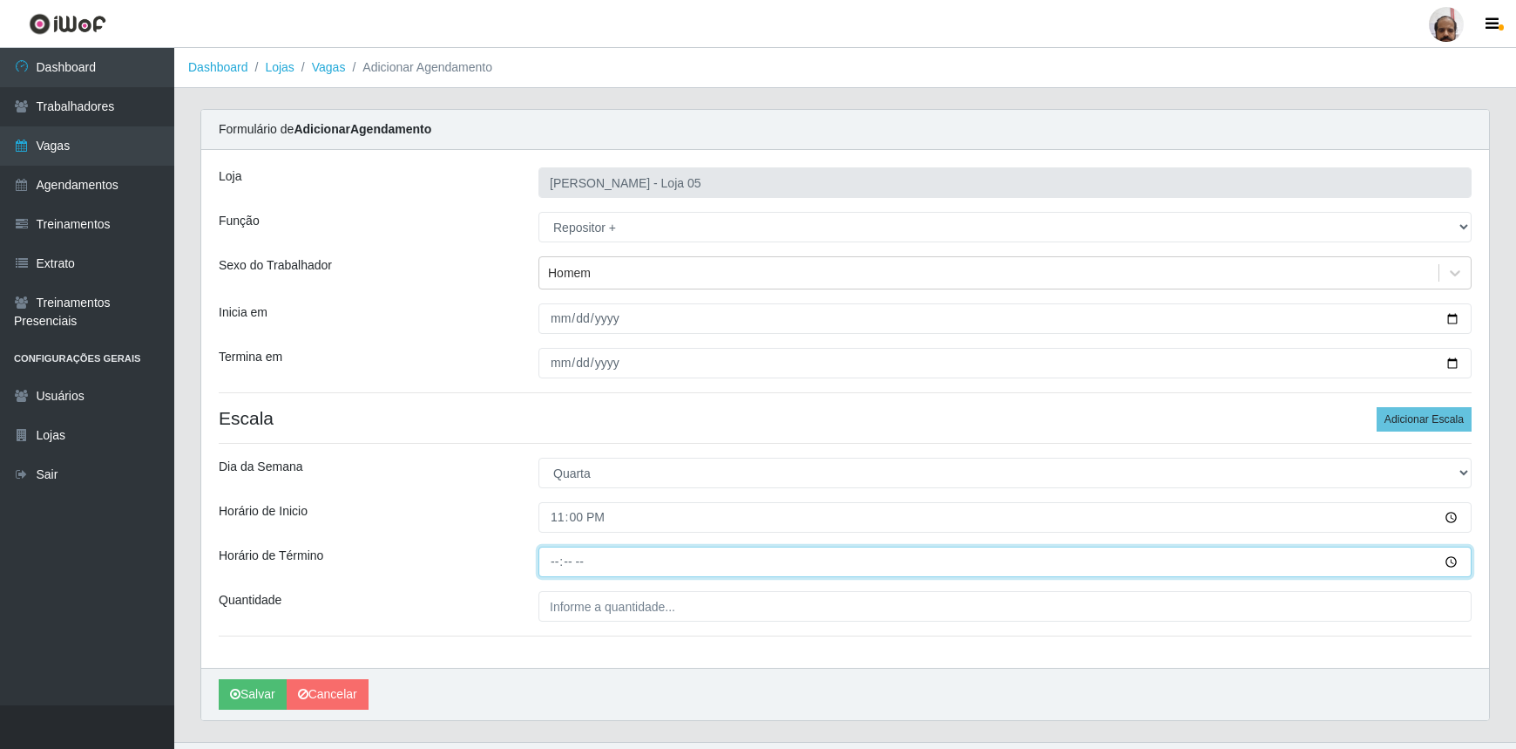
click at [566, 566] on input "Horário de Término" at bounding box center [1005, 561] width 933 height 31
type input "05:00"
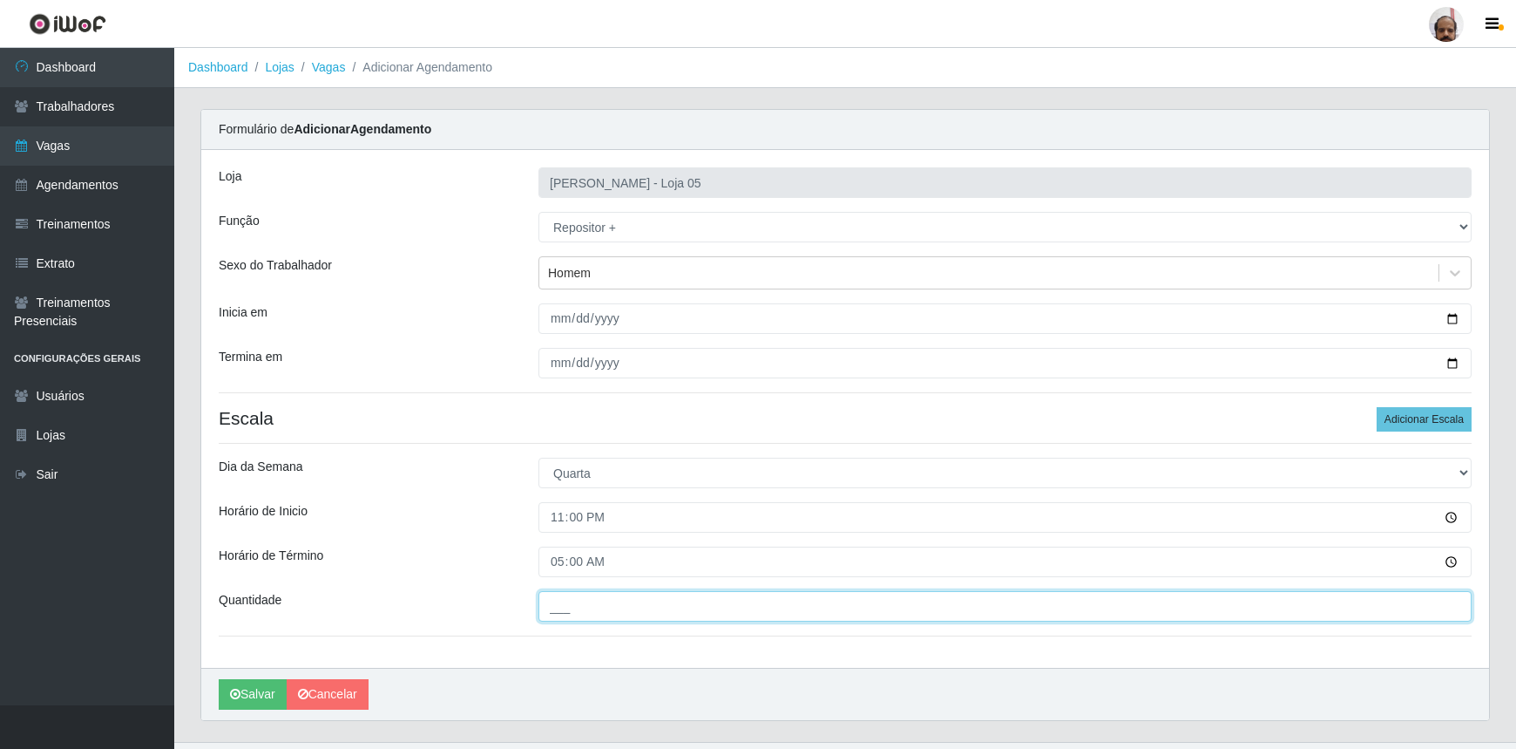
click at [823, 612] on input "___" at bounding box center [1005, 606] width 933 height 31
type input "3__"
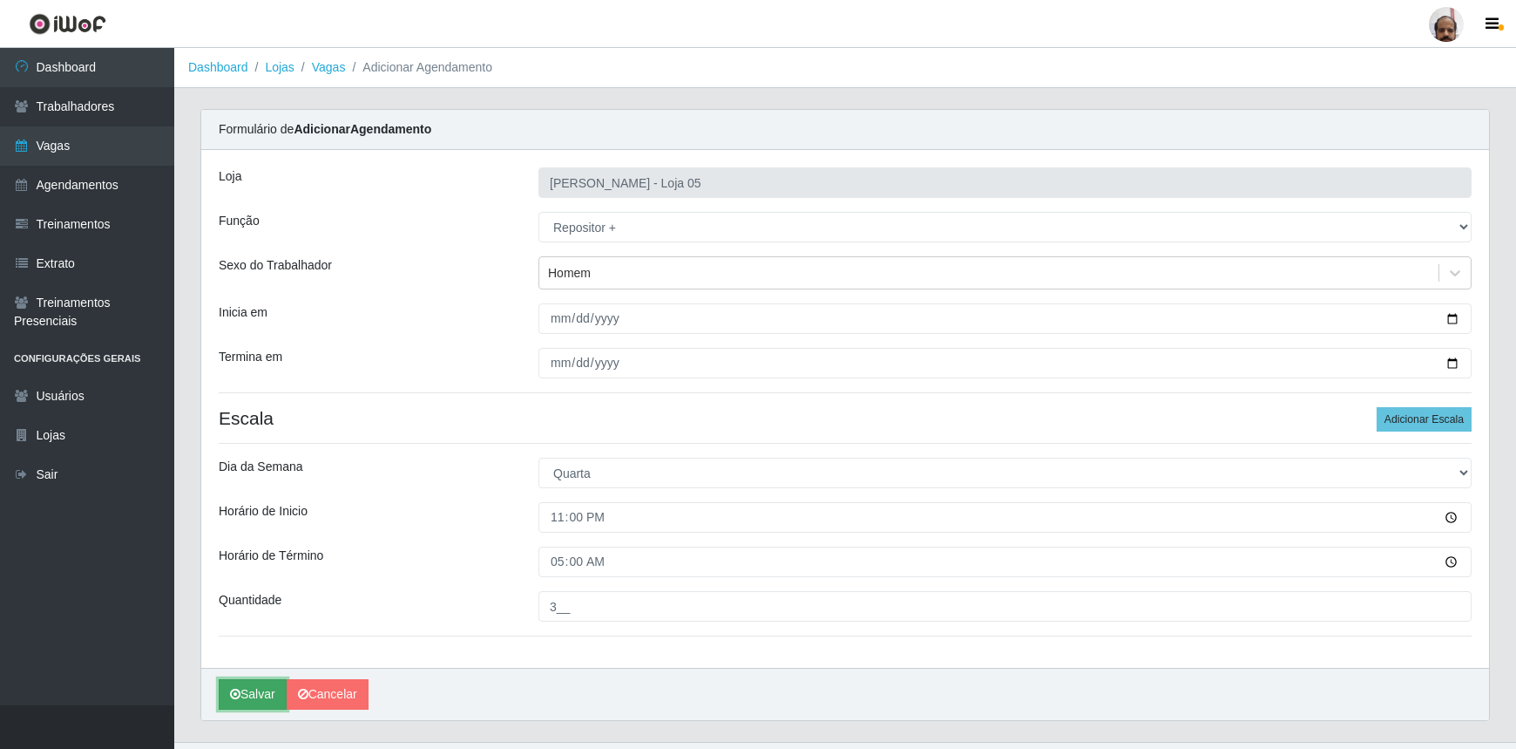
click at [240, 702] on button "Salvar" at bounding box center [253, 694] width 68 height 31
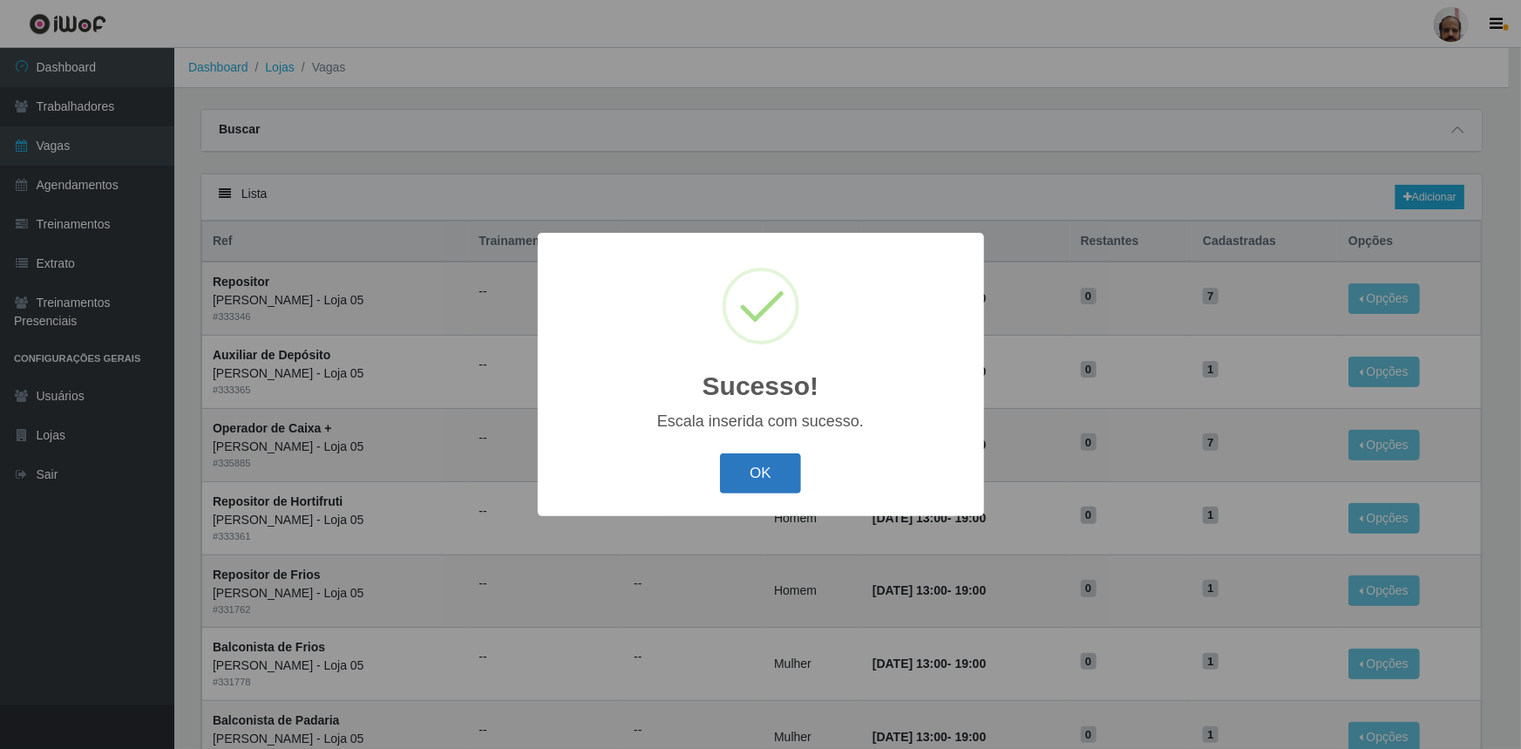
click at [775, 474] on button "OK" at bounding box center [760, 473] width 81 height 41
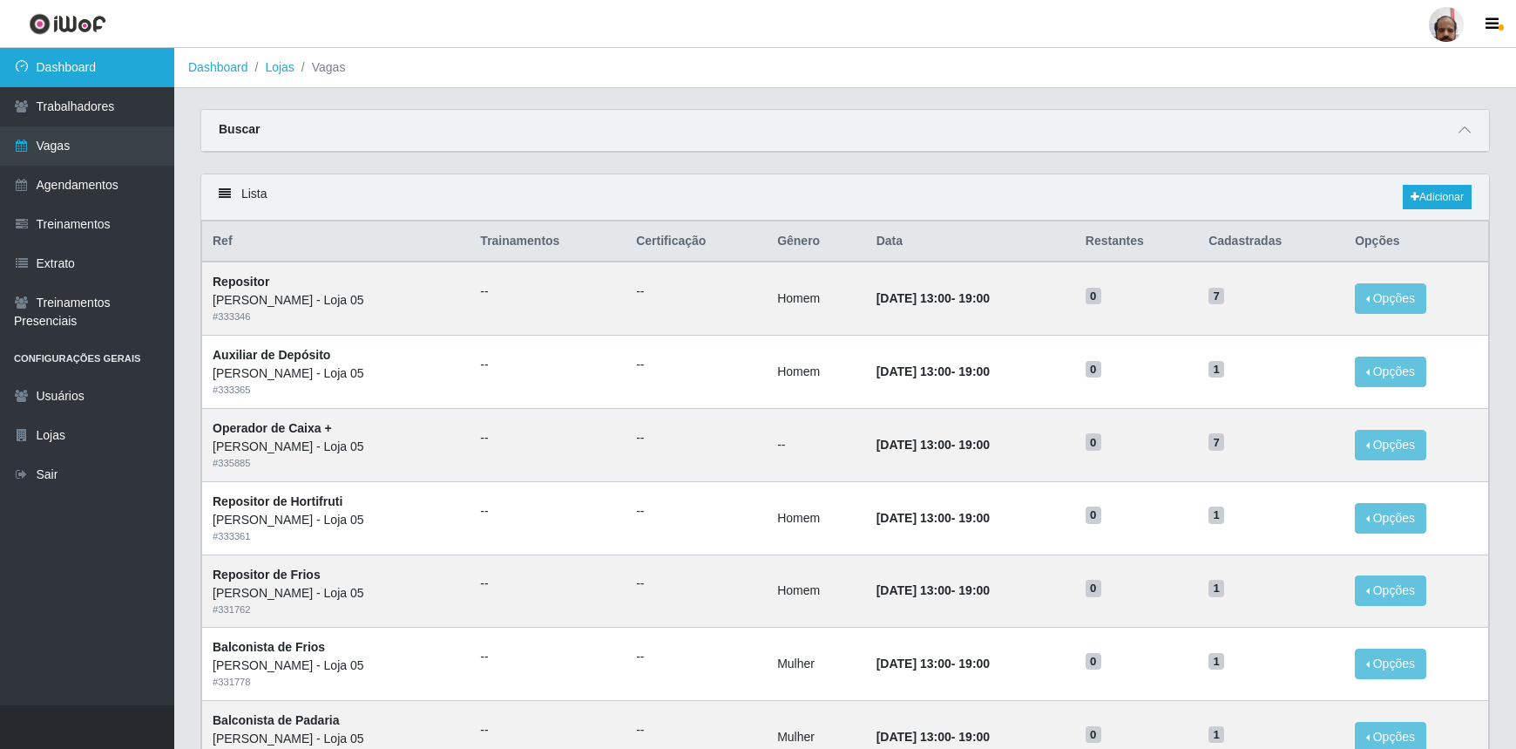
click at [64, 71] on link "Dashboard" at bounding box center [87, 67] width 174 height 39
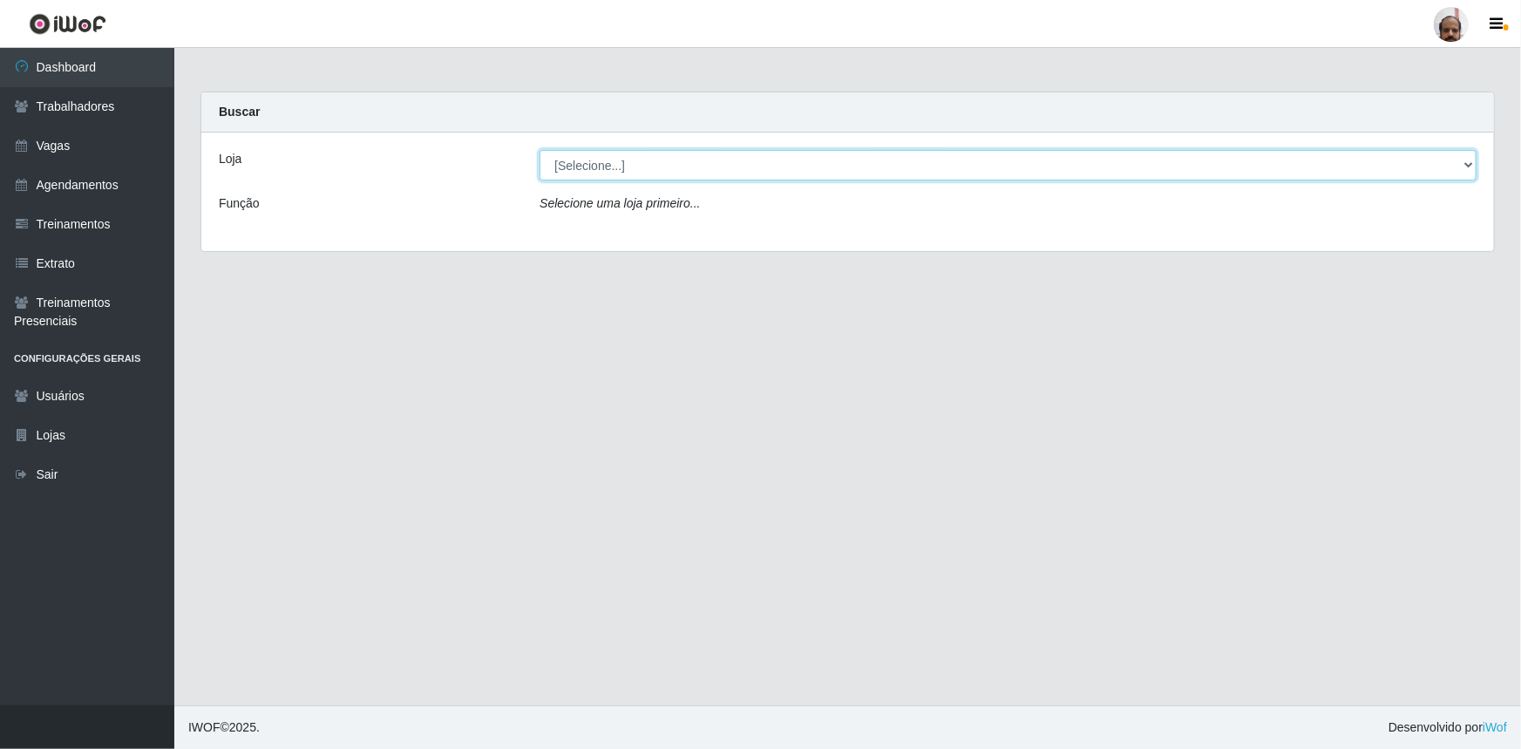
click at [1462, 166] on select "[Selecione...] Mar Vermelho - Loja 05" at bounding box center [1007, 165] width 937 height 31
select select "252"
click at [539, 150] on select "[Selecione...] Mar Vermelho - Loja 05" at bounding box center [1007, 165] width 937 height 31
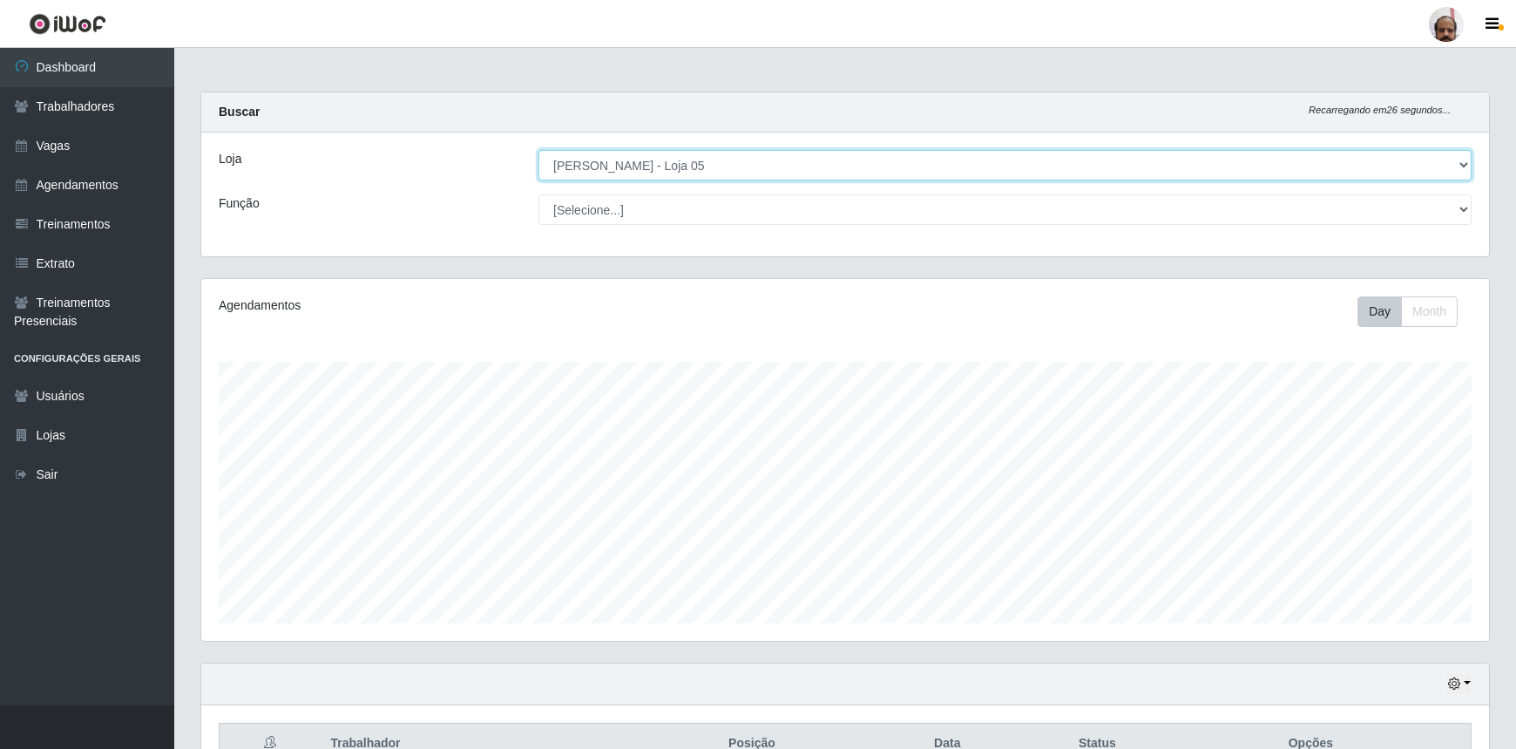
scroll to position [316, 0]
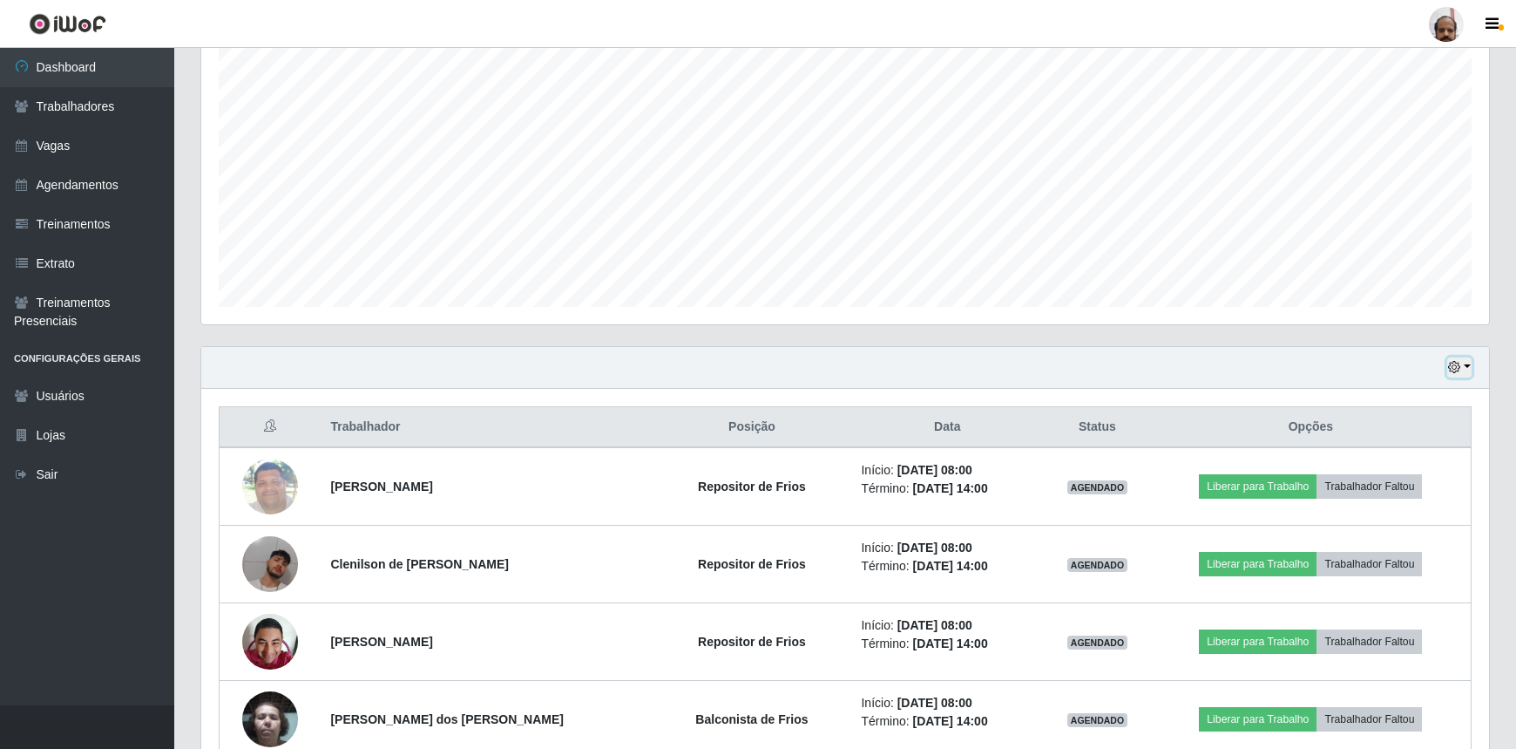
click at [1461, 363] on icon "button" at bounding box center [1454, 367] width 12 height 12
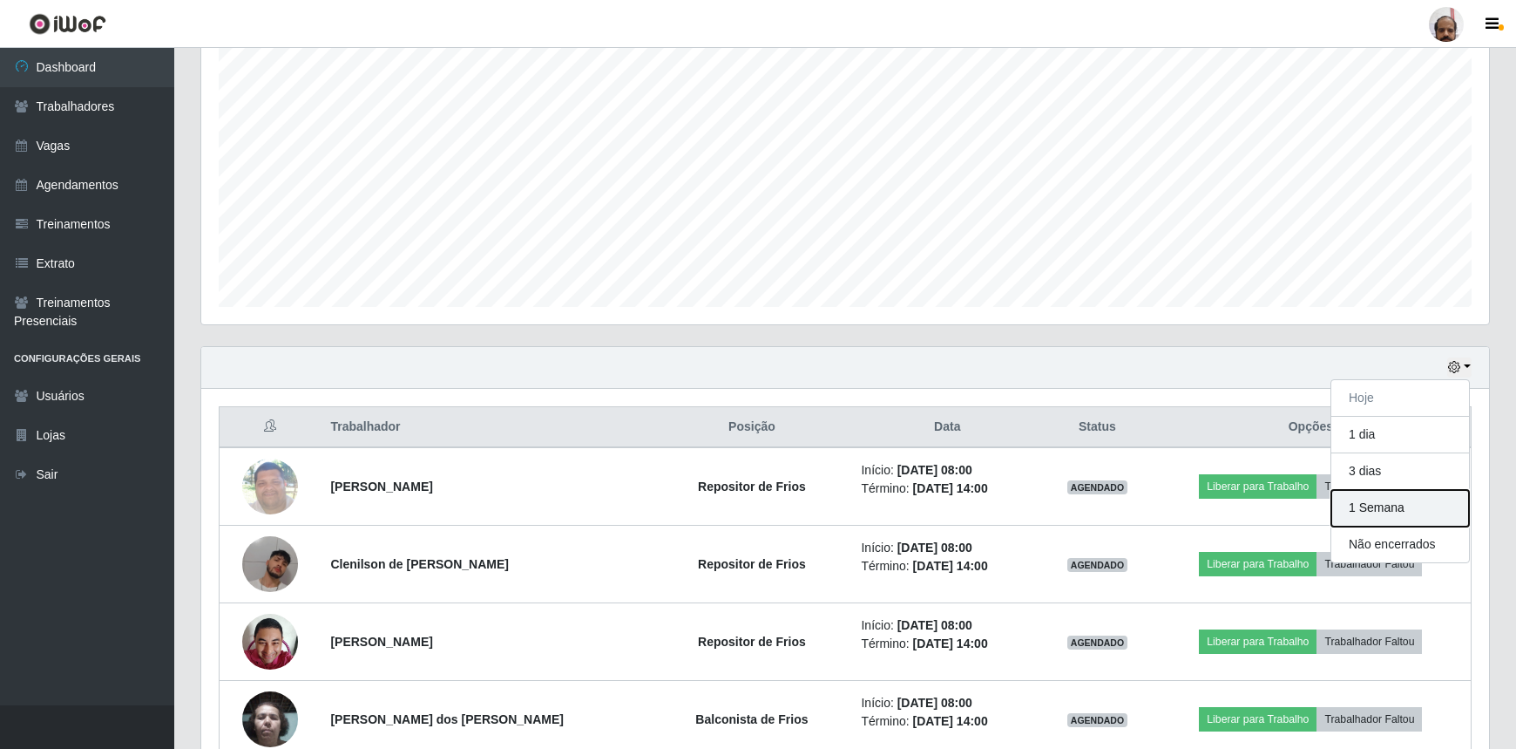
click at [1353, 506] on button "1 Semana" at bounding box center [1401, 508] width 138 height 37
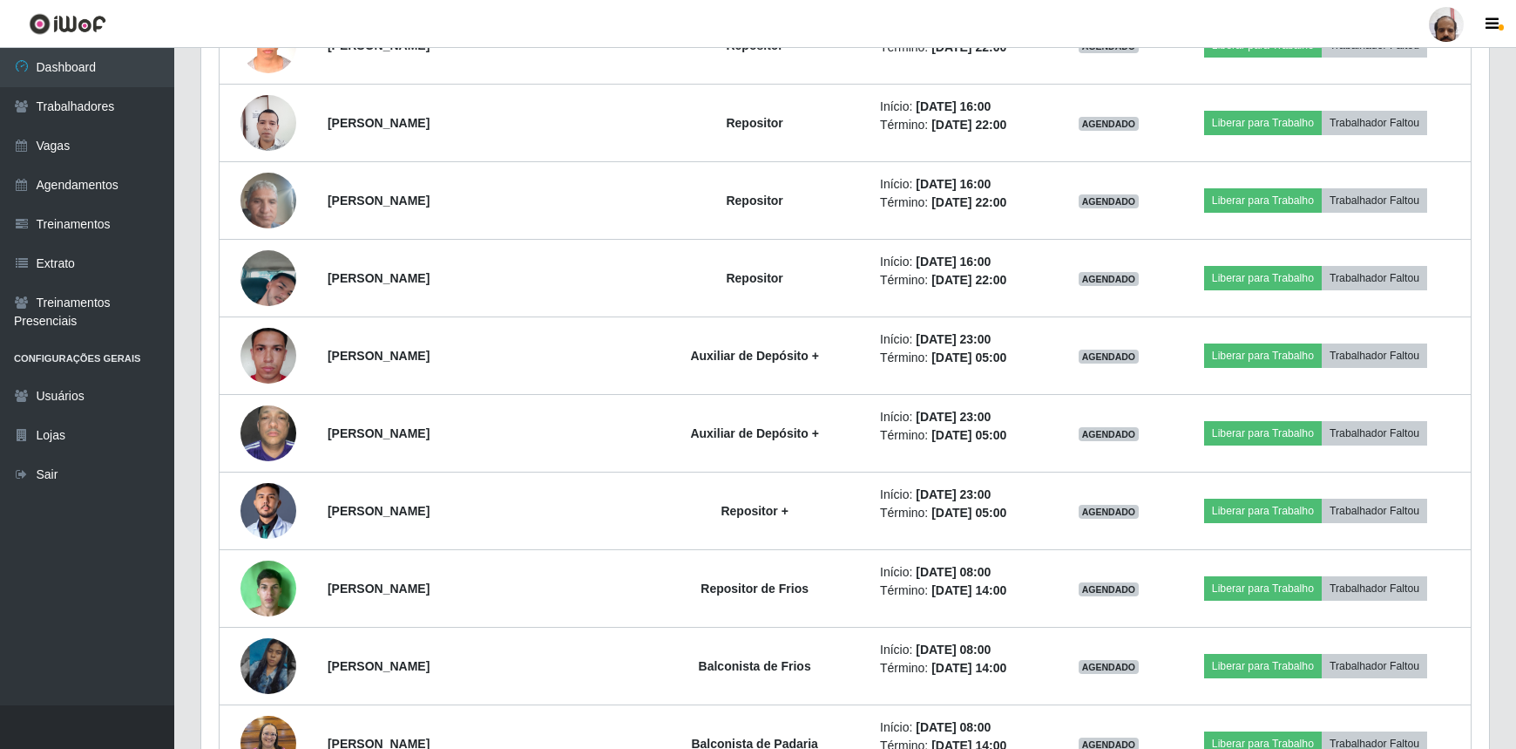
scroll to position [3852, 0]
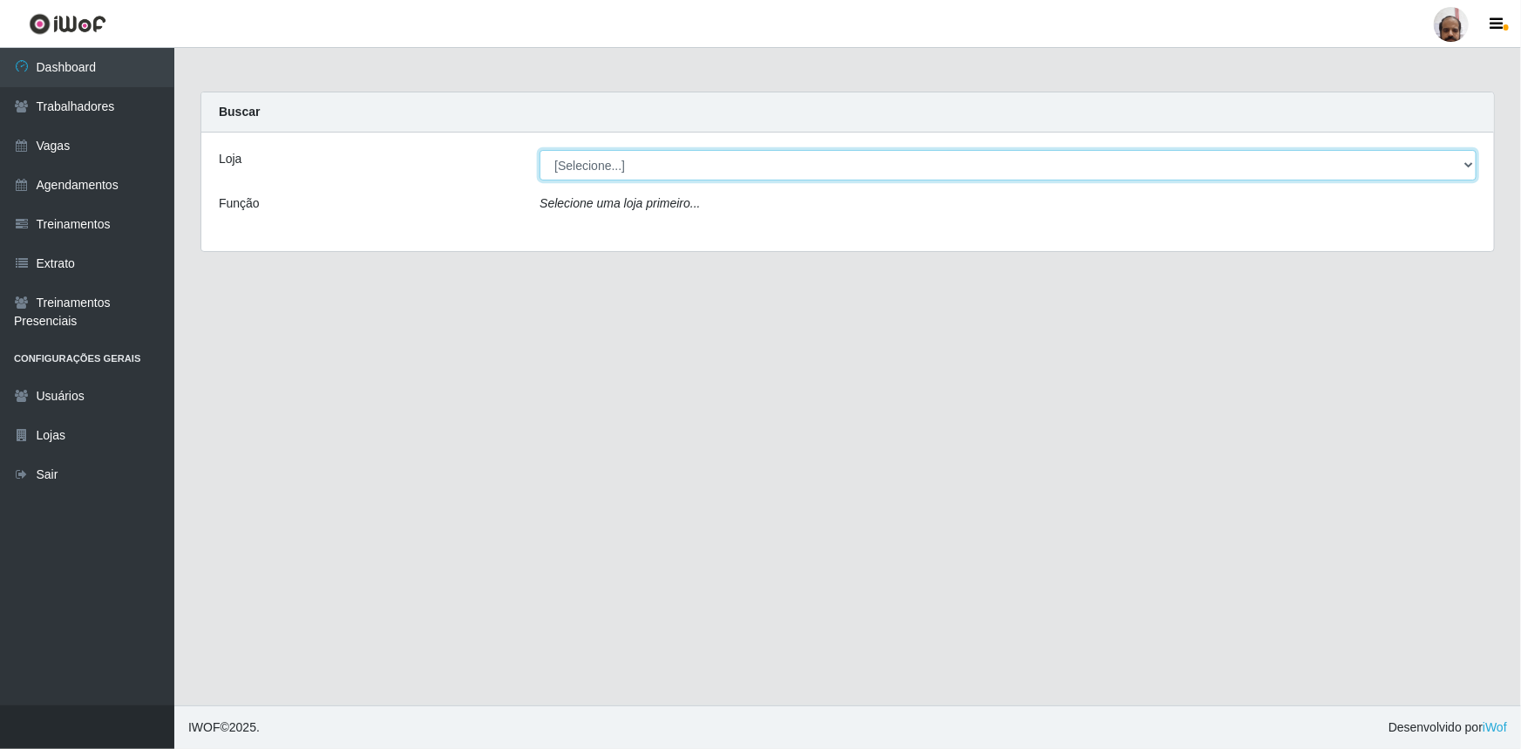
click at [1458, 166] on select "[Selecione...] Mar Vermelho - Loja 05" at bounding box center [1007, 165] width 937 height 31
select select "252"
click at [539, 150] on select "[Selecione...] Mar Vermelho - Loja 05" at bounding box center [1007, 165] width 937 height 31
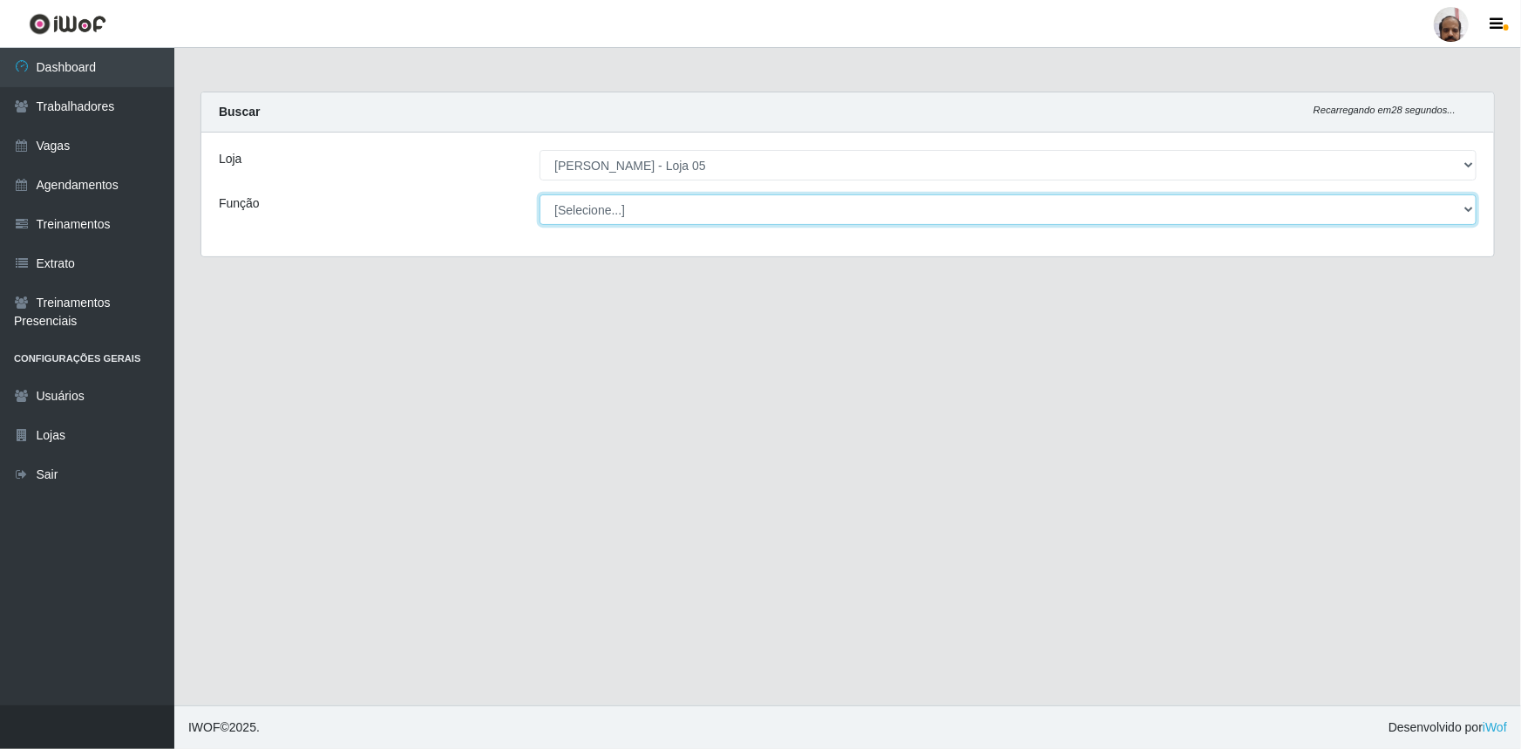
click at [1461, 204] on select "[Selecione...] ASG ASG + ASG ++ Auxiliar de Depósito Auxiliar de Depósito + Aux…" at bounding box center [1007, 209] width 937 height 31
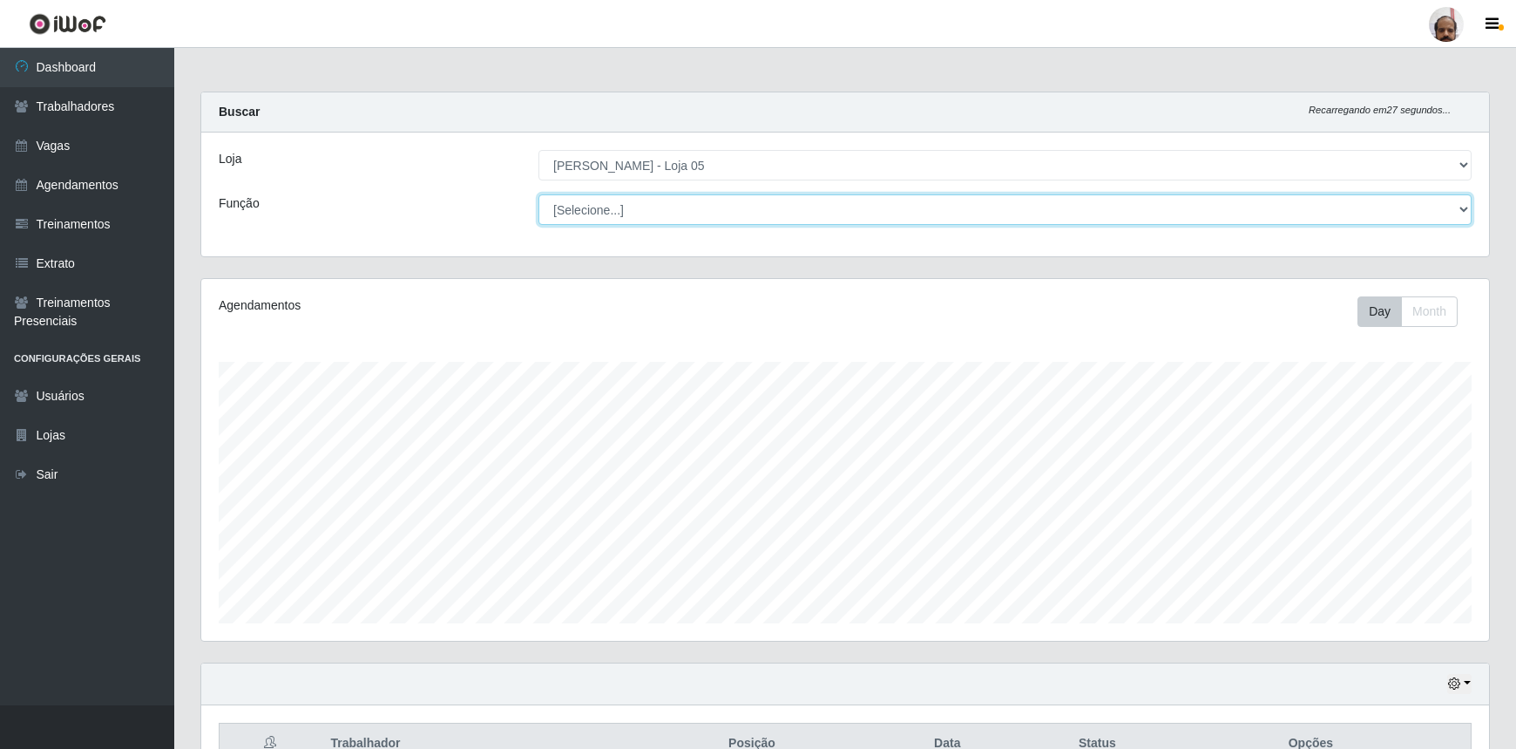
scroll to position [362, 1288]
click at [820, 95] on div "Buscar Recarregando em 26 segundos..." at bounding box center [845, 112] width 1288 height 40
click at [1455, 688] on icon "button" at bounding box center [1454, 683] width 12 height 12
click at [1371, 627] on button "1 Semana" at bounding box center [1401, 619] width 138 height 37
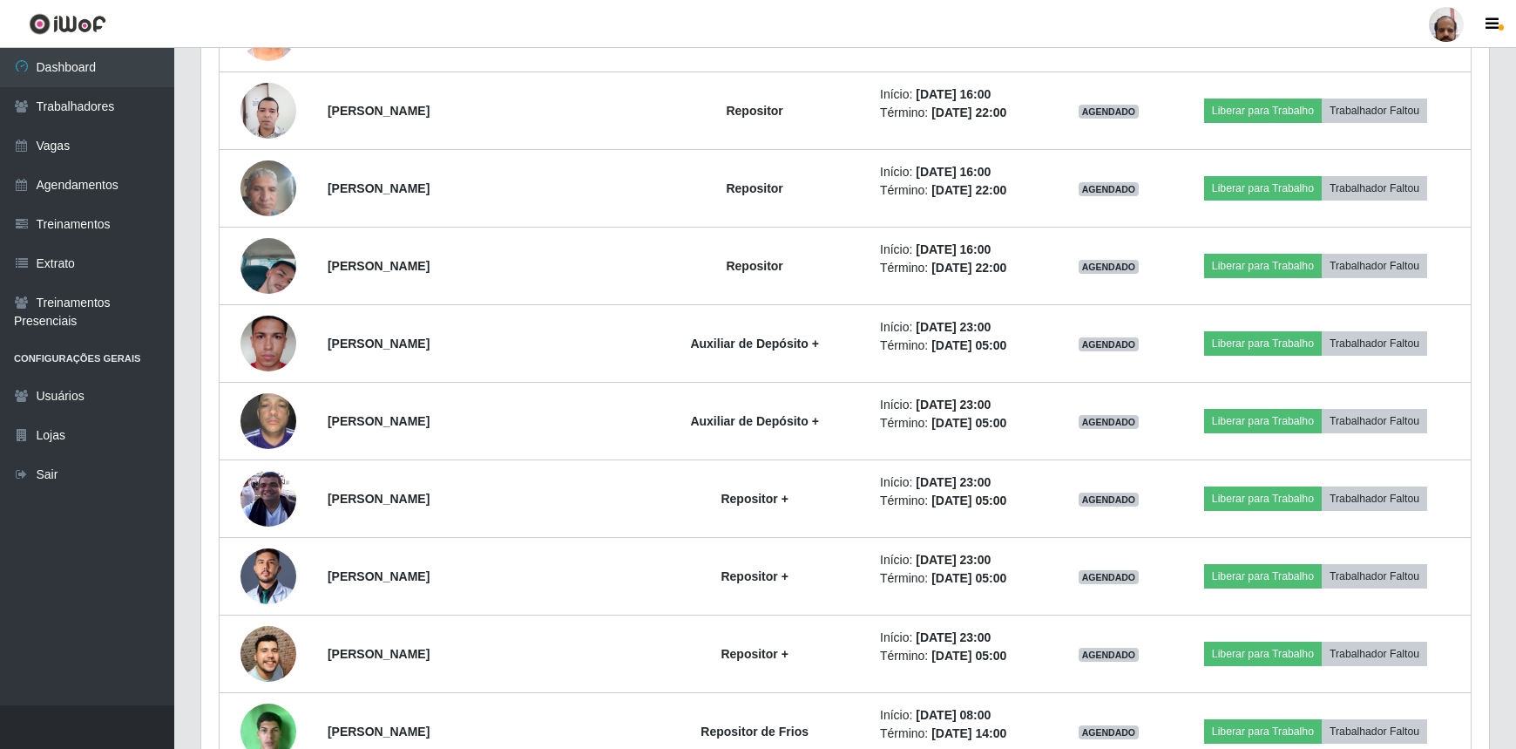
scroll to position [4278, 0]
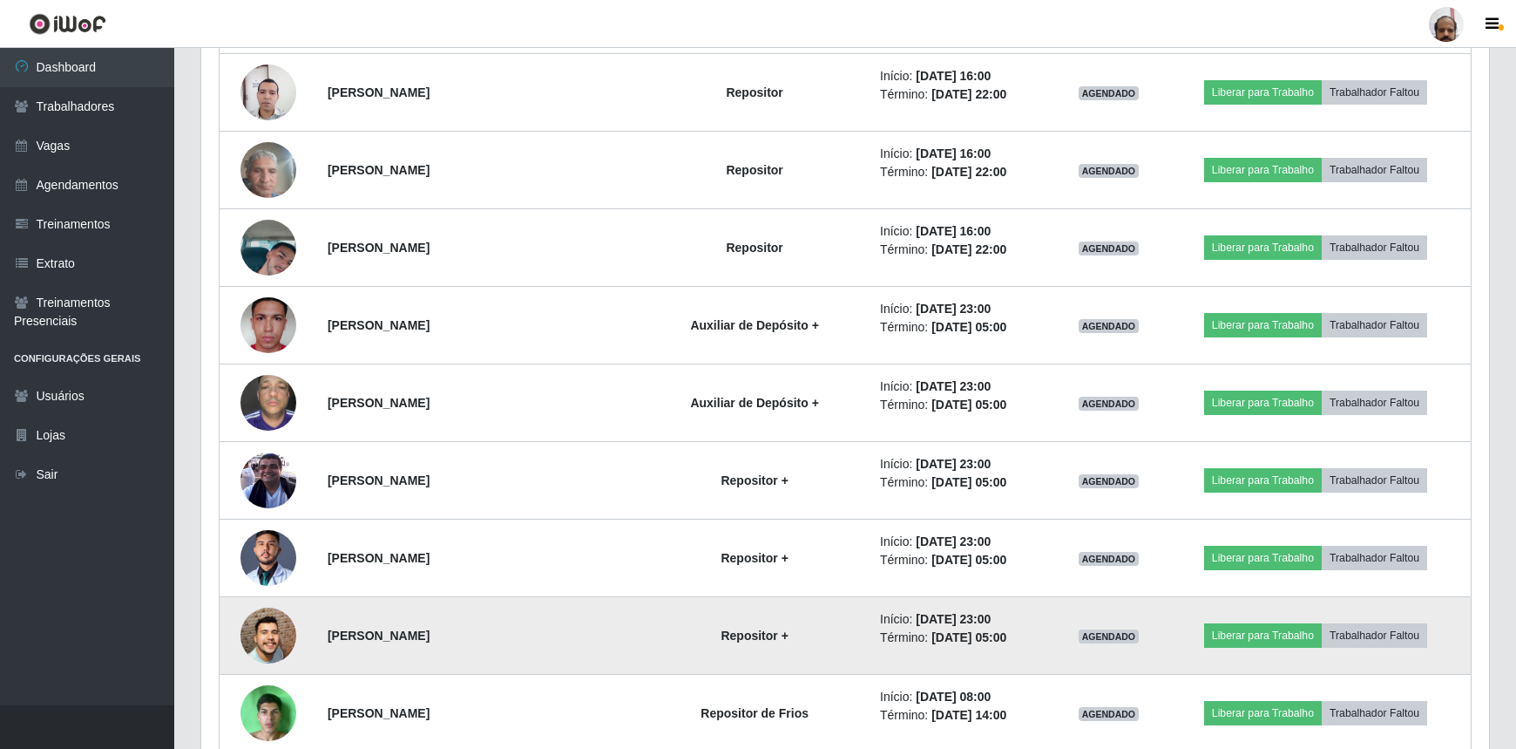
click at [273, 644] on img at bounding box center [269, 635] width 56 height 127
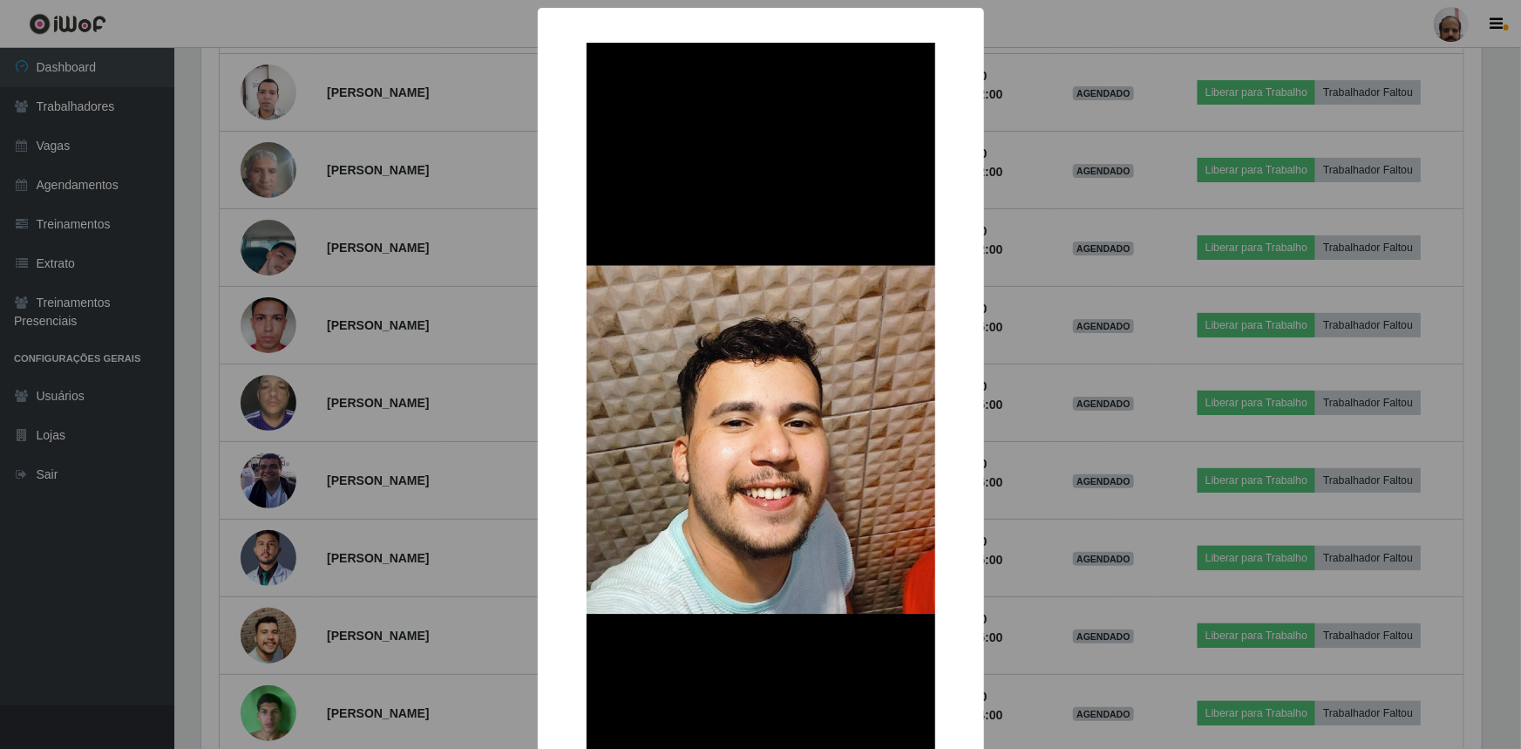
click at [1018, 635] on div "× OK Cancel" at bounding box center [760, 374] width 1521 height 749
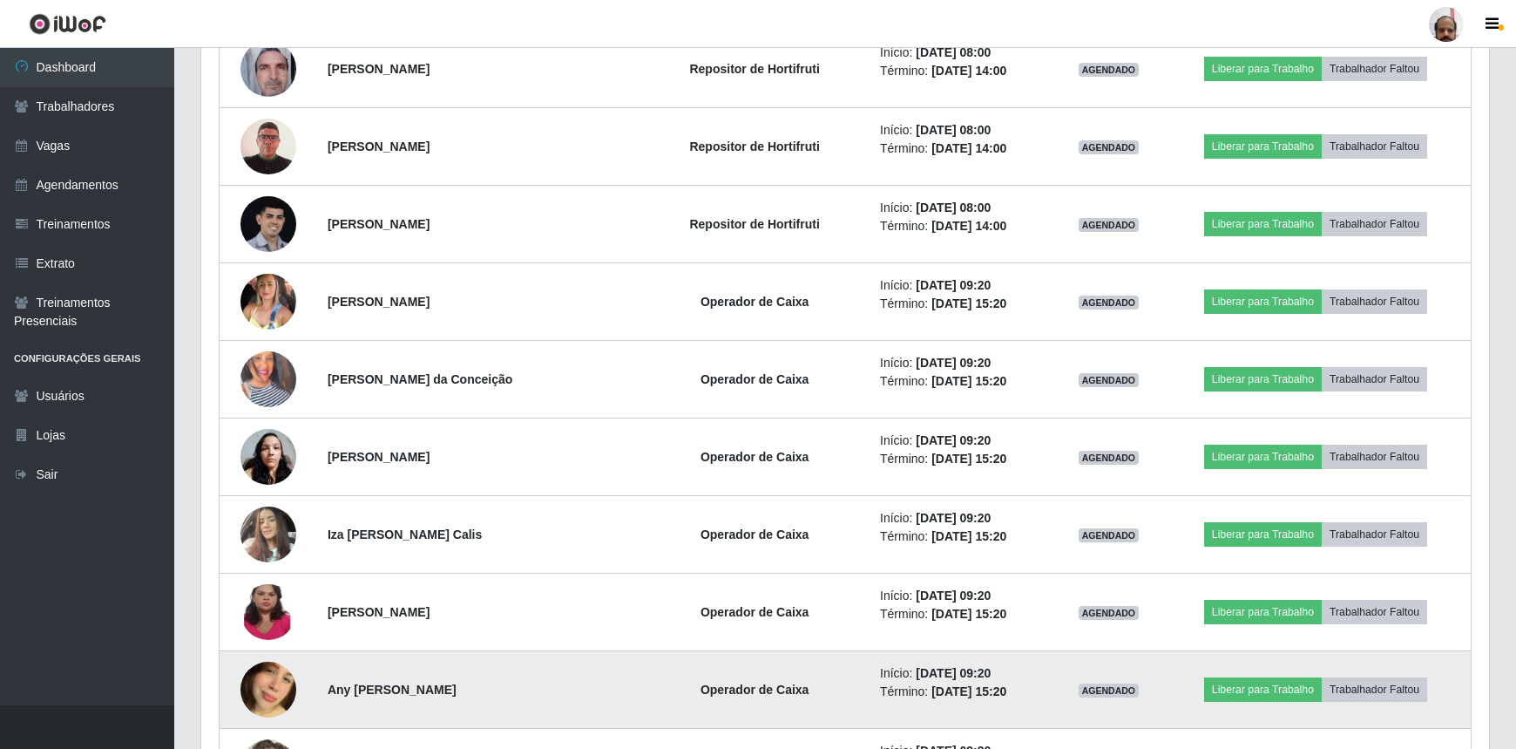
scroll to position [5466, 0]
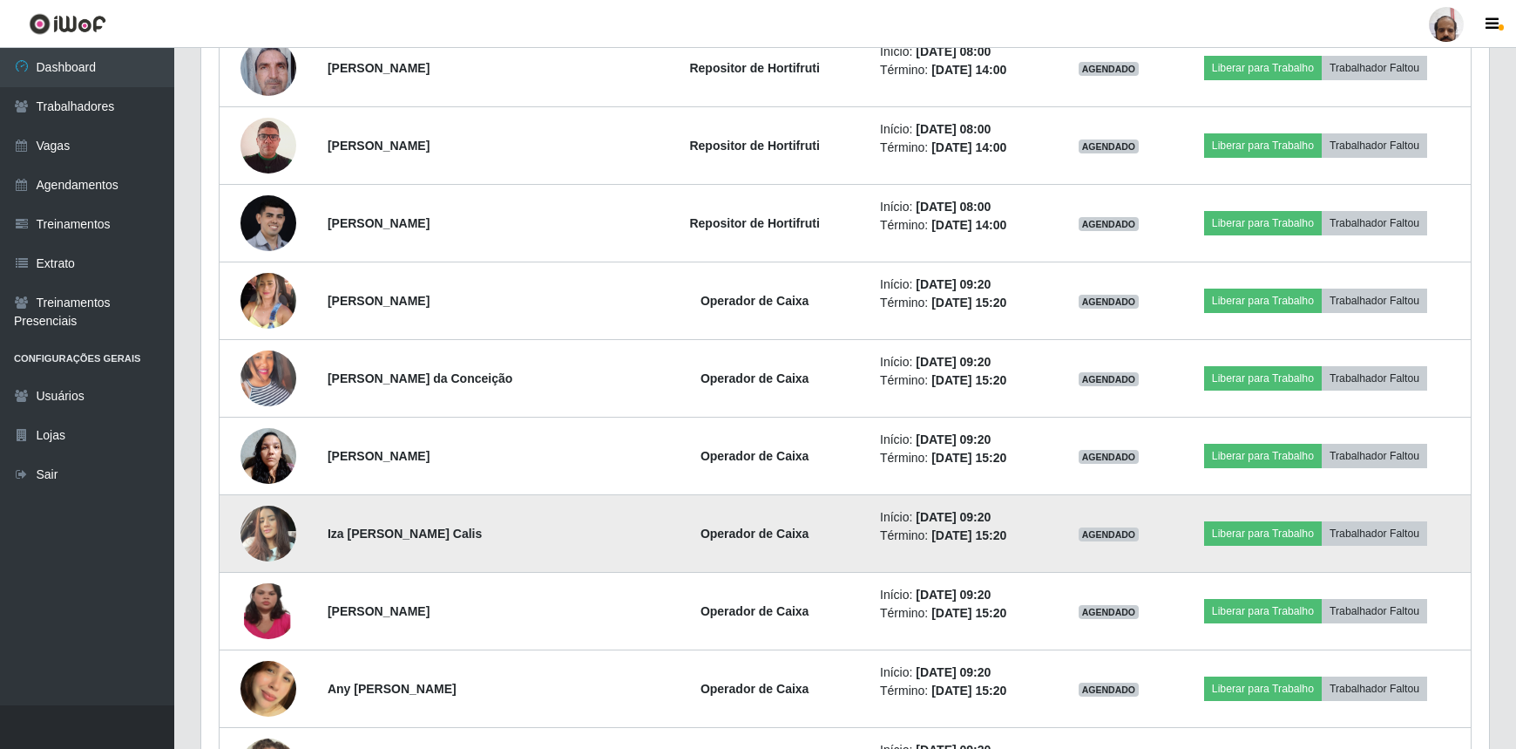
click at [279, 515] on img at bounding box center [269, 533] width 56 height 74
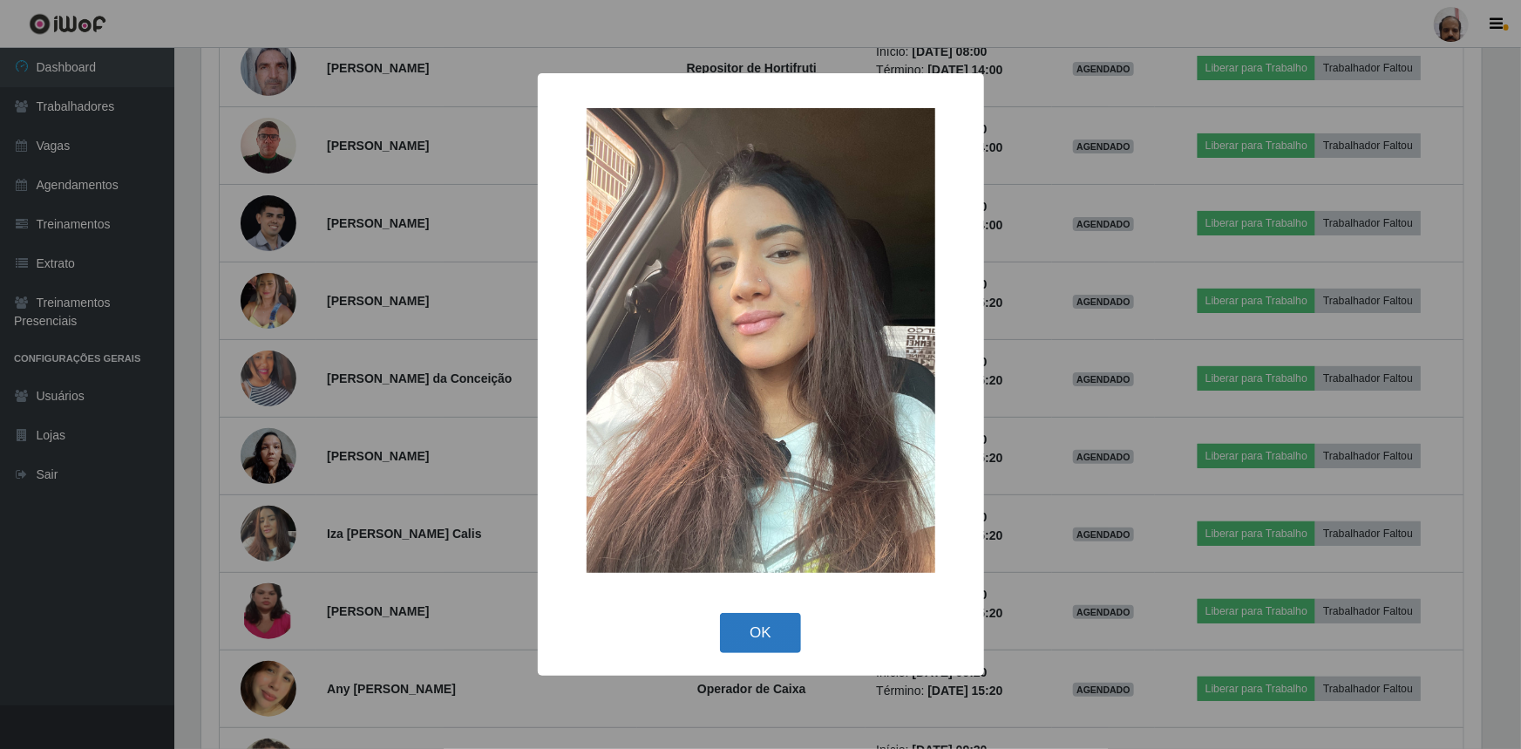
click at [787, 627] on button "OK" at bounding box center [760, 633] width 81 height 41
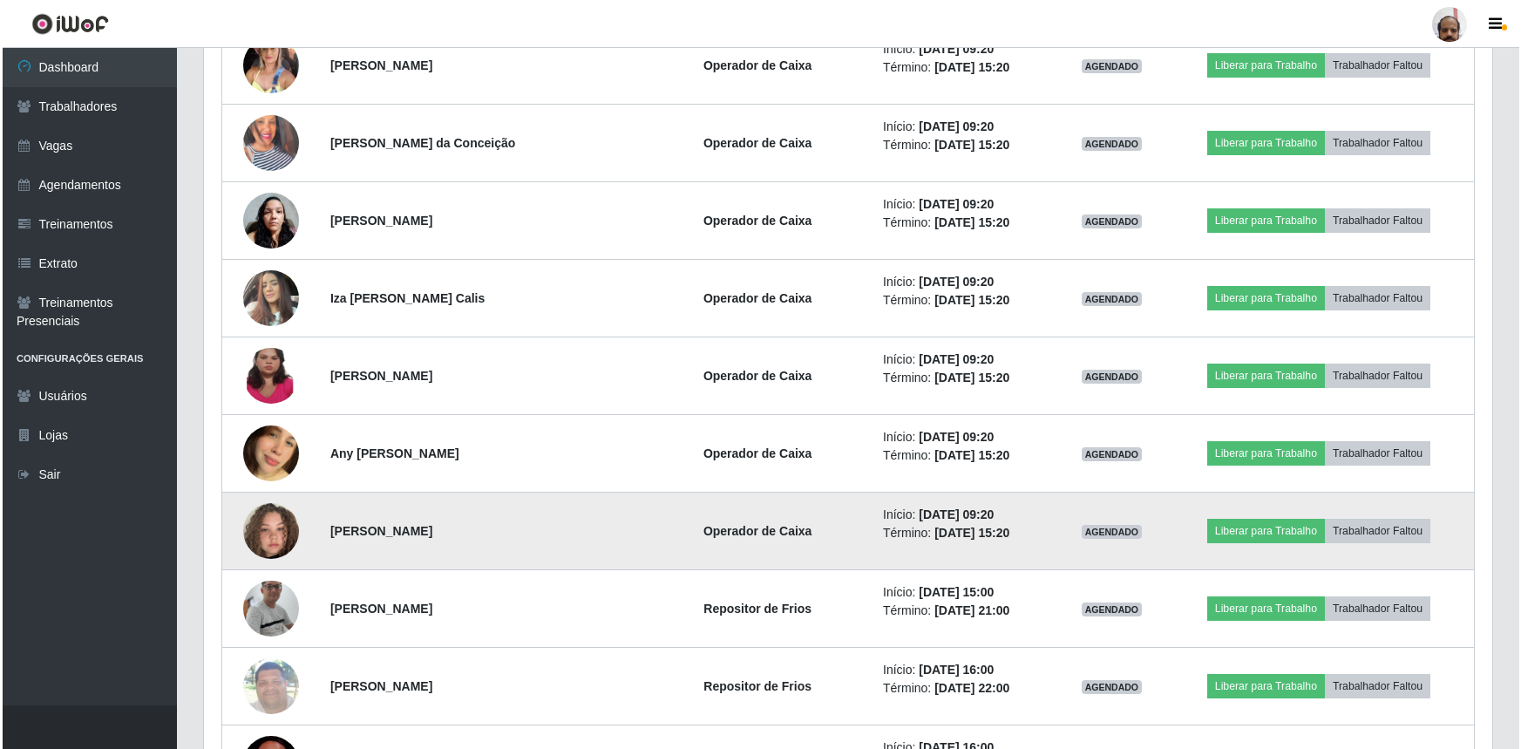
scroll to position [5704, 0]
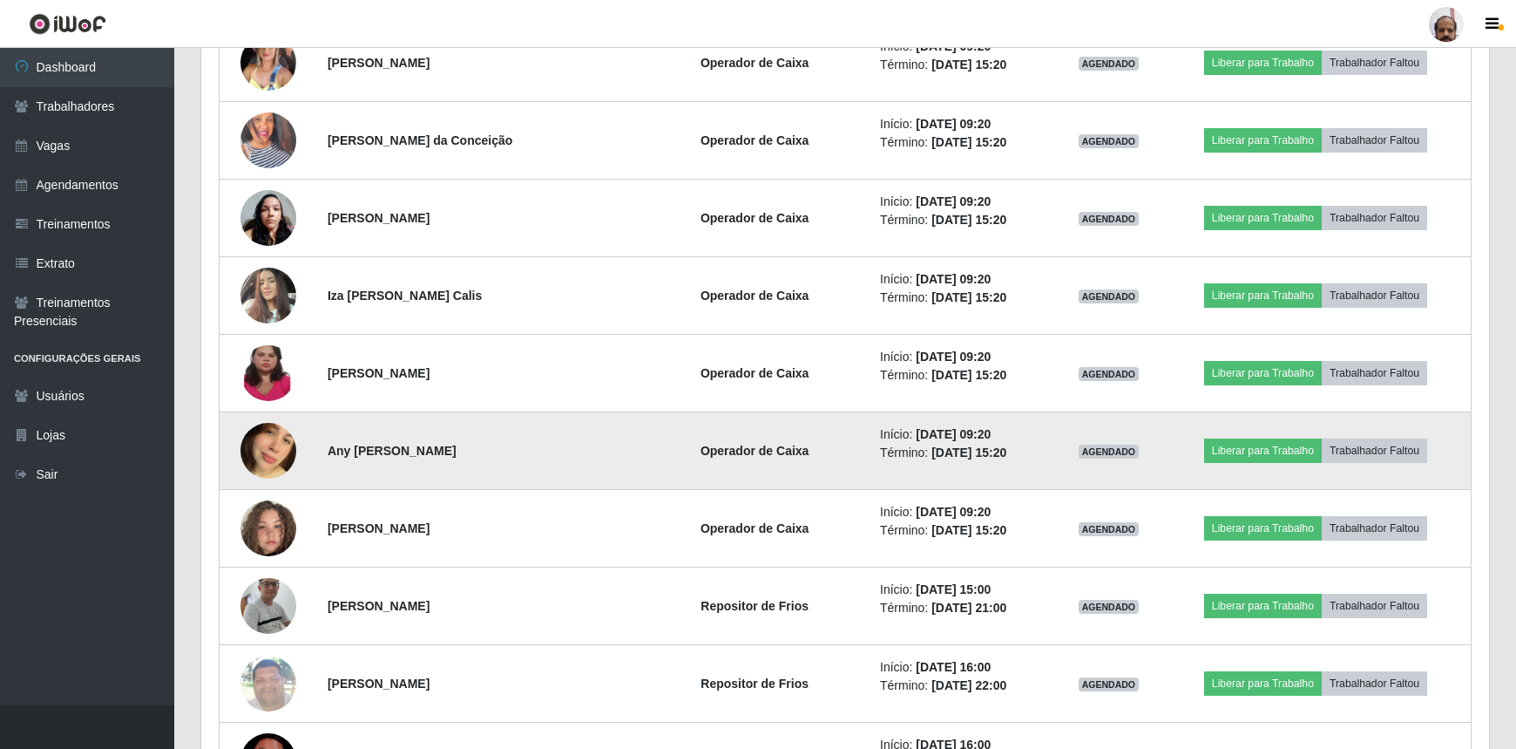
click at [268, 448] on img at bounding box center [269, 450] width 56 height 99
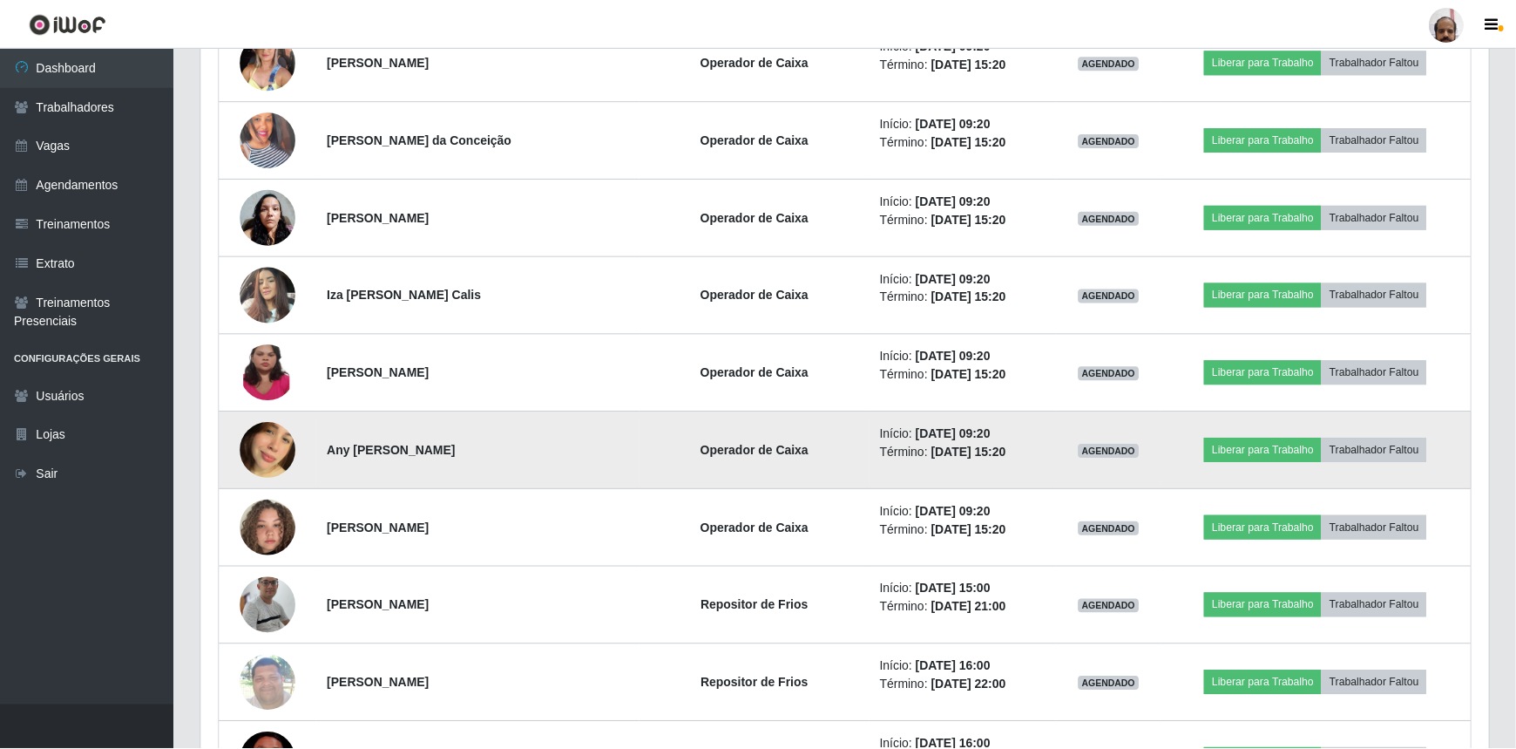
scroll to position [362, 1280]
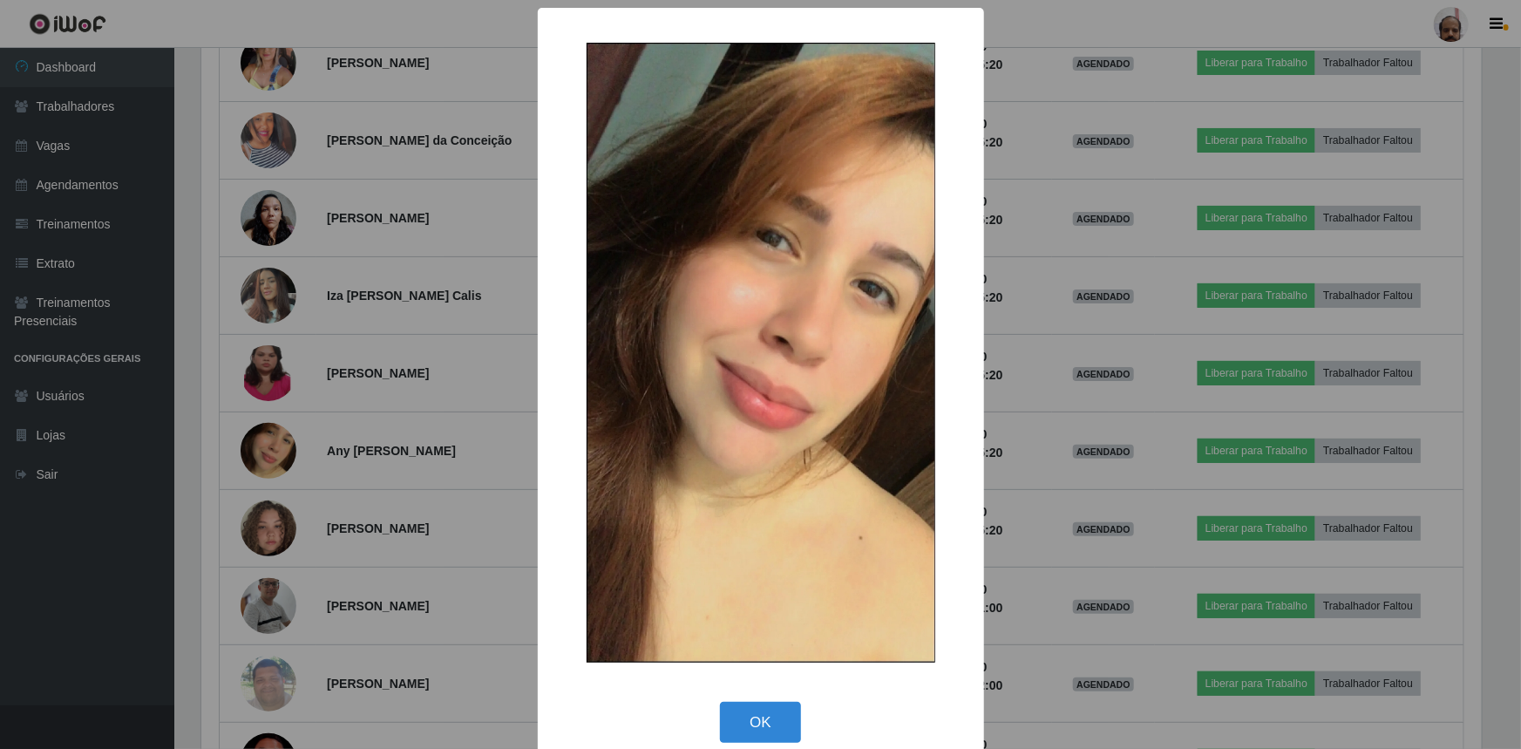
drag, startPoint x: 759, startPoint y: 709, endPoint x: 624, endPoint y: 672, distance: 140.2
click at [758, 710] on button "OK" at bounding box center [760, 722] width 81 height 41
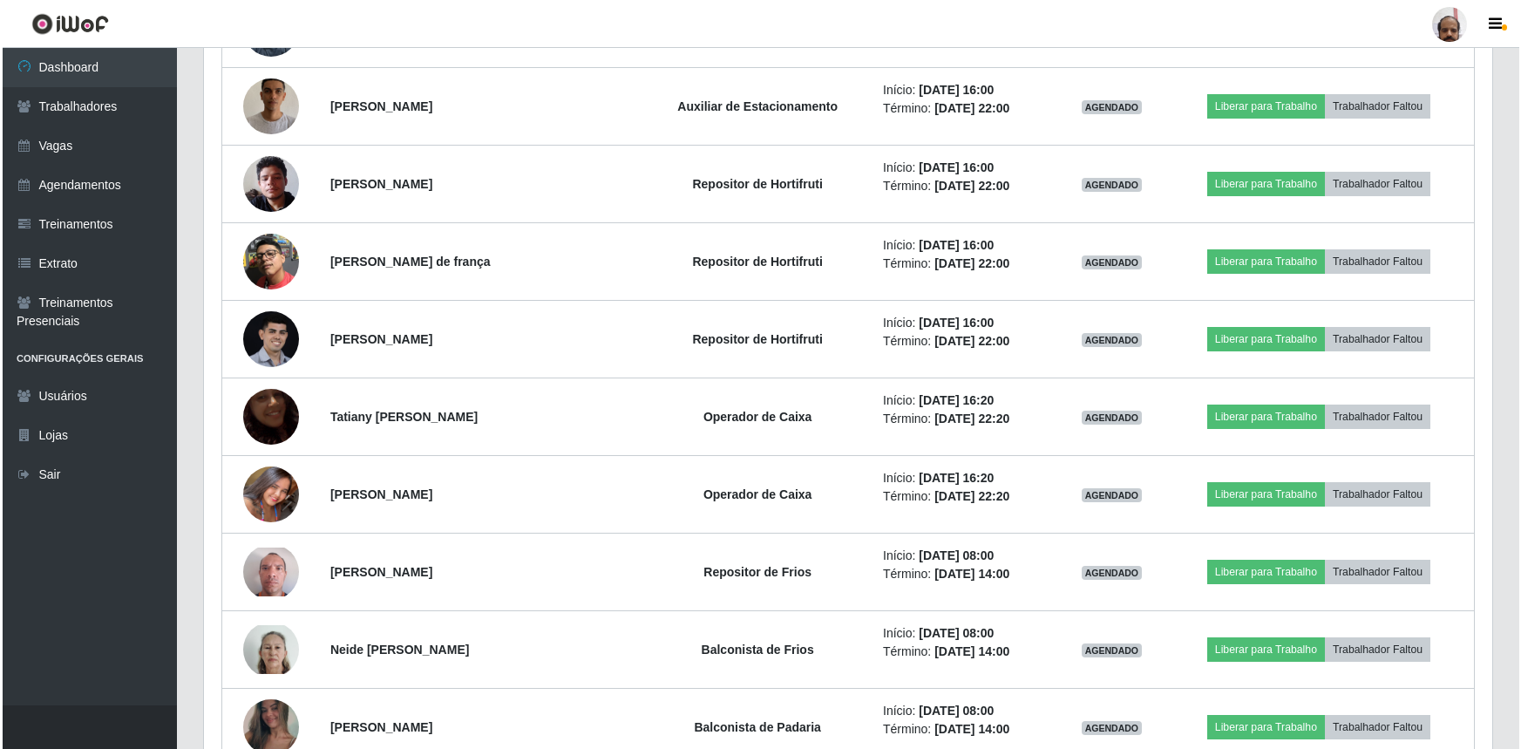
scroll to position [7606, 0]
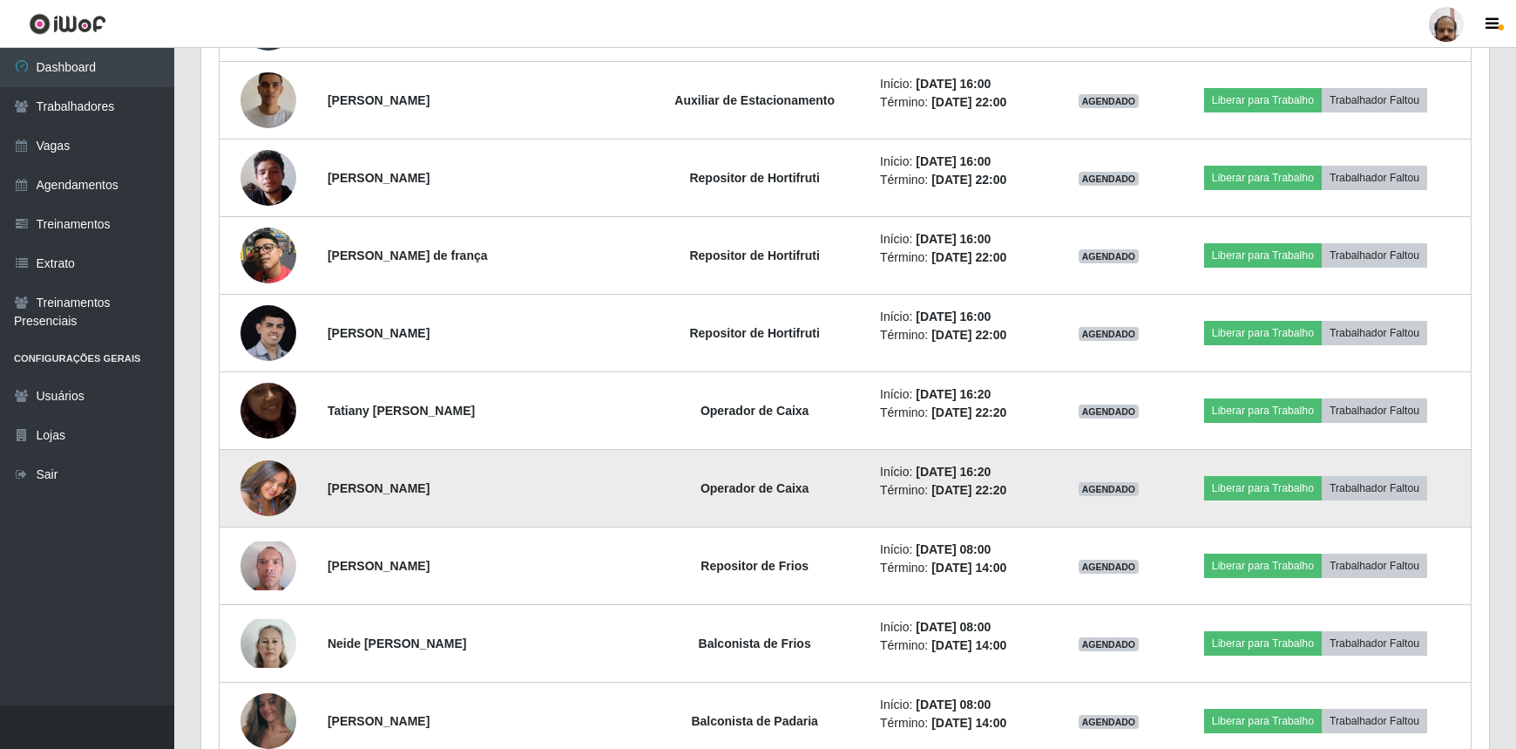
click at [255, 476] on img at bounding box center [269, 487] width 56 height 99
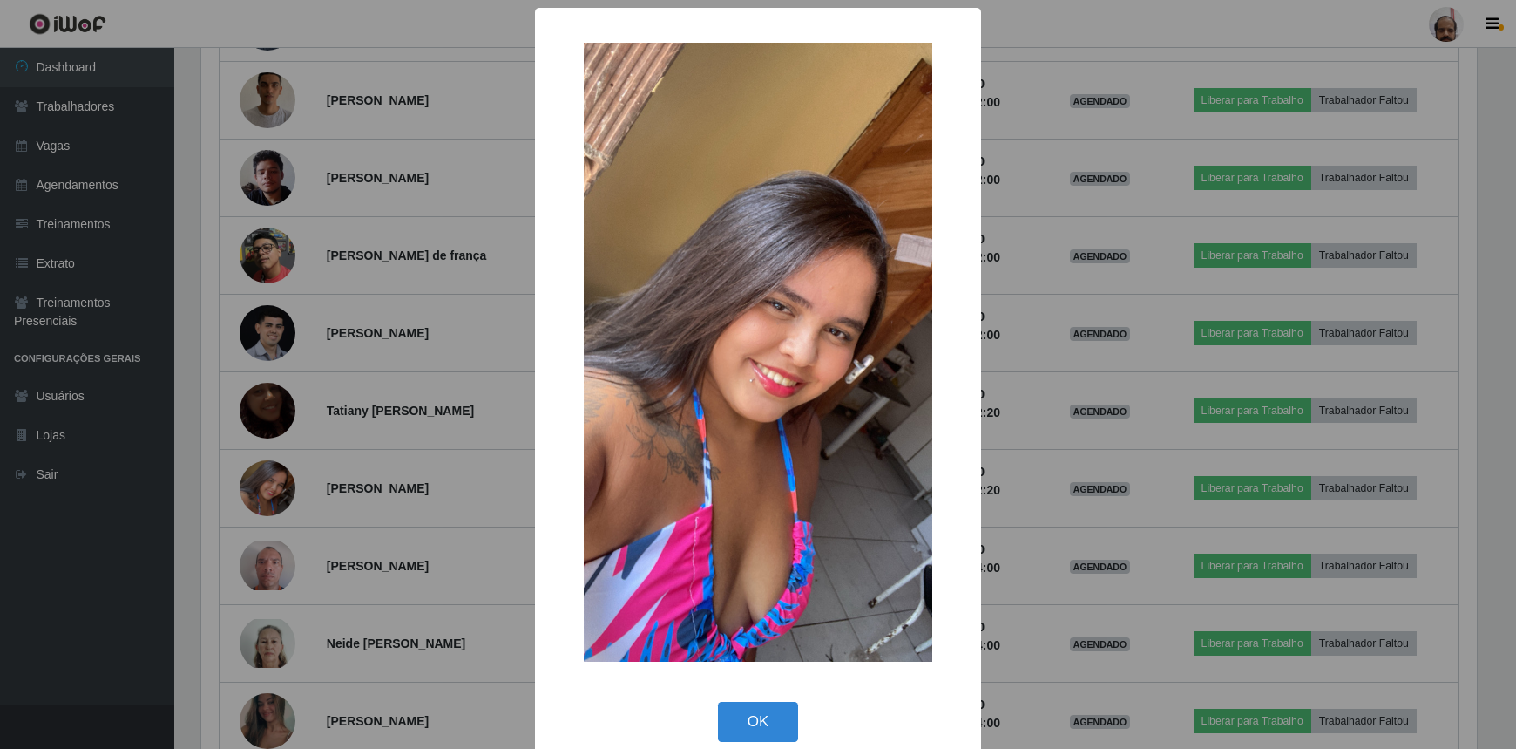
scroll to position [362, 1280]
click at [772, 714] on button "OK" at bounding box center [760, 722] width 81 height 41
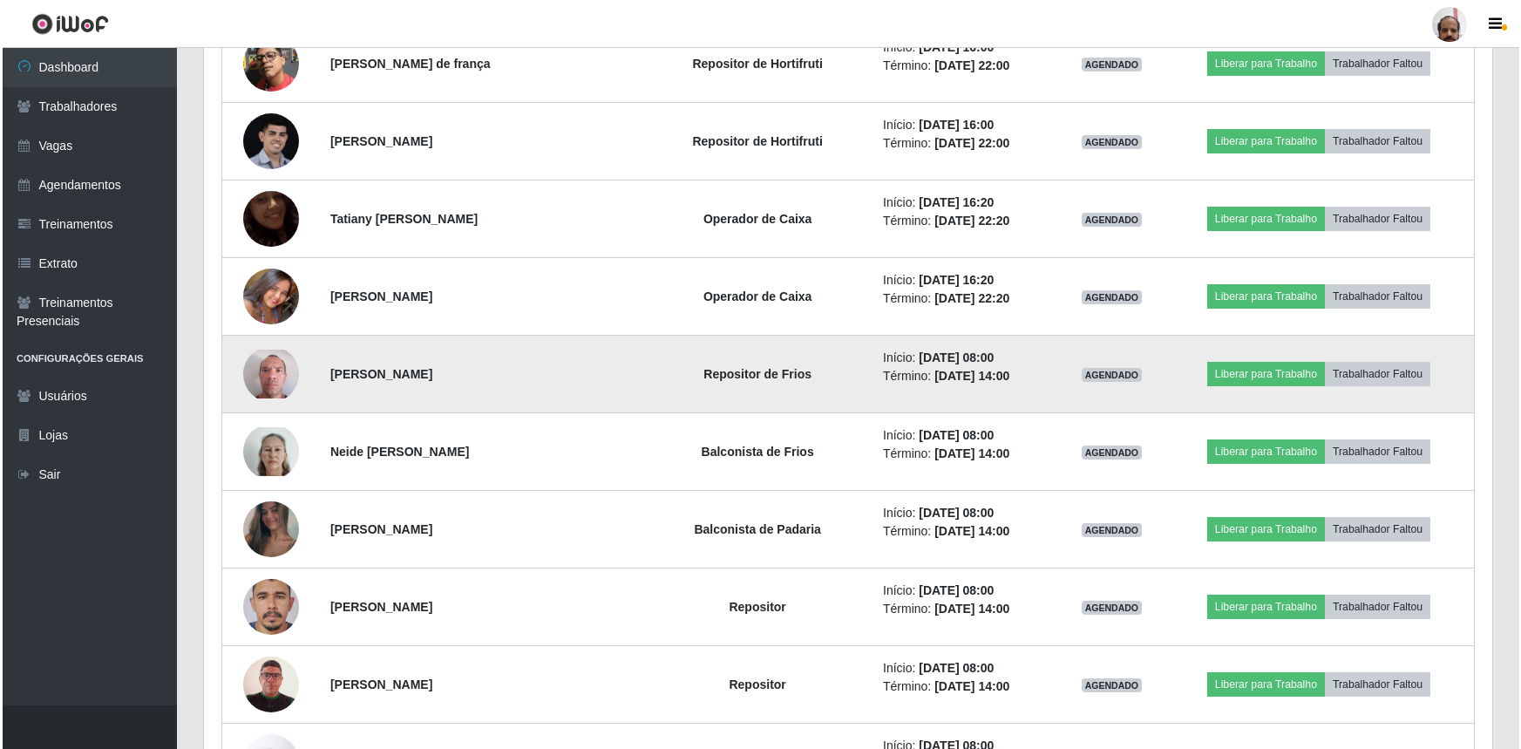
scroll to position [7844, 0]
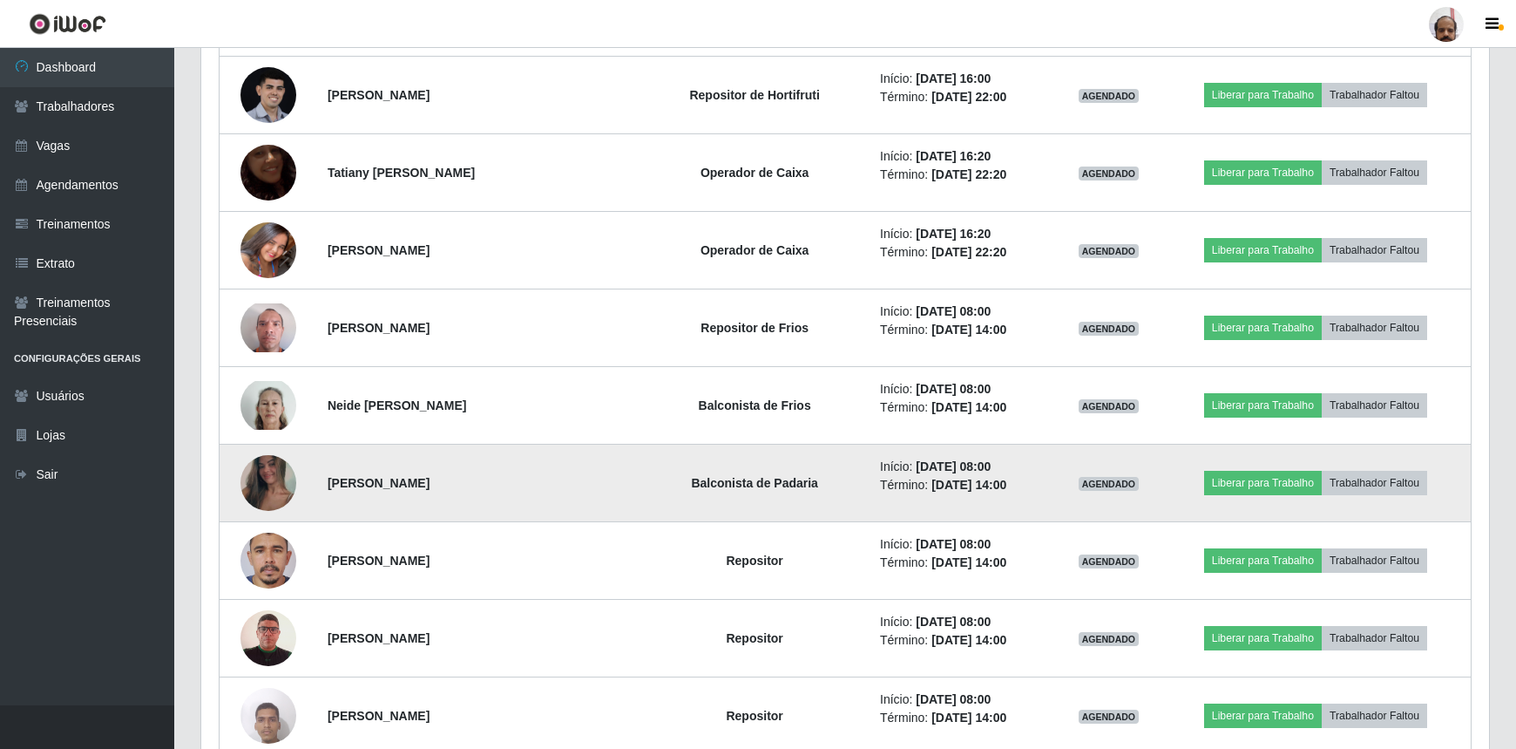
click at [259, 474] on img at bounding box center [269, 483] width 56 height 124
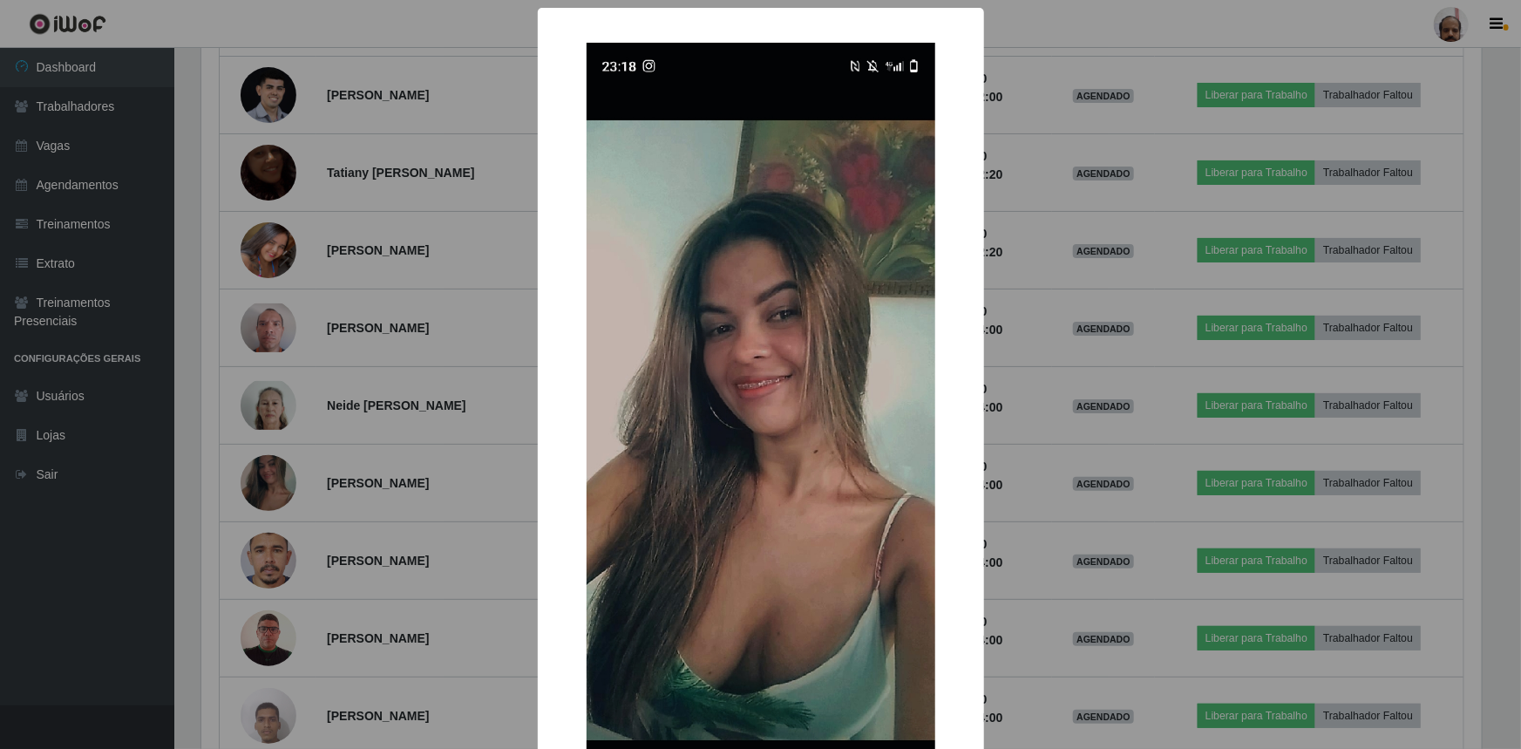
click at [510, 602] on div "× OK Cancel" at bounding box center [760, 374] width 1521 height 749
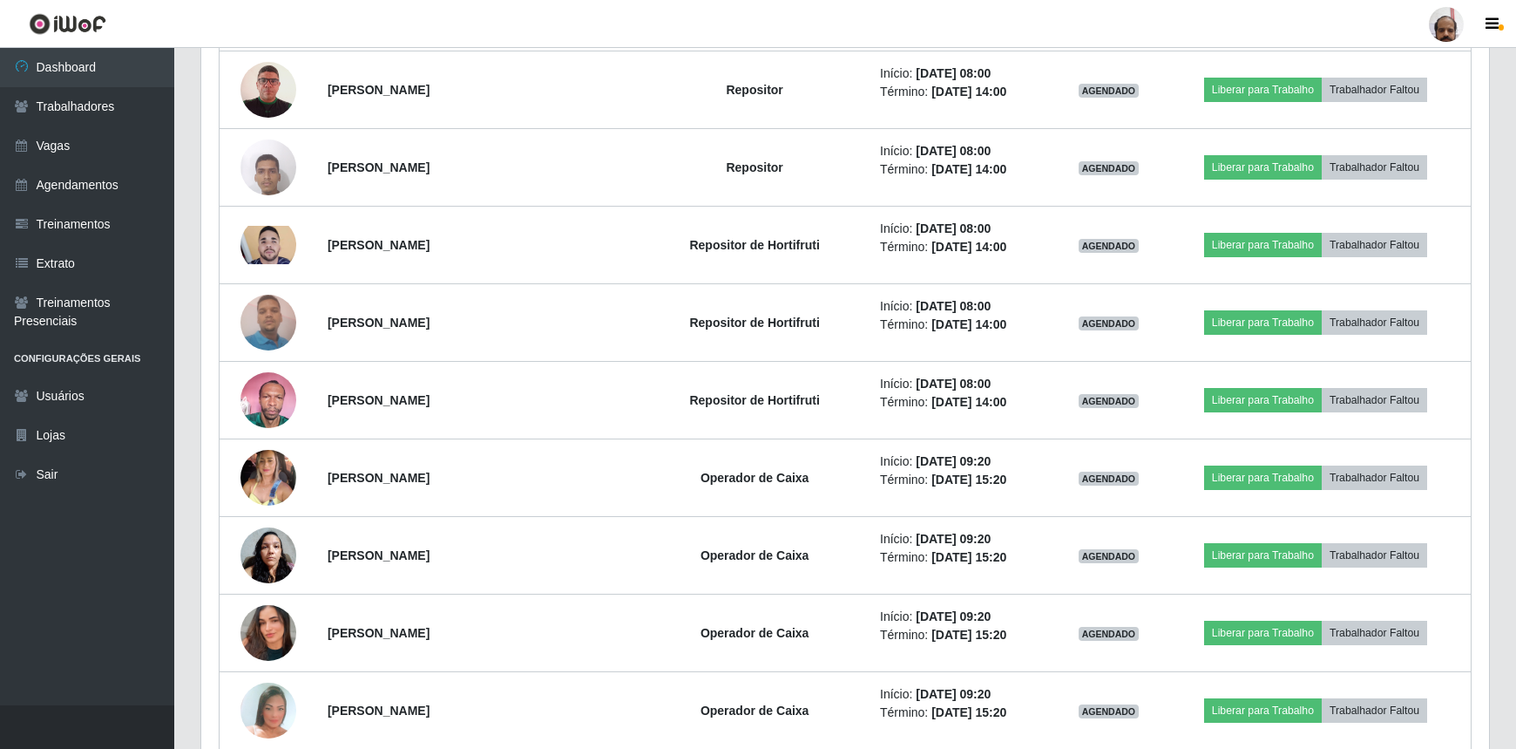
scroll to position [0, 0]
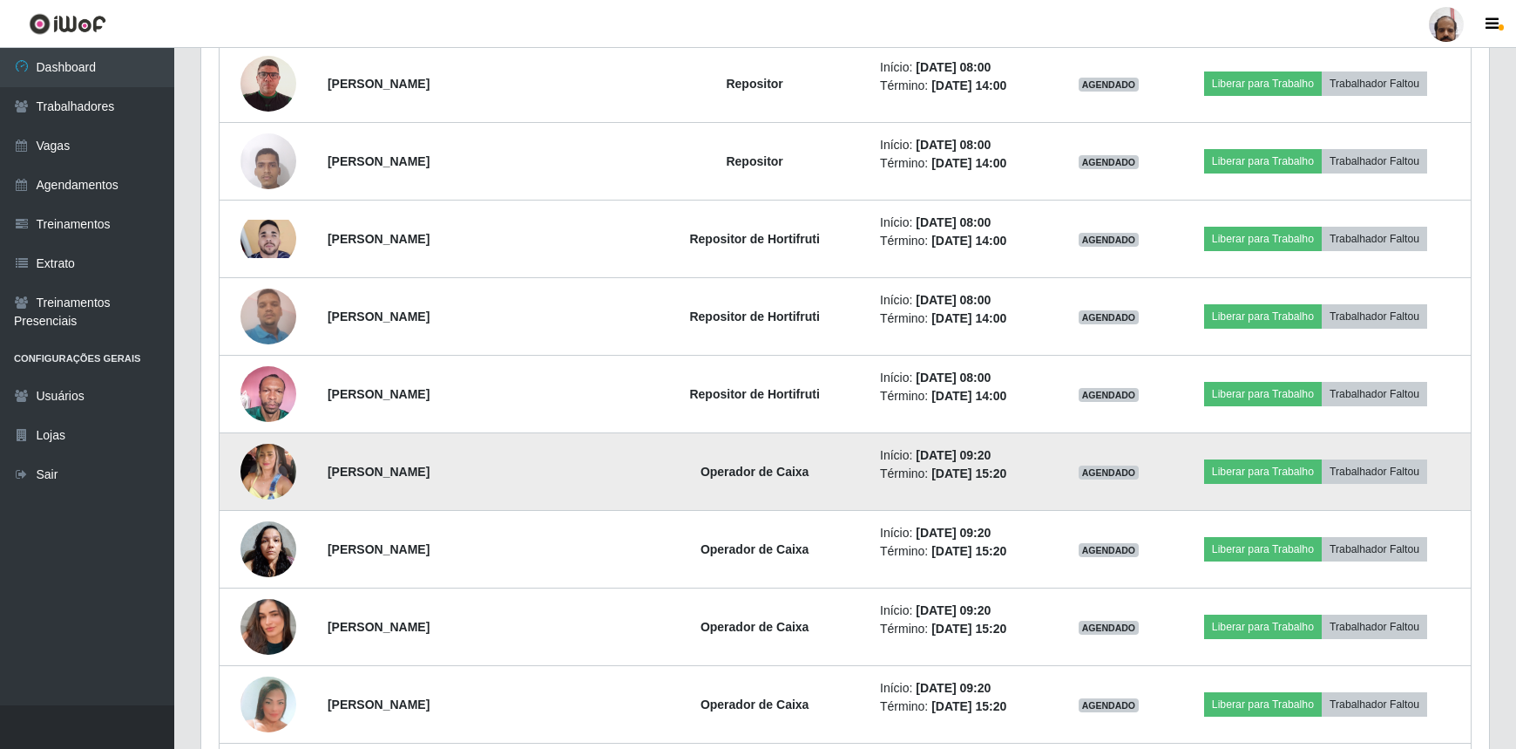
click at [262, 463] on img at bounding box center [269, 471] width 56 height 75
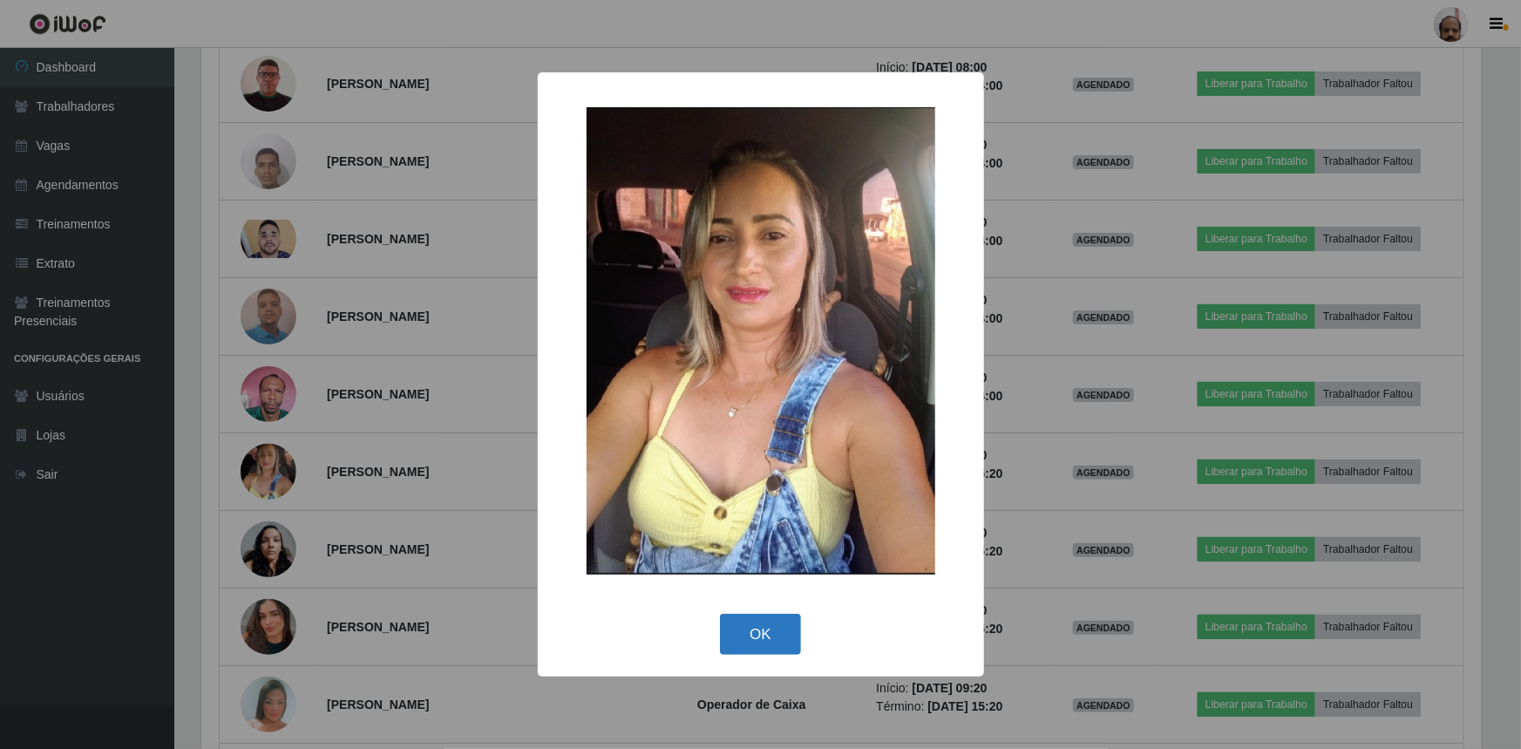
click at [729, 630] on button "OK" at bounding box center [760, 634] width 81 height 41
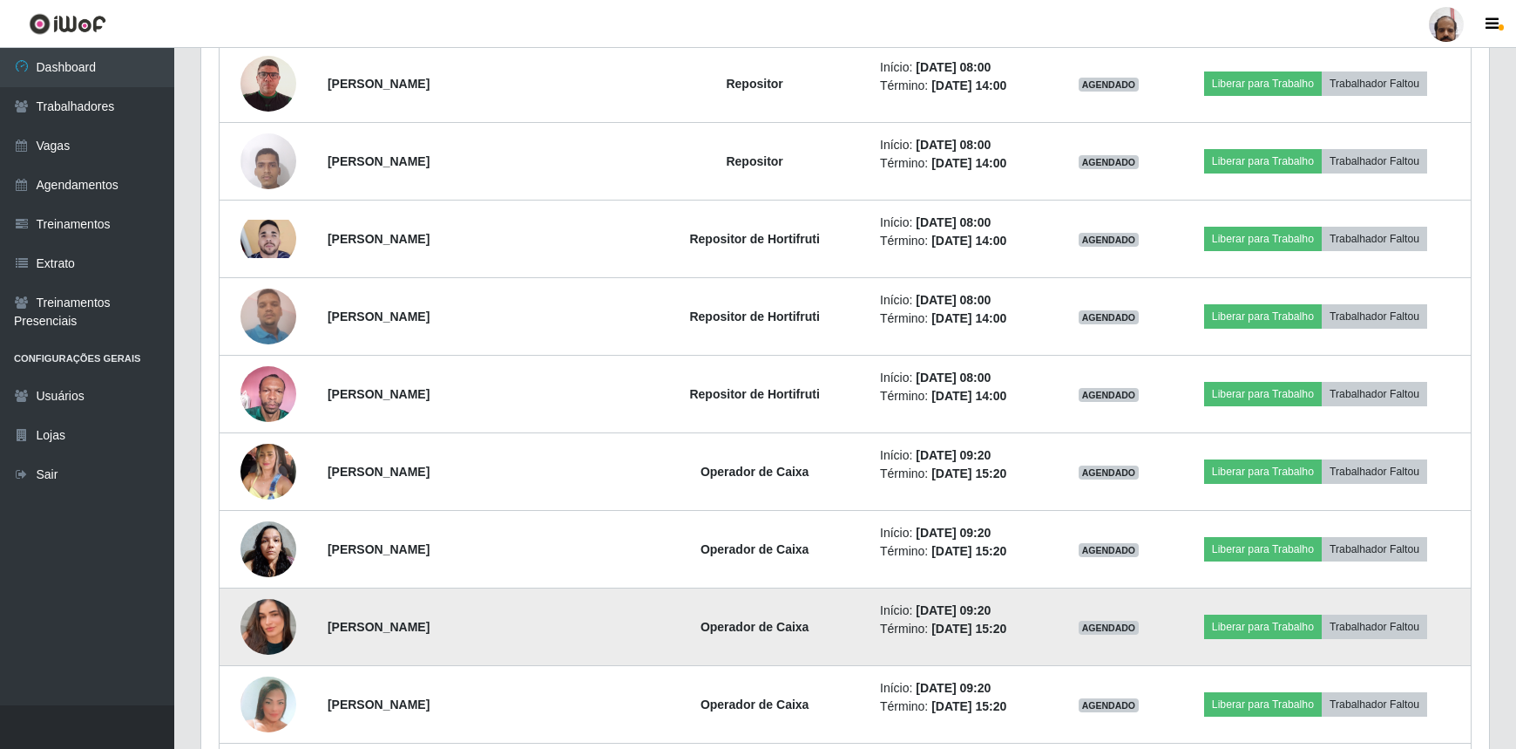
click at [249, 609] on img at bounding box center [269, 626] width 56 height 99
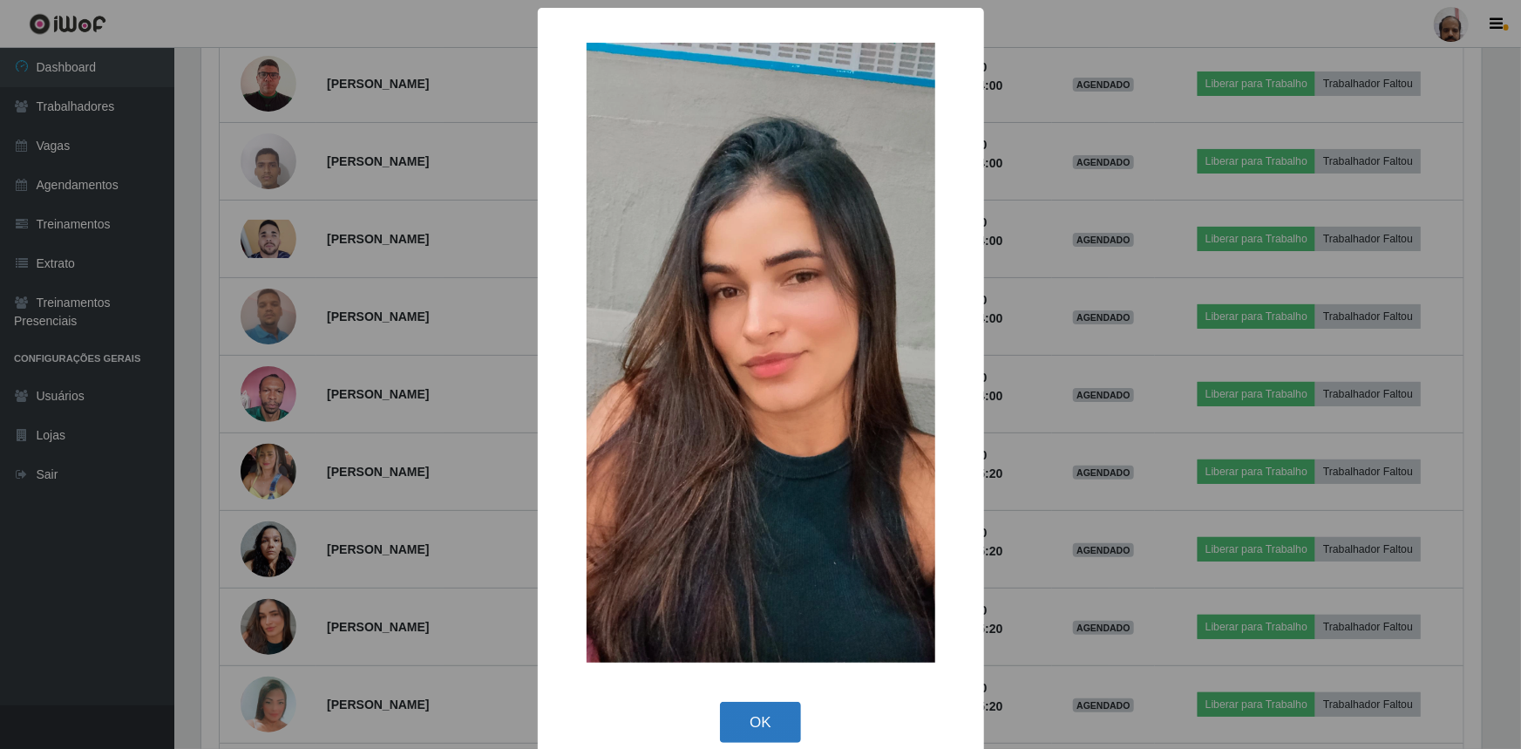
click at [755, 719] on button "OK" at bounding box center [760, 722] width 81 height 41
